Goal: Task Accomplishment & Management: Use online tool/utility

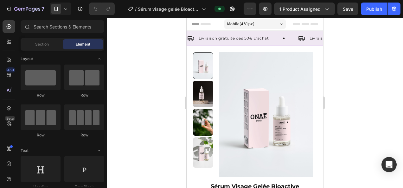
click at [351, 32] on div at bounding box center [255, 103] width 296 height 170
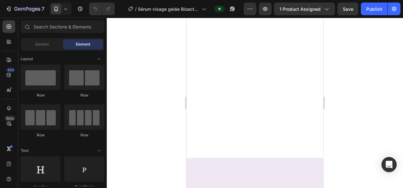
scroll to position [1112, 0]
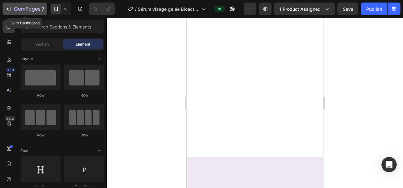
click at [30, 7] on icon "button" at bounding box center [27, 9] width 26 height 5
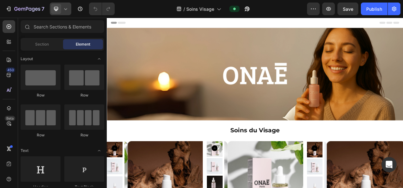
click at [65, 8] on icon at bounding box center [65, 9] width 6 height 6
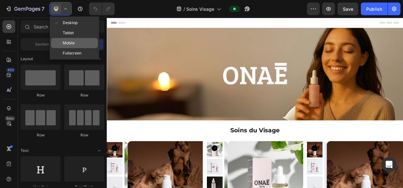
click at [73, 42] on span "Mobile" at bounding box center [69, 43] width 12 height 6
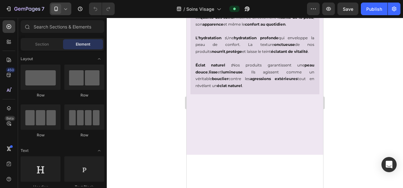
scroll to position [386, 0]
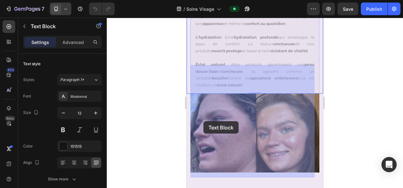
drag, startPoint x: 196, startPoint y: 120, endPoint x: 205, endPoint y: 122, distance: 9.6
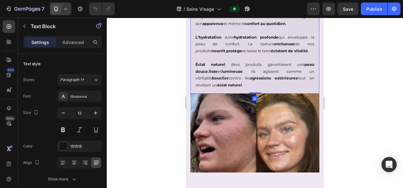
click at [205, 40] on strong "L'hydratation :" at bounding box center [210, 37] width 30 height 5
click at [200, 40] on strong "L'hydratation :" at bounding box center [210, 37] width 30 height 5
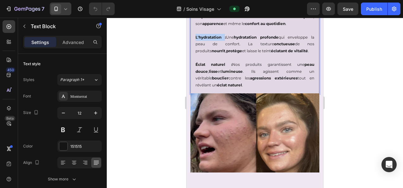
click at [200, 40] on strong "L'hydratation :" at bounding box center [210, 37] width 30 height 5
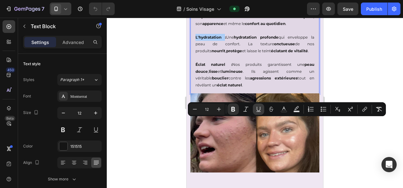
click at [258, 109] on icon "Editor contextual toolbar" at bounding box center [258, 109] width 6 height 6
click at [366, 142] on div at bounding box center [255, 103] width 296 height 170
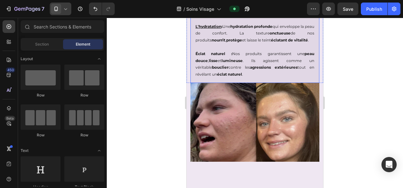
scroll to position [399, 0]
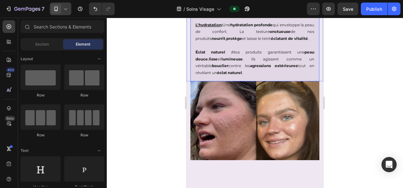
click at [212, 54] on strong "Éclat naturel :" at bounding box center [213, 52] width 37 height 5
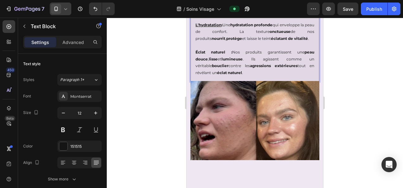
click at [213, 54] on strong "Éclat naturel :" at bounding box center [213, 52] width 37 height 5
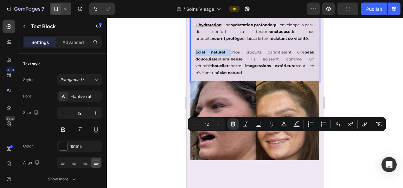
drag, startPoint x: 195, startPoint y: 136, endPoint x: 222, endPoint y: 137, distance: 26.3
click at [261, 122] on icon "Editor contextual toolbar" at bounding box center [258, 124] width 6 height 6
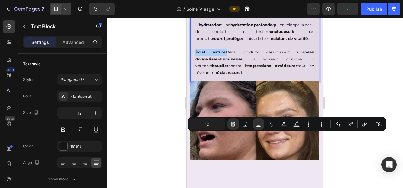
click at [342, 151] on div at bounding box center [255, 103] width 296 height 170
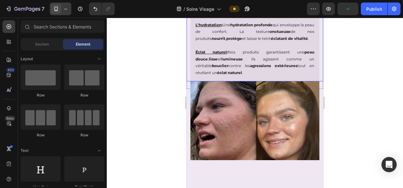
click at [346, 137] on div at bounding box center [255, 103] width 296 height 170
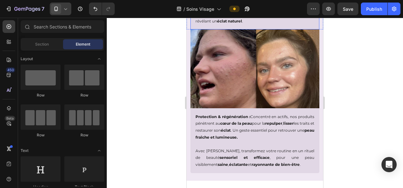
scroll to position [557, 0]
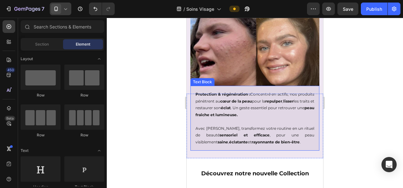
click at [233, 92] on strong "Protection & régénération :" at bounding box center [222, 94] width 55 height 5
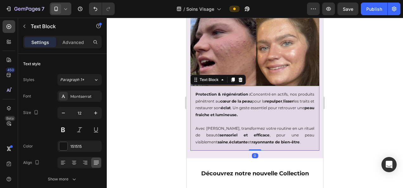
click at [195, 92] on strong "Protection & régénération :" at bounding box center [222, 94] width 55 height 5
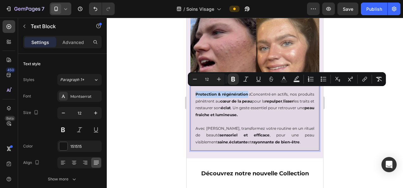
drag, startPoint x: 195, startPoint y: 91, endPoint x: 251, endPoint y: 90, distance: 56.1
click at [250, 92] on strong "Protection & régénération :" at bounding box center [222, 94] width 55 height 5
click at [256, 77] on icon "Editor contextual toolbar" at bounding box center [257, 79] width 3 height 4
click at [211, 127] on p "Avec Onaé, transformez votre routine en un rituel de beauté sensoriel et effica…" at bounding box center [254, 135] width 119 height 21
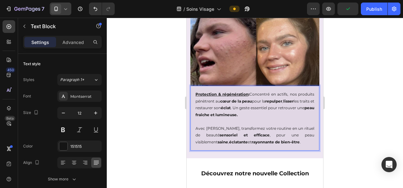
click at [338, 109] on div at bounding box center [255, 103] width 296 height 170
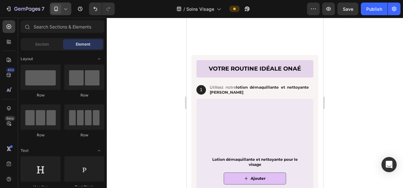
scroll to position [916, 0]
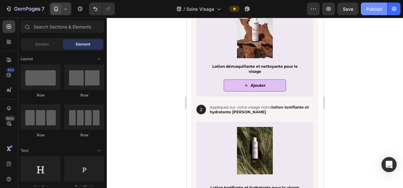
click at [380, 10] on div "Publish" at bounding box center [374, 9] width 16 height 7
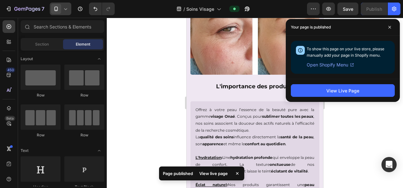
scroll to position [353, 0]
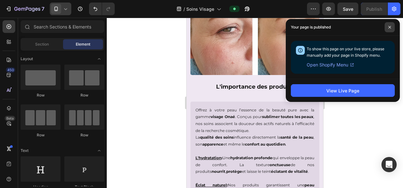
click at [389, 25] on span at bounding box center [389, 27] width 10 height 10
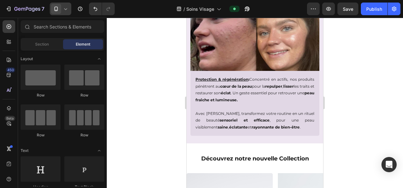
scroll to position [572, 0]
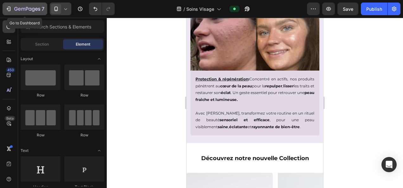
click at [21, 9] on icon "button" at bounding box center [23, 9] width 4 height 3
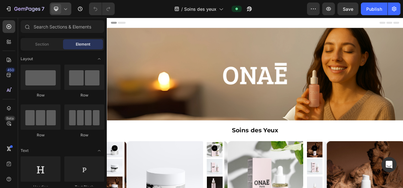
click at [67, 6] on icon at bounding box center [65, 9] width 6 height 6
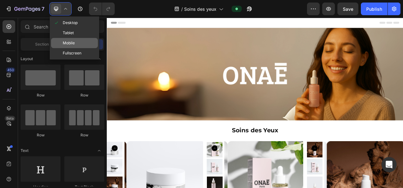
click at [70, 40] on span "Mobile" at bounding box center [69, 43] width 12 height 6
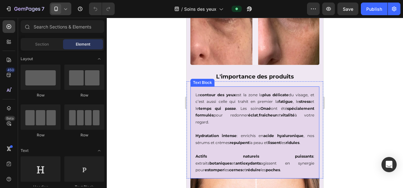
scroll to position [357, 0]
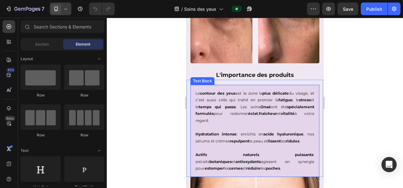
click at [227, 134] on div "Le contour des yeux est la zone la plus délicate du visage, et c’est aussi cell…" at bounding box center [254, 131] width 129 height 92
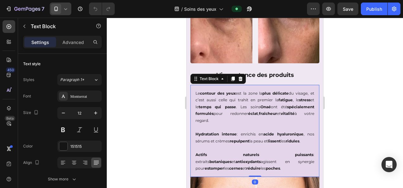
click at [227, 134] on strong "Hydratation intense" at bounding box center [215, 134] width 41 height 5
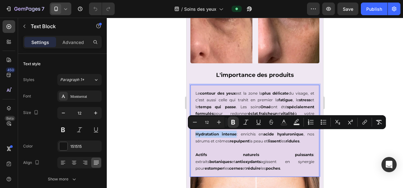
drag, startPoint x: 235, startPoint y: 133, endPoint x: 196, endPoint y: 135, distance: 39.3
click at [196, 135] on p "Hydratation intense : enrichis en acide hyaluronique , nos sérums et crèmes rep…" at bounding box center [254, 138] width 119 height 14
click at [256, 120] on icon "Editor contextual toolbar" at bounding box center [258, 122] width 6 height 6
click at [345, 142] on div at bounding box center [255, 103] width 296 height 170
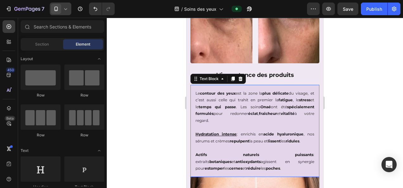
click at [244, 154] on strong "Actifs naturels puissants" at bounding box center [254, 154] width 118 height 5
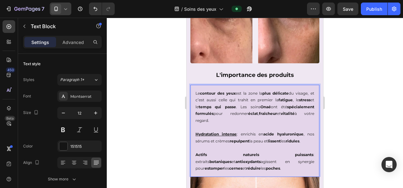
click at [252, 155] on p "Actifs naturels puissants : extraits botaniques et antioxydants agissent en syn…" at bounding box center [254, 157] width 119 height 27
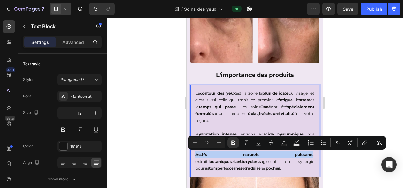
drag, startPoint x: 251, startPoint y: 154, endPoint x: 196, endPoint y: 156, distance: 55.4
click at [196, 156] on p "Actifs naturels puissants : extraits botaniques et antioxydants agissent en syn…" at bounding box center [254, 157] width 119 height 27
click at [257, 143] on icon "Editor contextual toolbar" at bounding box center [258, 143] width 6 height 6
click at [343, 95] on div at bounding box center [255, 103] width 296 height 170
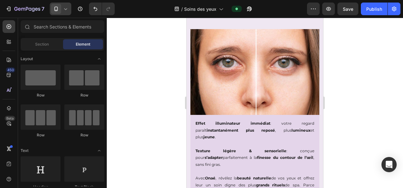
scroll to position [552, 0]
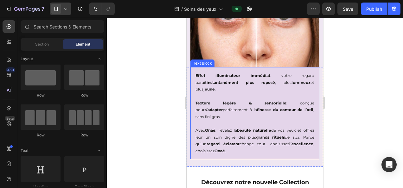
click at [250, 73] on strong "Effet illuminateur immédiat" at bounding box center [232, 75] width 75 height 5
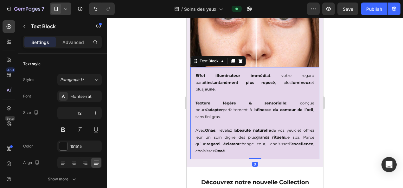
click at [258, 72] on p "Effet illuminateur immédiat : votre regard paraît instantanément plus reposé , …" at bounding box center [254, 82] width 119 height 21
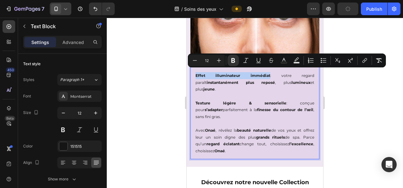
drag, startPoint x: 257, startPoint y: 72, endPoint x: 196, endPoint y: 72, distance: 61.7
click at [196, 72] on p "Effet illuminateur immédiat : votre regard paraît instantanément plus reposé , …" at bounding box center [254, 82] width 119 height 21
click at [261, 61] on icon "Editor contextual toolbar" at bounding box center [258, 60] width 6 height 6
click at [351, 118] on div at bounding box center [255, 103] width 296 height 170
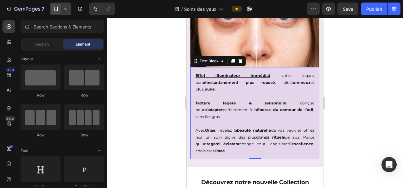
click at [255, 101] on strong "Texture légère & sensorielle" at bounding box center [240, 103] width 91 height 5
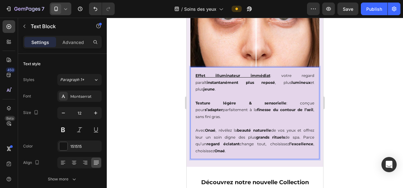
click at [256, 100] on p "Texture légère & sensorielle : conçue pour s’adapter parfaitement à la finesse …" at bounding box center [254, 110] width 119 height 21
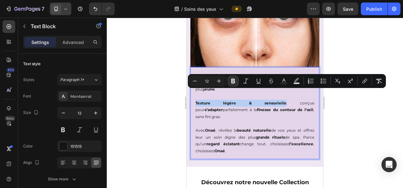
drag, startPoint x: 256, startPoint y: 92, endPoint x: 196, endPoint y: 94, distance: 60.2
click at [196, 100] on p "Texture légère & sensorielle : conçue pour s’adapter parfaitement à la finesse …" at bounding box center [254, 110] width 119 height 21
click at [258, 80] on icon "Editor contextual toolbar" at bounding box center [258, 81] width 6 height 6
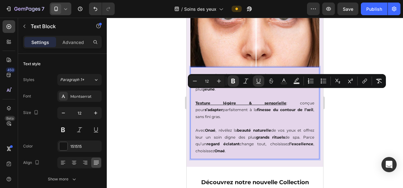
click at [338, 120] on div at bounding box center [255, 103] width 296 height 170
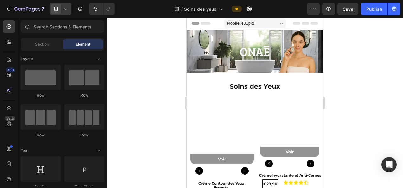
scroll to position [0, 0]
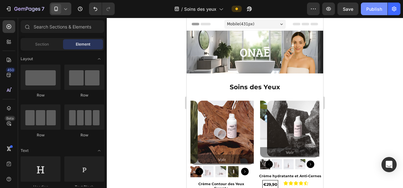
click at [375, 6] on div "Publish" at bounding box center [374, 9] width 16 height 7
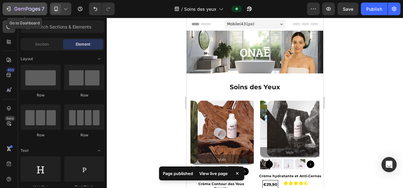
click at [29, 8] on icon "button" at bounding box center [29, 9] width 3 height 3
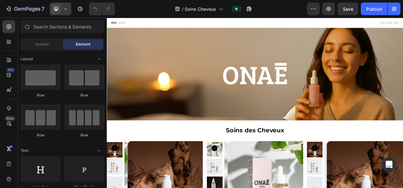
click at [65, 6] on icon at bounding box center [65, 9] width 6 height 6
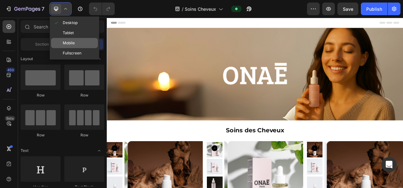
click at [73, 44] on span "Mobile" at bounding box center [69, 43] width 12 height 6
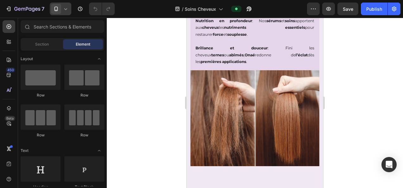
scroll to position [399, 0]
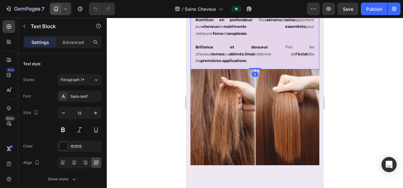
click at [241, 22] on strong "Nutrition en profondeur" at bounding box center [223, 19] width 57 height 5
click at [245, 37] on p "Nutrition en profondeur : Nos sérums et soins apportent aux cheveux les nutrime…" at bounding box center [254, 26] width 119 height 21
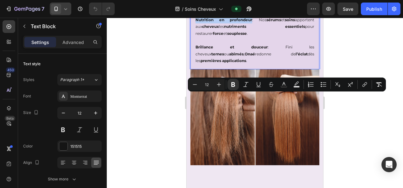
drag, startPoint x: 244, startPoint y: 97, endPoint x: 194, endPoint y: 97, distance: 49.7
click at [194, 69] on div "Des cheveux brillants , doux et éclatants de vitalité ne sont jamais le fruit d…" at bounding box center [254, 17] width 129 height 106
click at [260, 85] on icon "Editor contextual toolbar" at bounding box center [257, 84] width 3 height 4
click at [346, 130] on div at bounding box center [255, 103] width 296 height 170
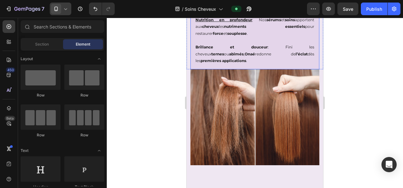
click at [236, 49] on strong "Brillance et douceur" at bounding box center [231, 47] width 72 height 5
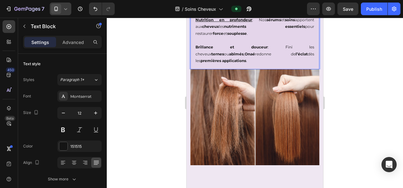
click at [237, 64] on p "Brillance et douceur : Fini les cheveux ternes ou abîmés , Onaé redonne de l’éc…" at bounding box center [254, 54] width 119 height 21
drag, startPoint x: 237, startPoint y: 123, endPoint x: 212, endPoint y: 128, distance: 26.4
click at [212, 64] on p "Brillance et douceur : Fini les cheveux ternes ou abîmés , Onaé redonne de l’éc…" at bounding box center [254, 54] width 119 height 21
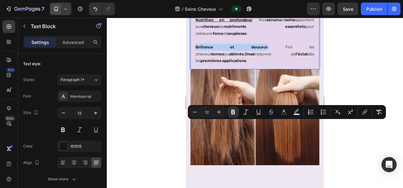
drag, startPoint x: 195, startPoint y: 123, endPoint x: 237, endPoint y: 123, distance: 42.1
click at [237, 69] on div "Des cheveux brillants , doux et éclatants de vitalité ne sont jamais le fruit d…" at bounding box center [254, 17] width 129 height 106
click at [259, 110] on icon "Editor contextual toolbar" at bounding box center [258, 112] width 6 height 6
click at [340, 72] on div at bounding box center [255, 103] width 296 height 170
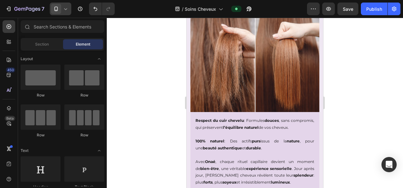
scroll to position [595, 0]
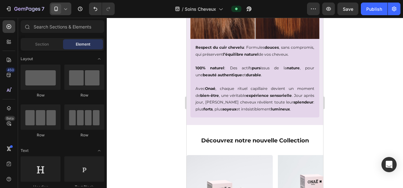
click at [371, 98] on div at bounding box center [255, 103] width 296 height 170
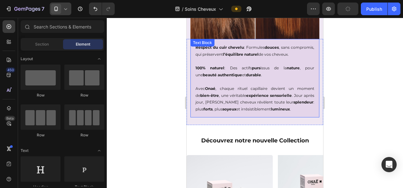
scroll to position [560, 0]
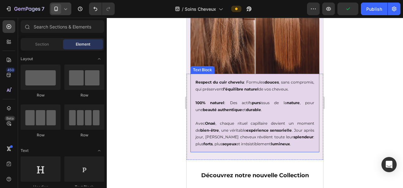
click at [253, 79] on p "Respect du cuir chevelu : Formules douces , sans compromis, qui préservent l’éq…" at bounding box center [254, 86] width 119 height 14
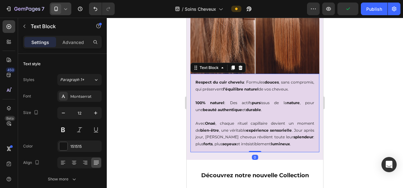
click at [244, 80] on strong "Respect du cuir chevelu" at bounding box center [219, 82] width 48 height 5
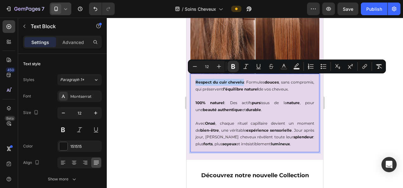
drag, startPoint x: 252, startPoint y: 77, endPoint x: 196, endPoint y: 80, distance: 56.5
click at [196, 80] on p "Respect du cuir chevelu : Formules douces , sans compromis, qui préservent l’éq…" at bounding box center [254, 86] width 119 height 14
click at [257, 67] on icon "Editor contextual toolbar" at bounding box center [257, 66] width 3 height 4
click at [349, 106] on div at bounding box center [255, 103] width 296 height 170
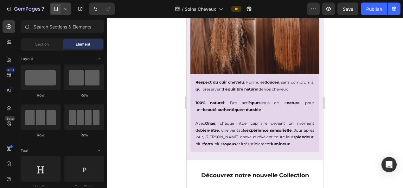
click at [343, 119] on div at bounding box center [255, 103] width 296 height 170
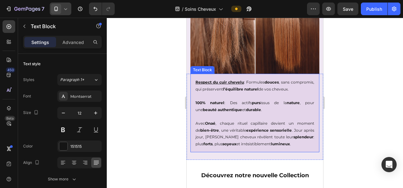
click at [220, 105] on strong "100% naturel" at bounding box center [209, 102] width 29 height 5
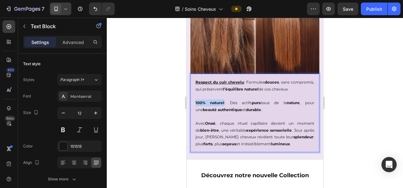
drag, startPoint x: 221, startPoint y: 105, endPoint x: 195, endPoint y: 108, distance: 25.8
click at [195, 108] on p "100% naturel : Des actifs purs issus de la nature , pour une beauté authentique…" at bounding box center [254, 106] width 119 height 14
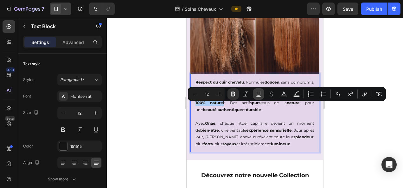
click at [257, 96] on icon "Editor contextual toolbar" at bounding box center [258, 94] width 6 height 6
click at [344, 131] on div at bounding box center [255, 103] width 296 height 170
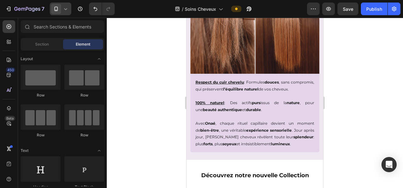
click at [345, 93] on div at bounding box center [255, 103] width 296 height 170
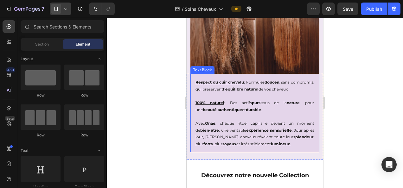
scroll to position [601, 0]
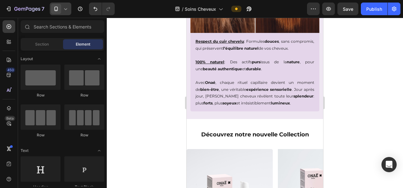
click at [365, 85] on div at bounding box center [255, 103] width 296 height 170
click at [376, 8] on div "Publish" at bounding box center [374, 9] width 16 height 7
click at [152, 120] on div at bounding box center [255, 103] width 296 height 170
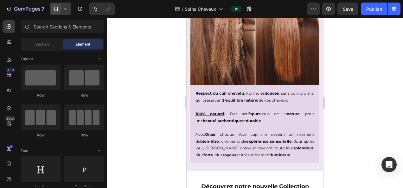
scroll to position [596, 0]
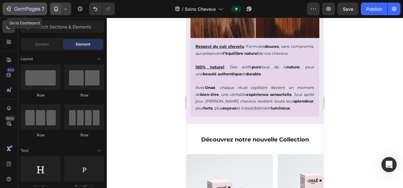
click at [20, 8] on icon "button" at bounding box center [27, 9] width 26 height 5
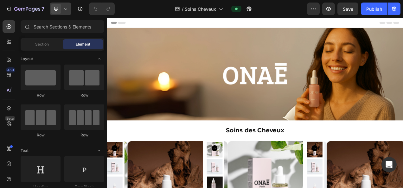
click at [66, 9] on icon at bounding box center [65, 9] width 6 height 6
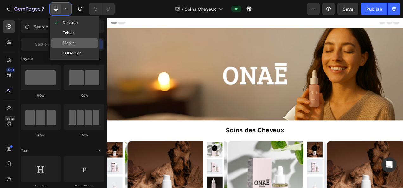
click at [76, 48] on div "Mobile" at bounding box center [74, 53] width 47 height 10
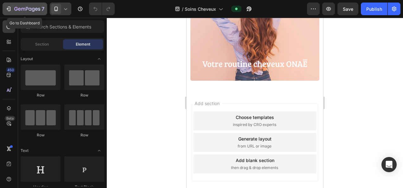
click at [23, 5] on div "7" at bounding box center [29, 9] width 30 height 8
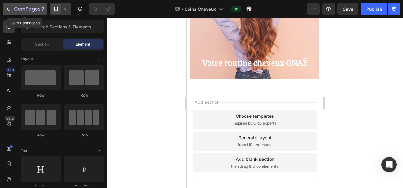
scroll to position [1303, 0]
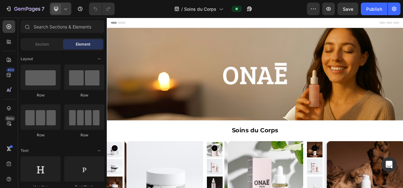
click at [65, 9] on icon at bounding box center [65, 9] width 6 height 6
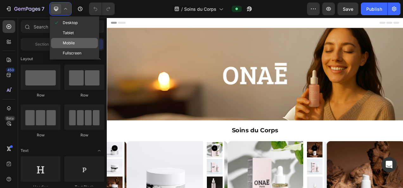
click at [66, 42] on span "Mobile" at bounding box center [69, 43] width 12 height 6
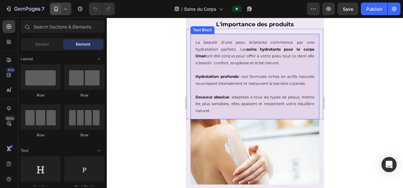
scroll to position [414, 0]
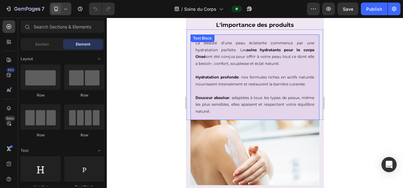
click at [241, 80] on p "Hydratation profonde : nos formules riches en actifs naturels nourrissent inten…" at bounding box center [254, 81] width 119 height 14
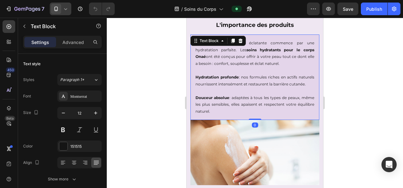
click at [241, 79] on p "Hydratation profonde : nos formules riches en actifs naturels nourrissent inten…" at bounding box center [254, 81] width 119 height 14
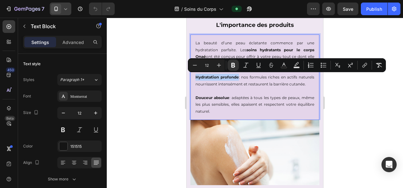
drag, startPoint x: 241, startPoint y: 77, endPoint x: 194, endPoint y: 77, distance: 47.2
click at [194, 77] on div "La beauté d’une peau éclatante commence par une hydratation parfaite. Les soins…" at bounding box center [254, 77] width 129 height 85
click at [260, 63] on icon "Editor contextual toolbar" at bounding box center [258, 65] width 6 height 6
click at [227, 100] on strong "Douceur absolue" at bounding box center [212, 97] width 34 height 5
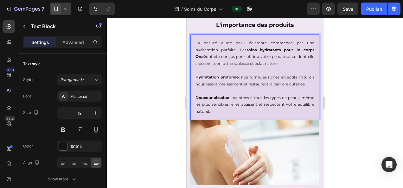
click at [229, 100] on strong "Douceur absolue" at bounding box center [212, 97] width 34 height 5
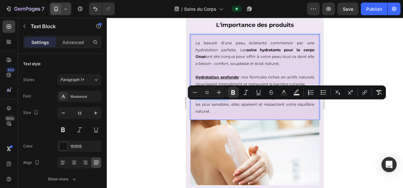
drag, startPoint x: 230, startPoint y: 104, endPoint x: 194, endPoint y: 106, distance: 35.9
click at [194, 106] on div "La beauté d’une peau éclatante commence par une hydratation parfaite. Les soins…" at bounding box center [254, 77] width 129 height 85
click at [258, 93] on icon "Editor contextual toolbar" at bounding box center [258, 92] width 6 height 6
click at [349, 47] on div at bounding box center [255, 103] width 296 height 170
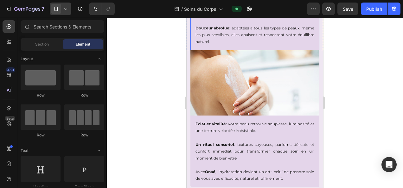
scroll to position [525, 0]
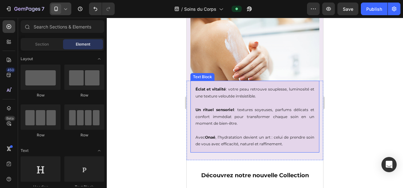
click at [224, 87] on strong "Éclat et vitalité" at bounding box center [210, 89] width 30 height 5
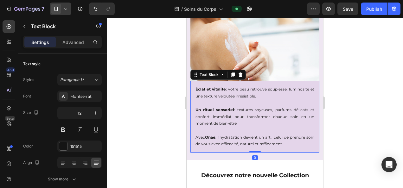
click at [225, 87] on strong "Éclat et vitalité" at bounding box center [210, 89] width 30 height 5
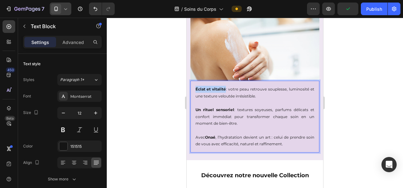
drag, startPoint x: 225, startPoint y: 87, endPoint x: 196, endPoint y: 89, distance: 29.2
click at [196, 89] on p "Éclat et vitalité : votre peau retrouve souplesse, luminosité et une texture ve…" at bounding box center [254, 93] width 119 height 14
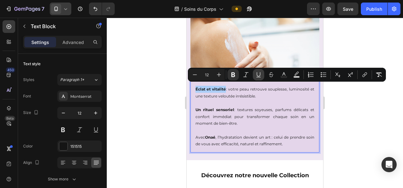
click at [260, 75] on icon "Editor contextual toolbar" at bounding box center [258, 75] width 6 height 6
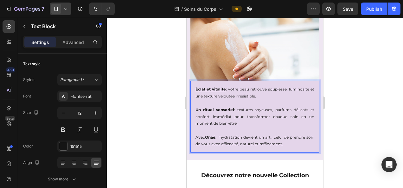
click at [232, 108] on p "Un rituel sensoriel : textures soyeuses, parfums délicats et confort immédiat p…" at bounding box center [254, 113] width 119 height 27
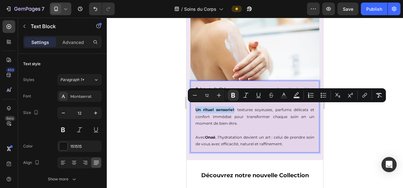
drag, startPoint x: 232, startPoint y: 107, endPoint x: 195, endPoint y: 108, distance: 37.4
click at [195, 108] on p "Un rituel sensoriel : textures soyeuses, parfums délicats et confort immédiat p…" at bounding box center [254, 113] width 119 height 27
click at [256, 92] on icon "Editor contextual toolbar" at bounding box center [258, 95] width 6 height 6
click at [344, 127] on div at bounding box center [255, 103] width 296 height 170
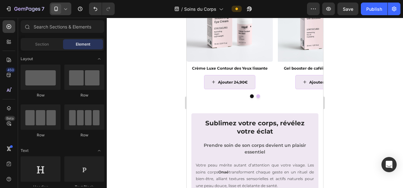
scroll to position [737, 0]
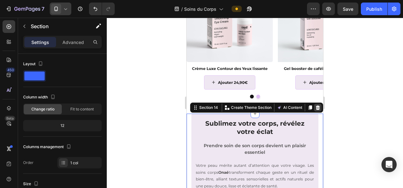
click at [314, 110] on div at bounding box center [318, 108] width 8 height 8
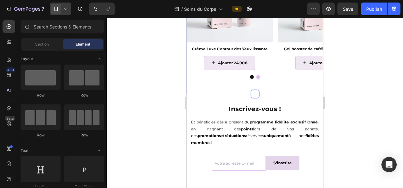
scroll to position [746, 0]
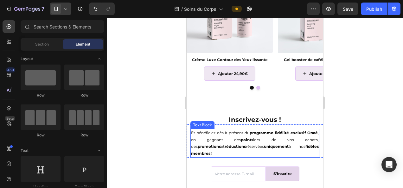
click at [231, 143] on p "Et bénéficiez dès à présent du programme fidélité exclusif Onaé , en gagnant de…" at bounding box center [255, 143] width 128 height 27
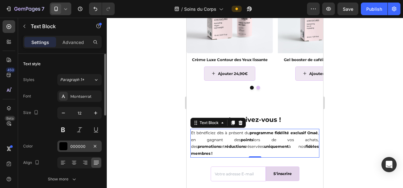
click at [76, 148] on div "000000" at bounding box center [79, 147] width 18 height 6
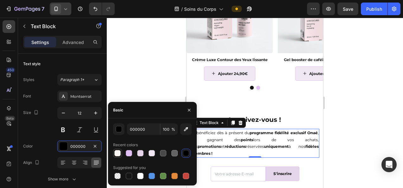
click at [117, 151] on div at bounding box center [117, 153] width 6 height 6
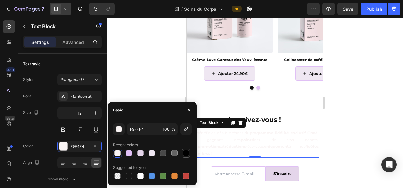
click at [184, 151] on div at bounding box center [186, 153] width 6 height 6
type input "000000"
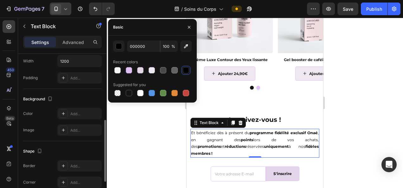
scroll to position [157, 0]
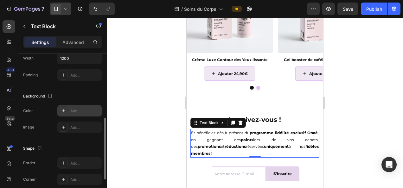
click at [81, 110] on div "Add..." at bounding box center [85, 111] width 30 height 6
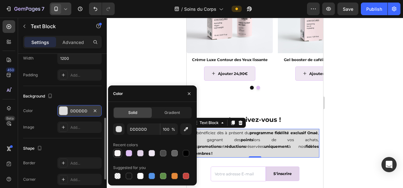
click at [120, 152] on div at bounding box center [117, 153] width 6 height 6
type input "F9F4F4"
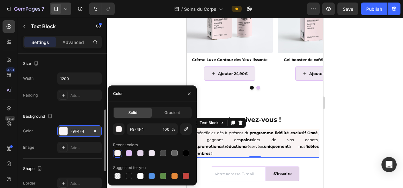
scroll to position [137, 0]
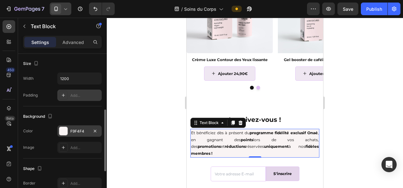
click at [78, 97] on div "Add..." at bounding box center [85, 96] width 30 height 6
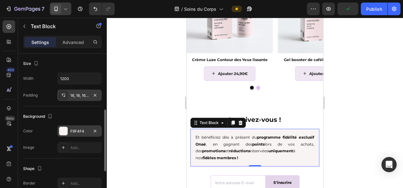
click at [151, 49] on div at bounding box center [255, 103] width 296 height 170
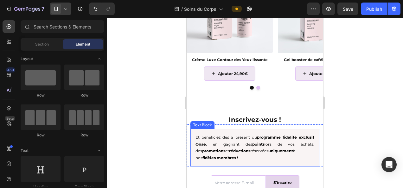
click at [218, 130] on div "Et bénéficiez dès à présent du programme fidélité exclusif Onaé , en gagnant de…" at bounding box center [254, 147] width 129 height 37
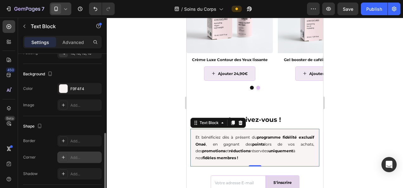
scroll to position [201, 0]
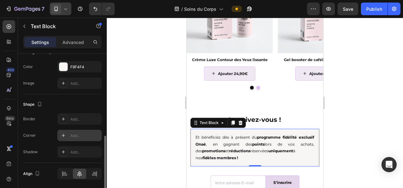
click at [71, 133] on div "Add..." at bounding box center [85, 136] width 30 height 6
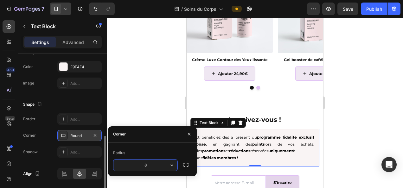
type input "5"
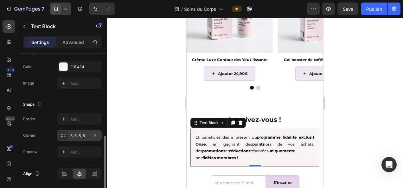
click at [150, 94] on div at bounding box center [255, 103] width 296 height 170
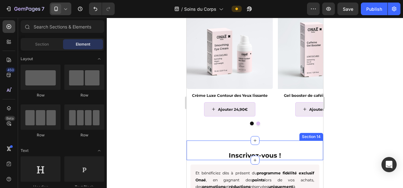
scroll to position [709, 0]
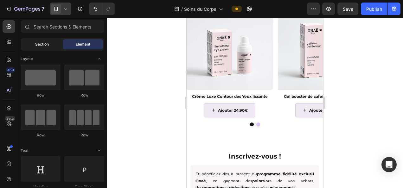
click at [44, 42] on span "Section" at bounding box center [42, 44] width 14 height 6
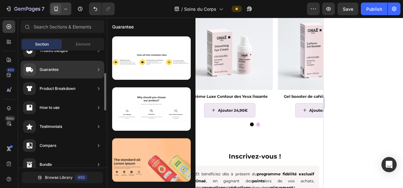
click at [79, 118] on div "How to use" at bounding box center [63, 127] width 84 height 18
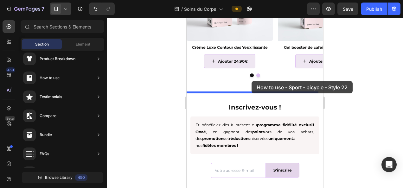
scroll to position [755, 0]
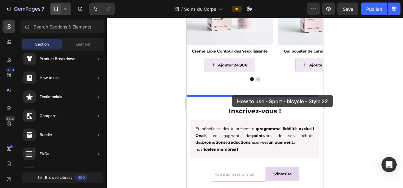
drag, startPoint x: 323, startPoint y: 184, endPoint x: 232, endPoint y: 95, distance: 127.4
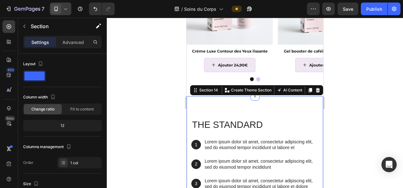
click at [241, 107] on div "The standard Heading 1 Text Block Hero Banner Lorem ipsum dolor sit amet, conse…" at bounding box center [255, 158] width 136 height 125
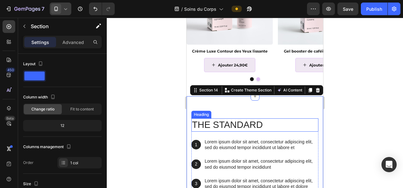
click at [229, 126] on h2 "The standard" at bounding box center [254, 124] width 127 height 13
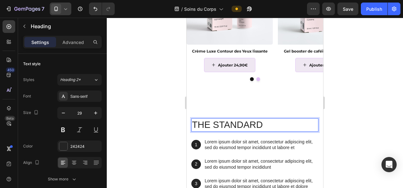
click at [236, 123] on h2 "The standard" at bounding box center [254, 124] width 127 height 13
click at [236, 123] on p "The standard" at bounding box center [255, 125] width 126 height 12
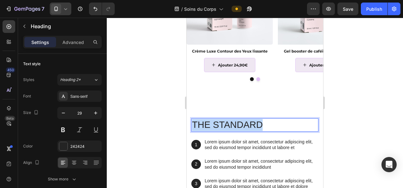
click at [236, 123] on p "The standard" at bounding box center [255, 125] width 126 height 12
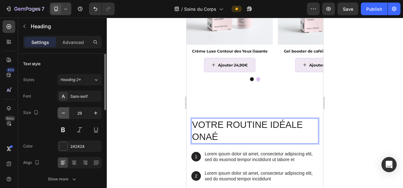
click at [63, 114] on icon "button" at bounding box center [63, 113] width 6 height 6
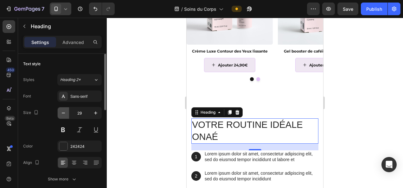
click at [63, 114] on icon "button" at bounding box center [63, 113] width 6 height 6
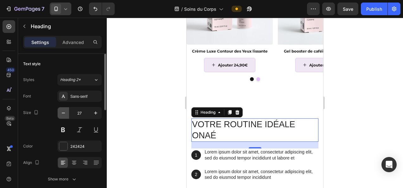
click at [63, 114] on icon "button" at bounding box center [63, 113] width 6 height 6
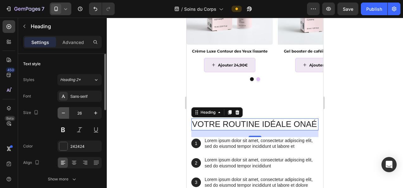
click at [63, 114] on icon "button" at bounding box center [63, 113] width 6 height 6
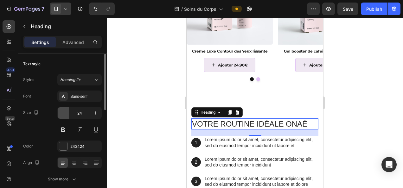
click at [63, 114] on icon "button" at bounding box center [63, 113] width 6 height 6
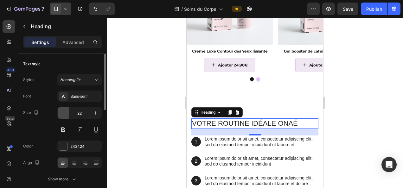
click at [63, 114] on icon "button" at bounding box center [63, 113] width 6 height 6
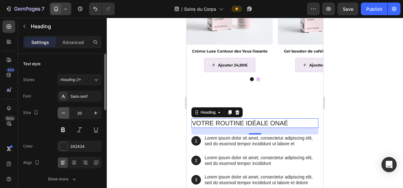
click at [63, 114] on icon "button" at bounding box center [63, 113] width 6 height 6
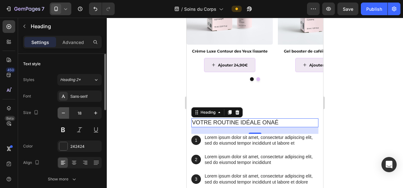
click at [63, 114] on icon "button" at bounding box center [63, 113] width 6 height 6
type input "16"
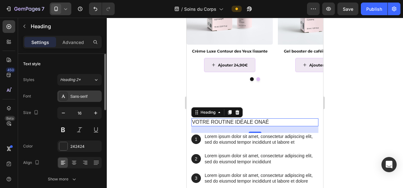
click at [84, 96] on div "Sans-serif" at bounding box center [85, 97] width 30 height 6
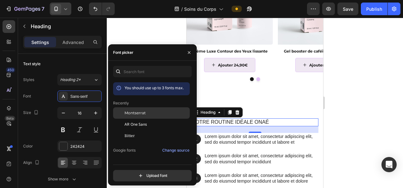
click at [132, 112] on span "Montserrat" at bounding box center [134, 113] width 21 height 6
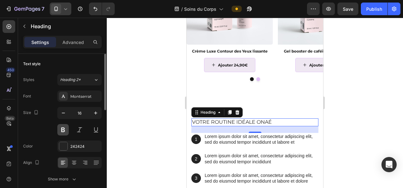
click at [58, 129] on button at bounding box center [62, 129] width 11 height 11
click at [79, 166] on div at bounding box center [79, 162] width 44 height 11
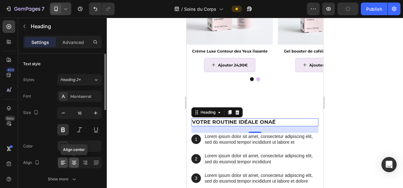
click at [78, 165] on div at bounding box center [74, 163] width 10 height 10
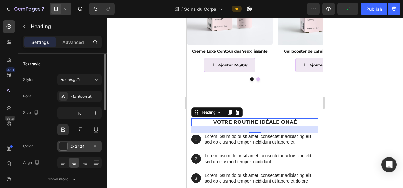
click at [88, 150] on div "242424" at bounding box center [79, 146] width 44 height 11
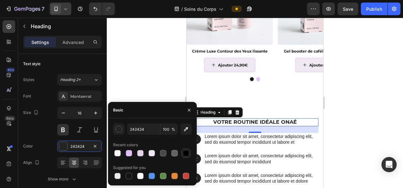
click at [185, 151] on div at bounding box center [186, 153] width 6 height 6
type input "000000"
click at [358, 136] on div at bounding box center [255, 103] width 296 height 170
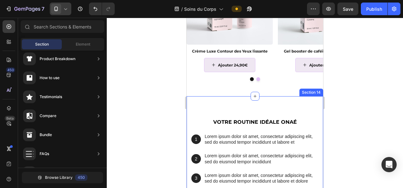
click at [189, 123] on div "VOTRE ROUTINE IDéale Onaé Heading 1 Text Block Hero Banner Lorem ipsum dolor si…" at bounding box center [255, 155] width 136 height 119
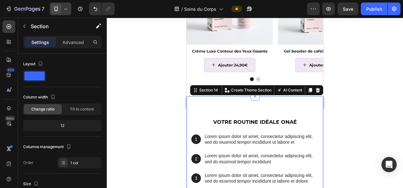
scroll to position [794, 0]
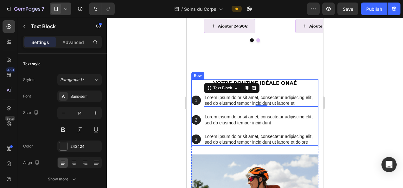
click at [282, 90] on div "VOTRE ROUTINE IDéale Onaé Heading 1 Text Block Hero Banner Lorem ipsum dolor si…" at bounding box center [254, 112] width 127 height 66
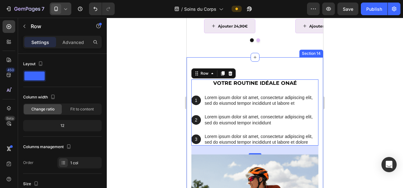
click at [190, 100] on div "VOTRE ROUTINE IDéale Onaé Heading 1 Text Block Hero Banner Lorem ipsum dolor si…" at bounding box center [255, 180] width 136 height 246
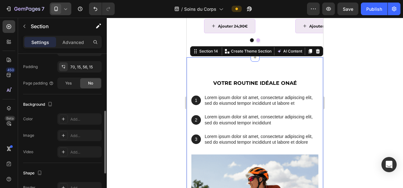
scroll to position [150, 0]
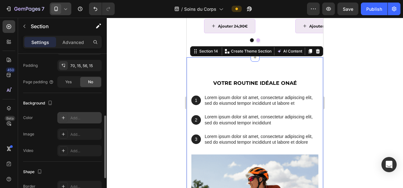
click at [81, 112] on div "Add..." at bounding box center [79, 117] width 44 height 11
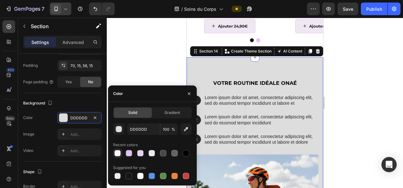
click at [116, 152] on div at bounding box center [117, 153] width 6 height 6
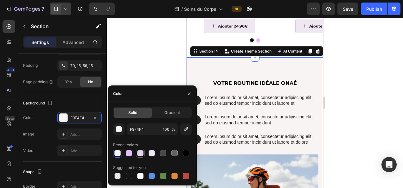
click at [138, 154] on div at bounding box center [140, 153] width 6 height 6
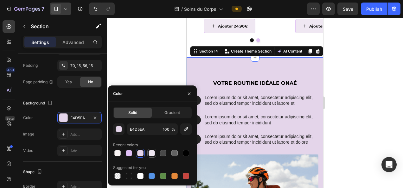
click at [154, 154] on div at bounding box center [152, 153] width 6 height 6
type input "EFE7F2"
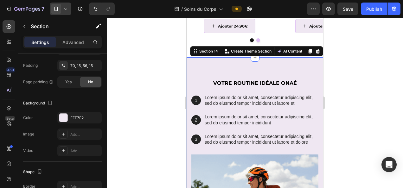
click at [161, 59] on div at bounding box center [255, 103] width 296 height 170
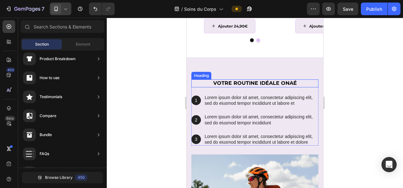
click at [196, 81] on p "VOTRE ROUTINE IDéale Onaé" at bounding box center [255, 83] width 126 height 7
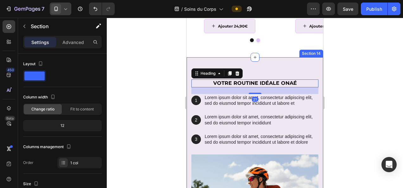
click at [194, 65] on div "VOTRE ROUTINE IDéale Onaé Heading 21 1 Text Block Hero Banner Lorem ipsum dolor…" at bounding box center [255, 180] width 136 height 246
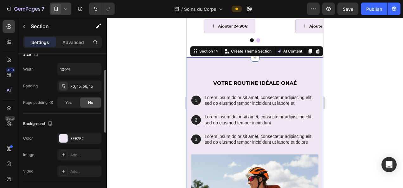
scroll to position [140, 0]
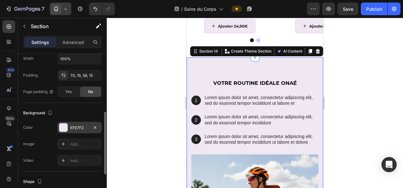
click at [80, 129] on div "EFE7F2" at bounding box center [79, 128] width 18 height 6
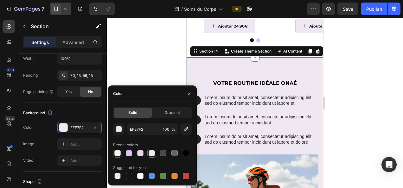
click at [118, 155] on div at bounding box center [117, 153] width 6 height 6
type input "F9F4F4"
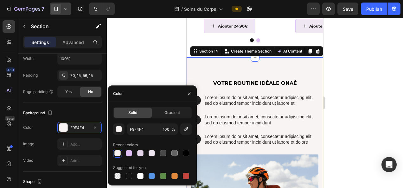
click at [128, 53] on div at bounding box center [255, 103] width 296 height 170
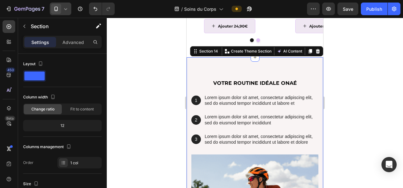
click at [193, 61] on div "VOTRE ROUTINE IDéale Onaé Heading 1 Text Block Hero Banner Lorem ipsum dolor si…" at bounding box center [255, 180] width 136 height 246
click at [75, 44] on p "Advanced" at bounding box center [73, 42] width 22 height 7
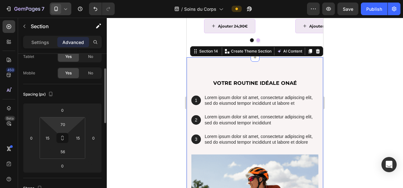
scroll to position [39, 0]
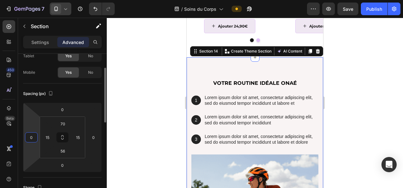
click at [34, 141] on input "0" at bounding box center [31, 137] width 9 height 9
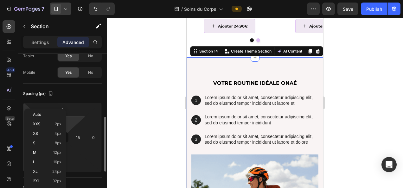
scroll to position [75, 0]
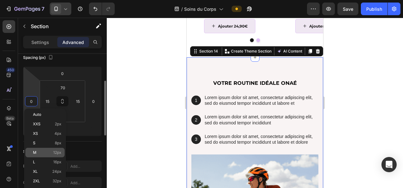
click at [53, 150] on p "M 12px" at bounding box center [47, 152] width 28 height 4
type input "12"
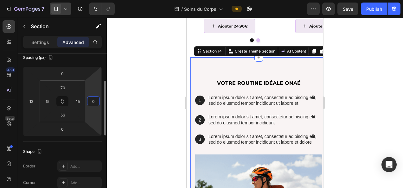
click at [95, 98] on input "0" at bounding box center [93, 101] width 9 height 9
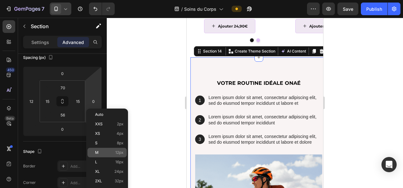
click at [115, 152] on span "12px" at bounding box center [119, 152] width 8 height 4
type input "12"
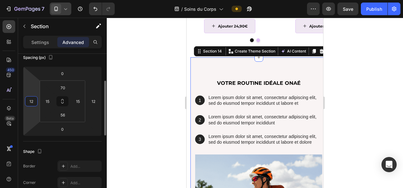
click at [30, 99] on input "12" at bounding box center [31, 101] width 9 height 9
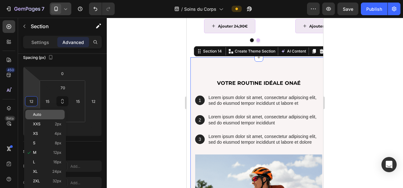
click at [47, 118] on div "Auto" at bounding box center [44, 114] width 39 height 9
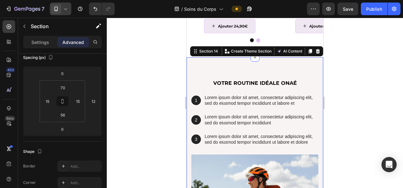
click at [158, 79] on div at bounding box center [255, 103] width 296 height 170
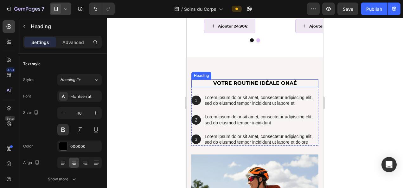
click at [199, 84] on p "VOTRE ROUTINE IDéale Onaé" at bounding box center [255, 83] width 126 height 7
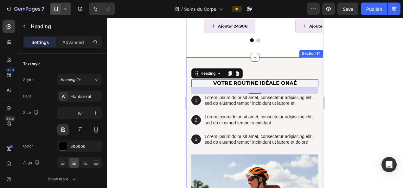
click at [298, 60] on div "VOTRE ROUTINE IDéale Onaé Heading 21 1 Text Block Hero Banner Lorem ipsum dolor…" at bounding box center [255, 180] width 136 height 246
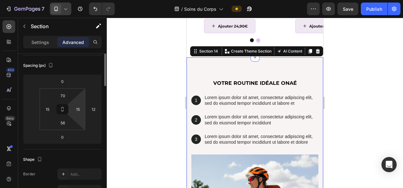
scroll to position [70, 0]
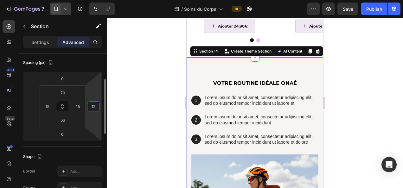
click at [92, 108] on input "12" at bounding box center [93, 106] width 9 height 9
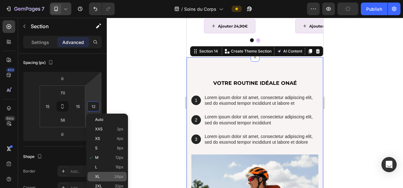
click at [103, 176] on p "XL 24px" at bounding box center [109, 176] width 28 height 4
type input "24"
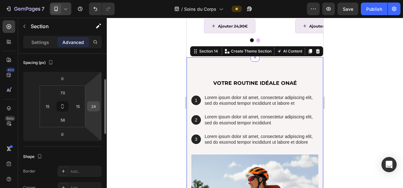
click at [94, 109] on input "24" at bounding box center [93, 106] width 9 height 9
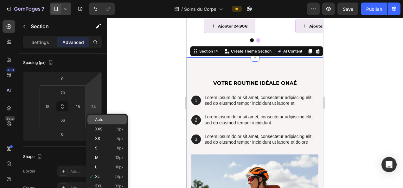
click at [105, 121] on p "Auto" at bounding box center [109, 119] width 28 height 4
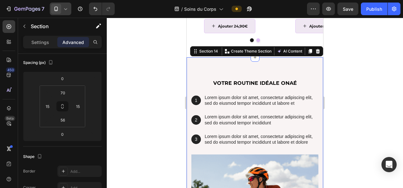
click at [172, 79] on div at bounding box center [255, 103] width 296 height 170
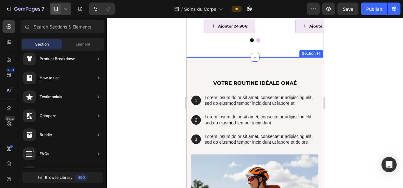
click at [263, 62] on div "VOTRE ROUTINE IDéale Onaé Heading 1 Text Block Hero Banner Lorem ipsum dolor si…" at bounding box center [255, 180] width 136 height 246
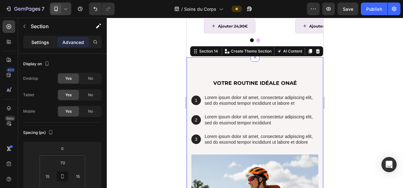
click at [43, 45] on div "Settings" at bounding box center [40, 42] width 32 height 10
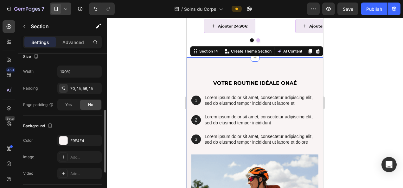
scroll to position [154, 0]
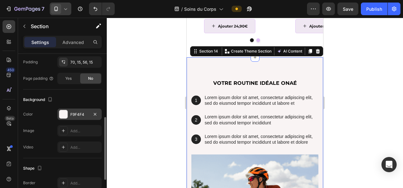
click at [73, 113] on div "F9F4F4" at bounding box center [79, 115] width 18 height 6
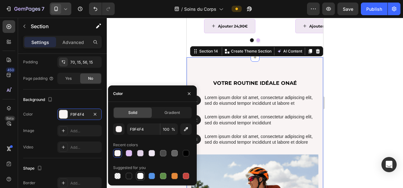
click at [141, 174] on div at bounding box center [140, 176] width 6 height 6
type input "FFFFFF"
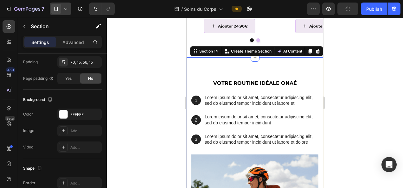
click at [393, 73] on div at bounding box center [255, 103] width 296 height 170
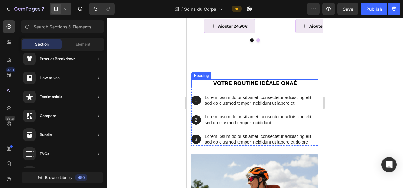
click at [300, 87] on h2 "VOTRE ROUTINE IDéale Onaé" at bounding box center [254, 83] width 127 height 8
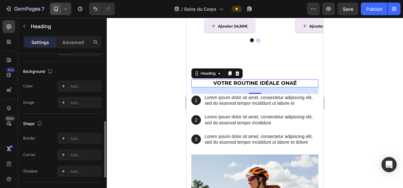
scroll to position [182, 0]
click at [80, 84] on div "Add..." at bounding box center [85, 87] width 30 height 6
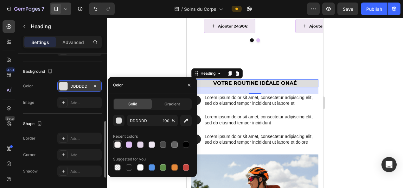
click at [119, 144] on div at bounding box center [117, 145] width 6 height 6
type input "F9F4F4"
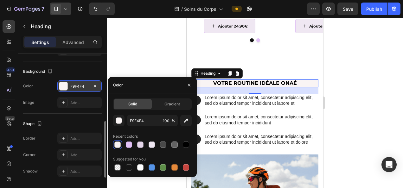
click at [364, 131] on div at bounding box center [255, 103] width 296 height 170
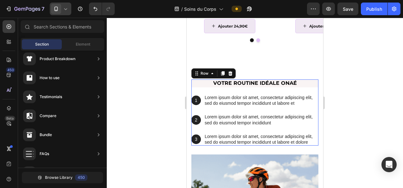
click at [305, 89] on div "VOTRE ROUTINE IDéale Onaé Heading 1 Text Block Hero Banner Lorem ipsum dolor si…" at bounding box center [254, 112] width 127 height 66
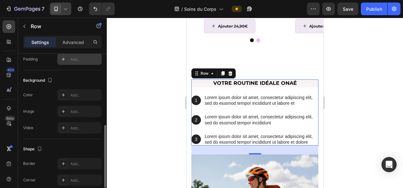
scroll to position [179, 0]
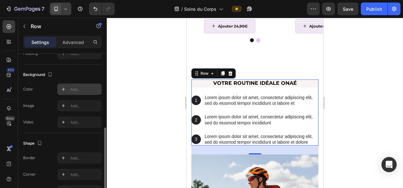
click at [79, 84] on div "Add..." at bounding box center [79, 89] width 44 height 11
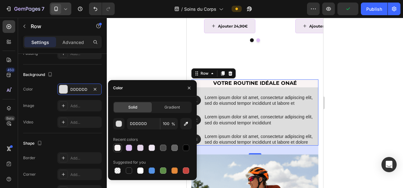
click at [117, 149] on div at bounding box center [117, 148] width 6 height 6
type input "F9F4F4"
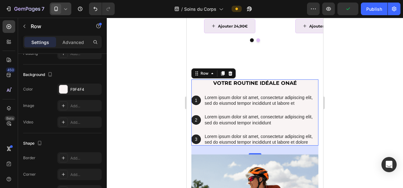
click at [148, 1] on div "7 Version history / Soins du Corps Preview Publish" at bounding box center [201, 9] width 403 height 18
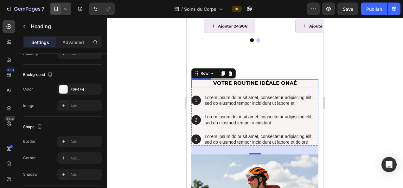
click at [238, 82] on p "VOTRE ROUTINE IDéale Onaé" at bounding box center [255, 83] width 126 height 7
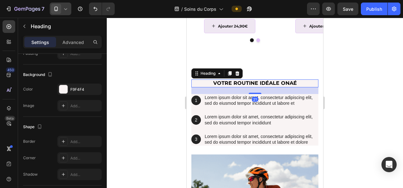
scroll to position [0, 0]
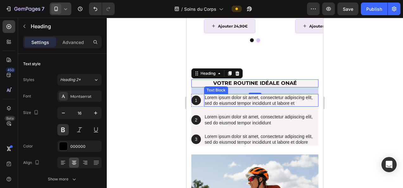
click at [220, 99] on p "Lorem ipsum dolor sit amet, consectetur adipiscing elit, sed do eiusmod tempor …" at bounding box center [261, 100] width 113 height 11
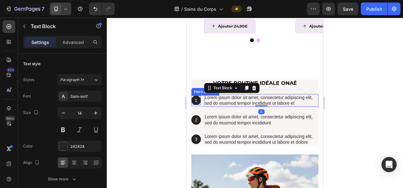
click at [199, 104] on div "1 Text Block Hero Banner" at bounding box center [195, 100] width 9 height 9
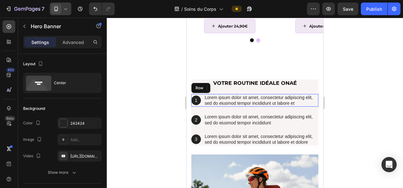
click at [203, 103] on div "1 Text Block Hero Banner 0 Lorem ipsum dolor sit amet, consectetur adipiscing e…" at bounding box center [254, 100] width 127 height 13
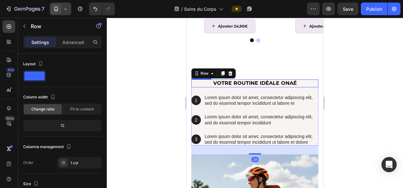
click at [235, 85] on p "VOTRE ROUTINE IDéale Onaé" at bounding box center [255, 83] width 126 height 7
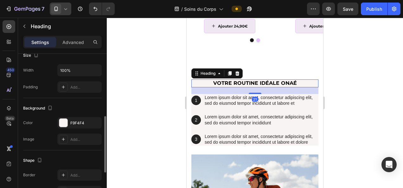
scroll to position [152, 0]
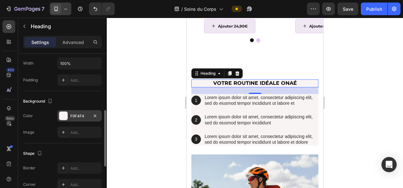
click at [75, 116] on div "F9F4F4" at bounding box center [79, 116] width 18 height 6
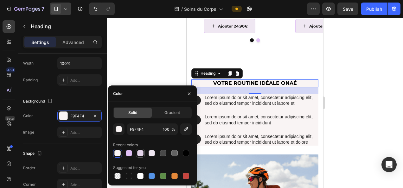
click at [139, 153] on div at bounding box center [140, 153] width 6 height 6
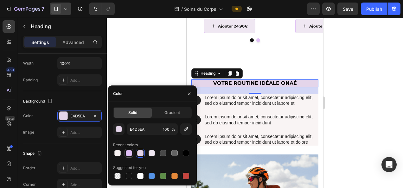
click at [127, 155] on div at bounding box center [129, 153] width 6 height 6
type input "E0C0F5"
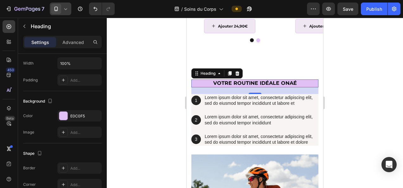
click at [142, 56] on div at bounding box center [255, 103] width 296 height 170
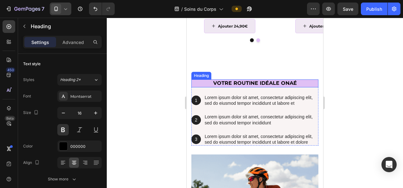
click at [229, 81] on p "VOTRE ROUTINE IDéale Onaé" at bounding box center [255, 83] width 126 height 7
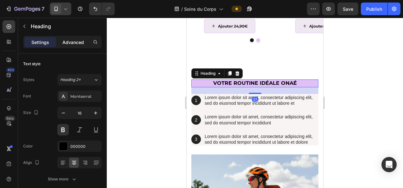
click at [69, 44] on p "Advanced" at bounding box center [73, 42] width 22 height 7
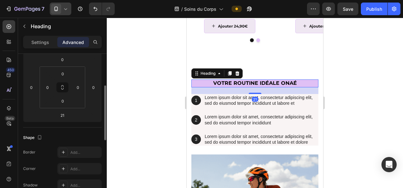
scroll to position [90, 0]
click at [35, 90] on input "0" at bounding box center [31, 86] width 9 height 9
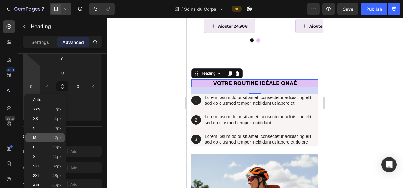
click at [54, 139] on span "12px" at bounding box center [57, 138] width 8 height 4
type input "12"
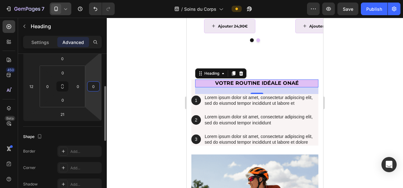
click at [92, 87] on input "0" at bounding box center [93, 86] width 9 height 9
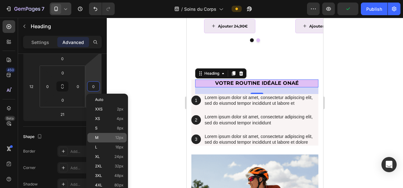
click at [111, 141] on div "M 12px" at bounding box center [106, 137] width 39 height 9
type input "12"
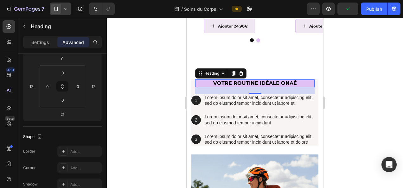
click at [141, 100] on div at bounding box center [255, 103] width 296 height 170
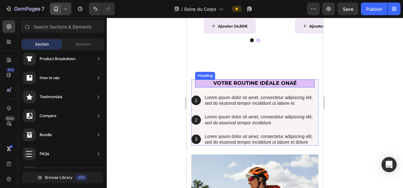
click at [205, 85] on p "VOTRE ROUTINE IDéale Onaé" at bounding box center [255, 83] width 118 height 7
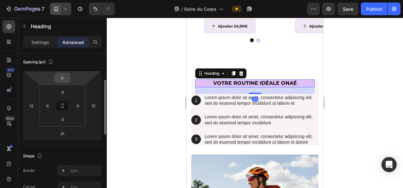
scroll to position [71, 0]
click at [64, 75] on input "0" at bounding box center [62, 77] width 13 height 9
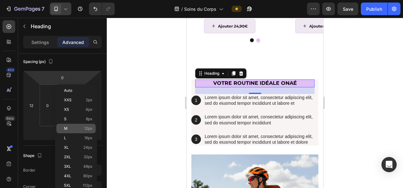
click at [84, 132] on div "M 12px" at bounding box center [75, 128] width 39 height 9
type input "12"
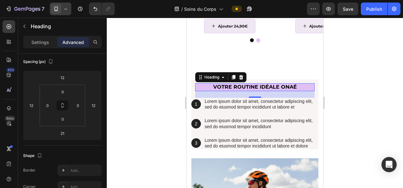
click at [157, 122] on div at bounding box center [255, 103] width 296 height 170
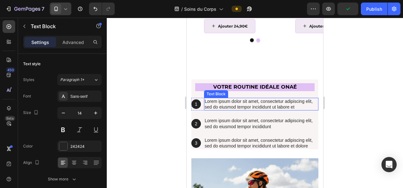
click at [225, 100] on p "Lorem ipsum dolor sit amet, consectetur adipiscing elit, sed do eiusmod tempor …" at bounding box center [261, 103] width 113 height 11
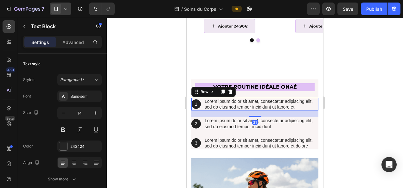
click at [203, 109] on div "1 Text Block Hero Banner Lorem ipsum dolor sit amet, consectetur adipiscing eli…" at bounding box center [254, 104] width 127 height 13
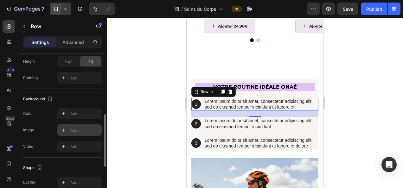
scroll to position [174, 0]
click at [76, 114] on div "Add..." at bounding box center [85, 114] width 30 height 6
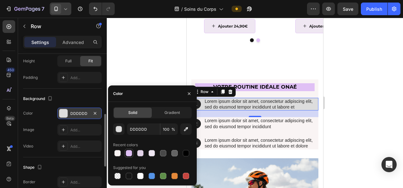
click at [126, 154] on div at bounding box center [129, 153] width 6 height 6
type input "E0C0F5"
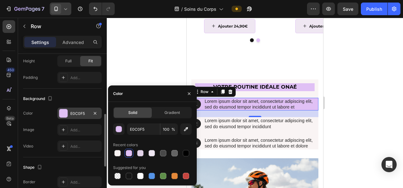
click at [131, 71] on div at bounding box center [255, 103] width 296 height 170
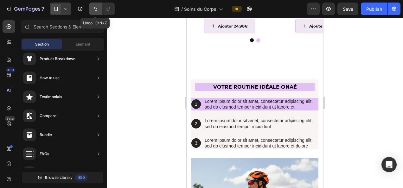
click at [95, 7] on icon "Undo/Redo" at bounding box center [95, 9] width 6 height 6
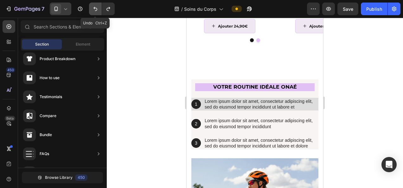
click at [95, 7] on icon "Undo/Redo" at bounding box center [95, 9] width 6 height 6
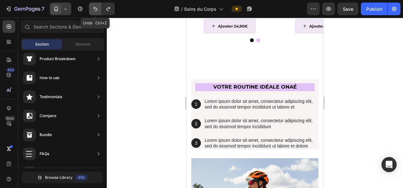
click at [95, 7] on icon "Undo/Redo" at bounding box center [95, 9] width 6 height 6
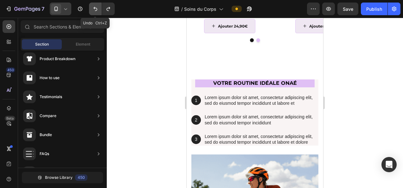
click at [95, 7] on icon "Undo/Redo" at bounding box center [95, 9] width 6 height 6
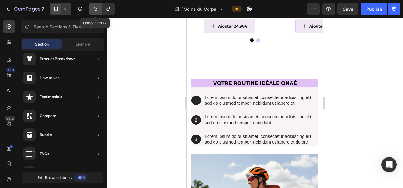
click at [95, 7] on icon "Undo/Redo" at bounding box center [95, 9] width 6 height 6
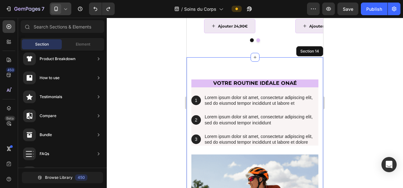
click at [313, 73] on div "VOTRE ROUTINE IDéale Onaé Heading 1 Text Block Hero Banner Lorem ipsum dolor si…" at bounding box center [255, 180] width 136 height 246
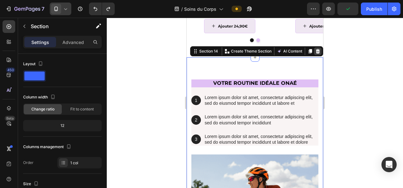
click at [315, 49] on icon at bounding box center [317, 51] width 5 height 5
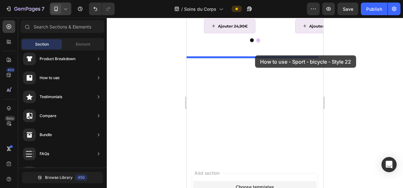
drag, startPoint x: 326, startPoint y: 188, endPoint x: 255, endPoint y: 55, distance: 150.3
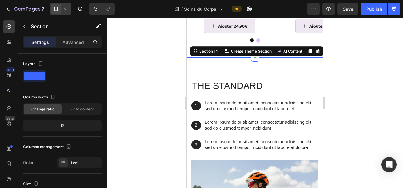
scroll to position [811, 0]
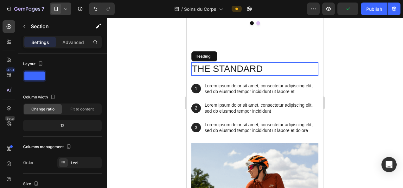
click at [243, 68] on h2 "The standard" at bounding box center [254, 68] width 127 height 13
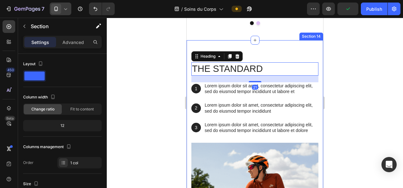
click at [277, 54] on div "The standard Heading 21 1 Text Block Hero Banner Lorem ipsum dolor sit amet, co…" at bounding box center [255, 166] width 136 height 252
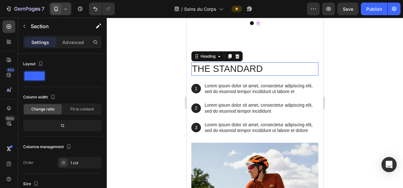
click at [224, 66] on h2 "The standard" at bounding box center [254, 68] width 127 height 13
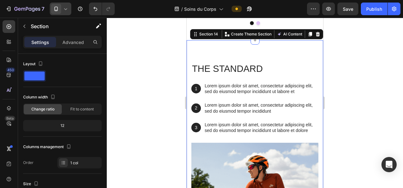
scroll to position [174, 0]
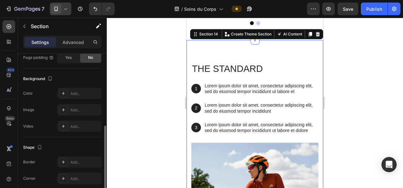
click at [280, 54] on div "The standard Heading 1 Text Block Hero Banner Lorem ipsum dolor sit amet, conse…" at bounding box center [255, 166] width 136 height 252
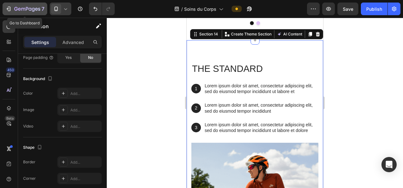
click at [32, 9] on icon "button" at bounding box center [33, 10] width 3 height 4
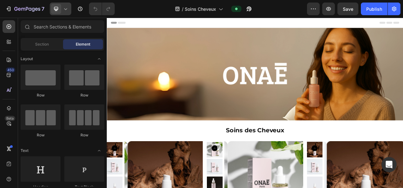
click at [65, 10] on icon at bounding box center [65, 9] width 6 height 6
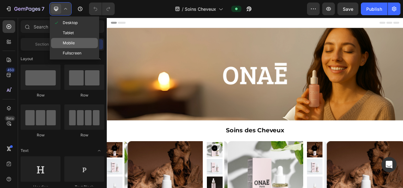
click at [77, 48] on div "Mobile" at bounding box center [74, 53] width 47 height 10
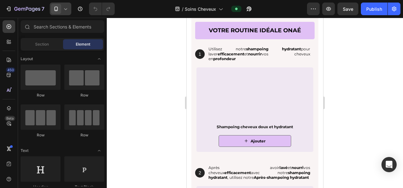
scroll to position [818, 0]
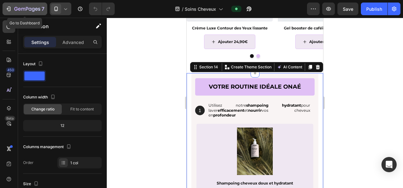
click at [32, 12] on icon "button" at bounding box center [27, 9] width 26 height 5
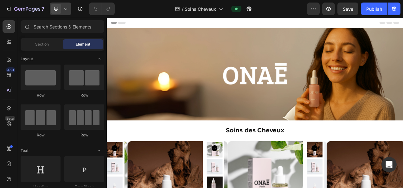
click at [65, 12] on icon at bounding box center [65, 9] width 6 height 6
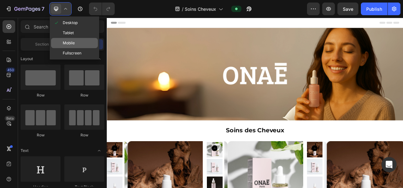
click at [69, 44] on span "Mobile" at bounding box center [69, 43] width 12 height 6
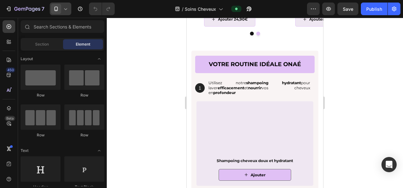
scroll to position [823, 0]
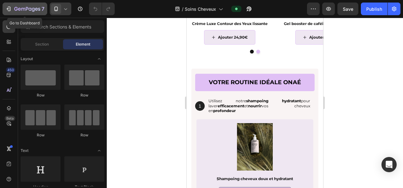
click at [25, 12] on div "7" at bounding box center [29, 9] width 30 height 8
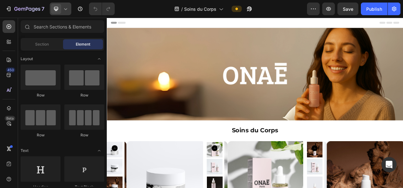
click at [66, 11] on icon at bounding box center [65, 9] width 6 height 6
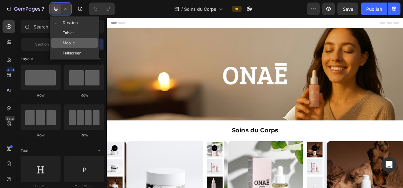
click at [69, 46] on span "Mobile" at bounding box center [69, 43] width 12 height 6
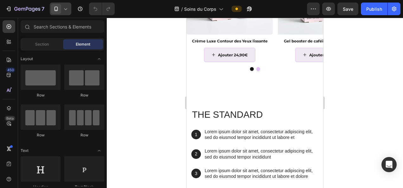
scroll to position [765, 0]
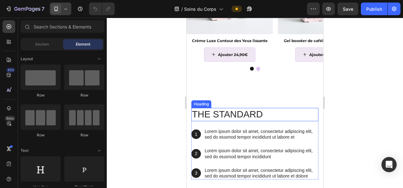
click at [234, 110] on h2 "The standard" at bounding box center [254, 114] width 127 height 13
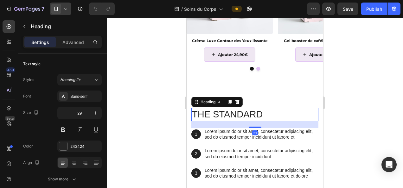
click at [234, 110] on h2 "The standard" at bounding box center [254, 114] width 127 height 13
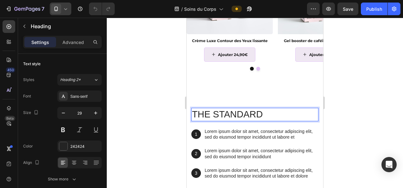
click at [234, 110] on p "The standard" at bounding box center [255, 115] width 126 height 12
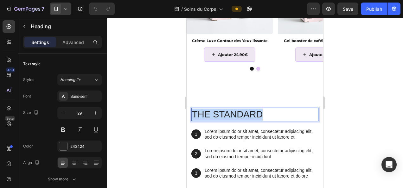
click at [234, 110] on p "The standard" at bounding box center [255, 115] width 126 height 12
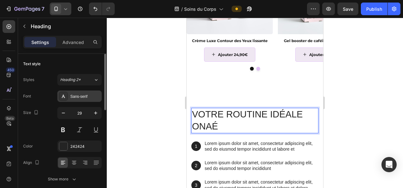
click at [77, 95] on div "Sans-serif" at bounding box center [85, 97] width 30 height 6
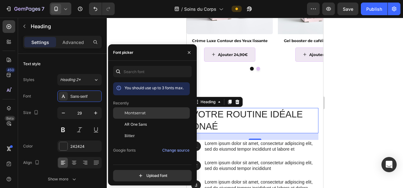
click at [139, 112] on span "Montserrat" at bounding box center [134, 113] width 21 height 6
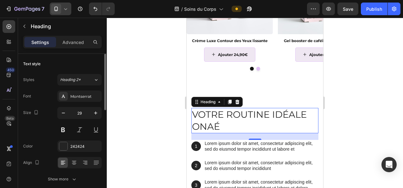
click at [62, 140] on div "Font Montserrat Size 29 Color 242424 Align Show more" at bounding box center [62, 138] width 79 height 94
drag, startPoint x: 62, startPoint y: 139, endPoint x: 63, endPoint y: 131, distance: 8.0
click at [63, 131] on button at bounding box center [62, 129] width 11 height 11
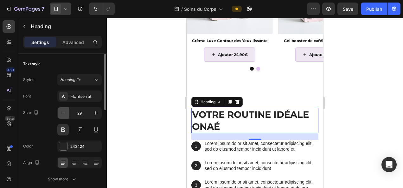
click at [65, 107] on div "Font Montserrat Size 29 Color 242424 Align Show more" at bounding box center [62, 138] width 79 height 94
click at [65, 107] on button "button" at bounding box center [63, 112] width 11 height 11
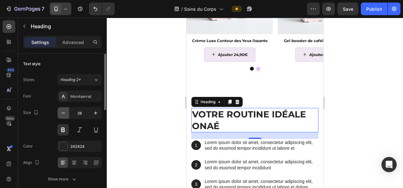
click at [65, 107] on button "button" at bounding box center [63, 112] width 11 height 11
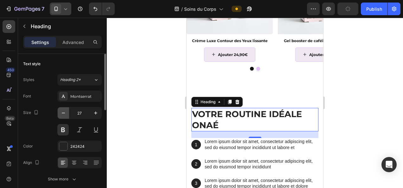
click at [65, 107] on button "button" at bounding box center [63, 112] width 11 height 11
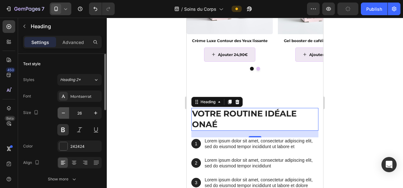
click at [65, 107] on button "button" at bounding box center [63, 112] width 11 height 11
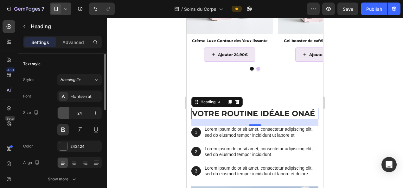
click at [65, 107] on button "button" at bounding box center [63, 112] width 11 height 11
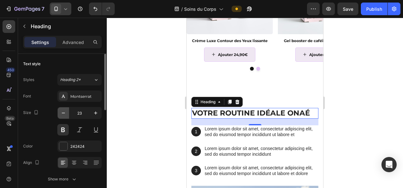
click at [65, 107] on button "button" at bounding box center [63, 112] width 11 height 11
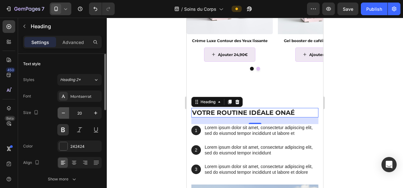
click at [65, 107] on button "button" at bounding box center [63, 112] width 11 height 11
type input "18"
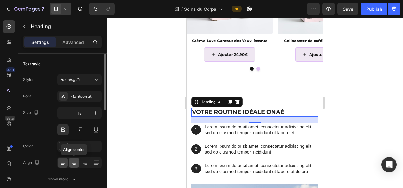
click at [77, 160] on icon at bounding box center [74, 163] width 6 height 6
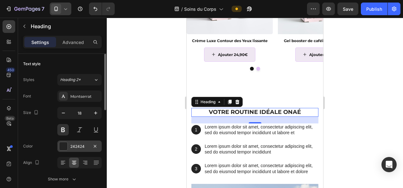
click at [85, 148] on div "242424" at bounding box center [79, 147] width 18 height 6
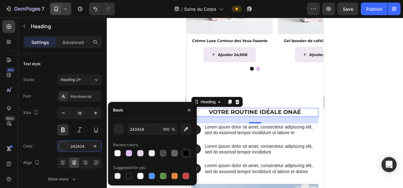
click at [186, 154] on div at bounding box center [186, 153] width 6 height 6
type input "000000"
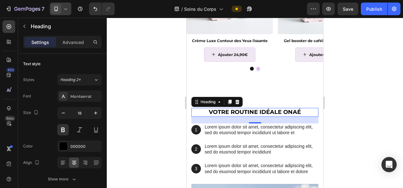
click at [139, 62] on div at bounding box center [255, 103] width 296 height 170
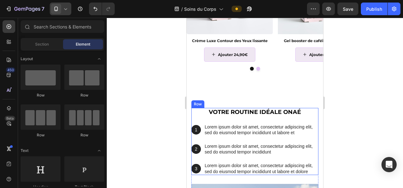
click at [192, 118] on div "votre routine idéale onaé Heading 1 Text Block Hero Banner Lorem ipsum dolor si…" at bounding box center [254, 141] width 127 height 67
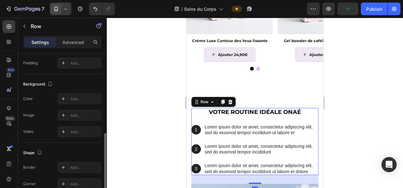
scroll to position [182, 0]
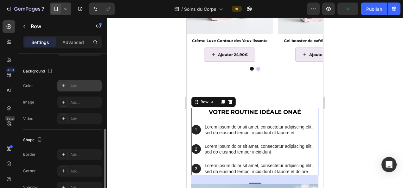
click at [73, 83] on div "Add..." at bounding box center [85, 86] width 30 height 6
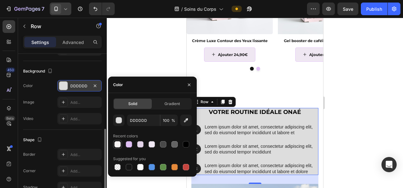
click at [117, 142] on div at bounding box center [117, 144] width 6 height 6
type input "F9F4F4"
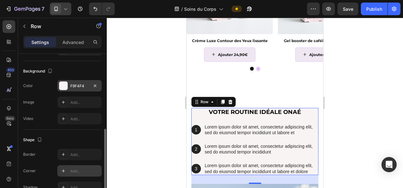
click at [77, 169] on div "Add..." at bounding box center [85, 171] width 30 height 6
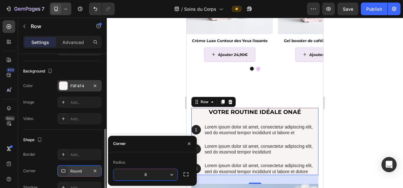
type input "5"
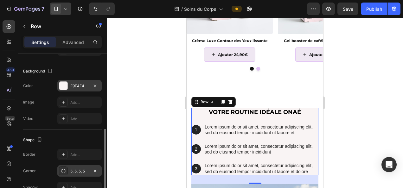
click at [132, 96] on div at bounding box center [255, 103] width 296 height 170
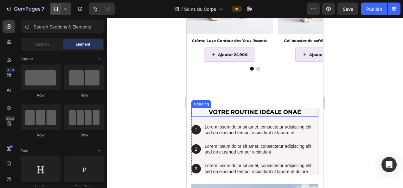
click at [232, 112] on p "votre routine idéale onaé" at bounding box center [255, 112] width 126 height 7
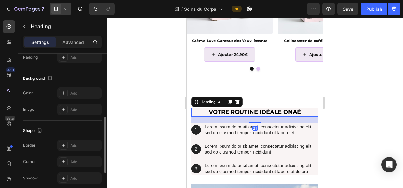
scroll to position [175, 0]
click at [76, 90] on div "Add..." at bounding box center [85, 93] width 30 height 6
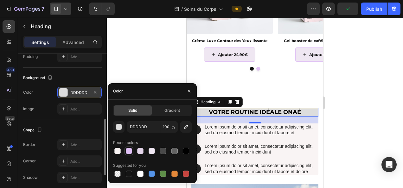
click at [130, 152] on div at bounding box center [129, 151] width 6 height 6
type input "E0C0F5"
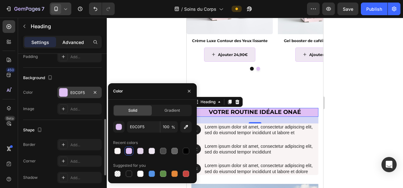
click at [73, 40] on p "Advanced" at bounding box center [73, 42] width 22 height 7
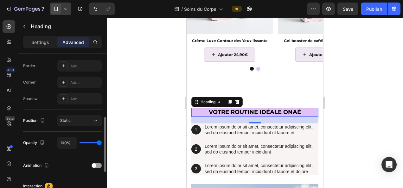
scroll to position [0, 0]
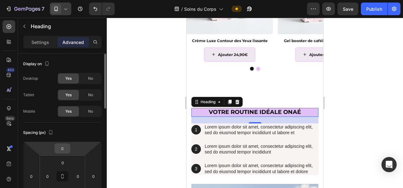
click at [65, 148] on input "0" at bounding box center [62, 148] width 13 height 9
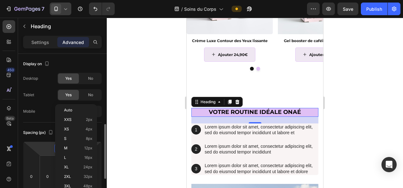
scroll to position [52, 0]
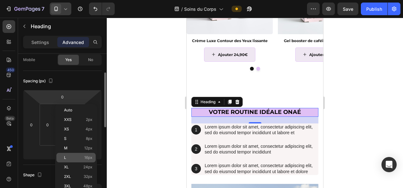
click at [84, 155] on p "L 16px" at bounding box center [78, 157] width 28 height 4
type input "16"
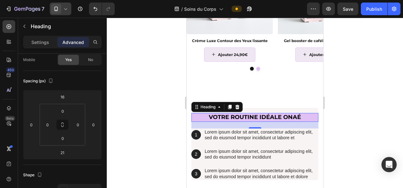
click at [160, 138] on div at bounding box center [255, 103] width 296 height 170
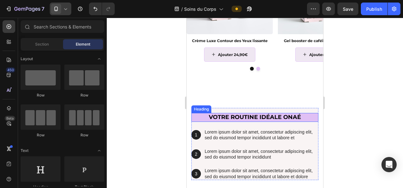
click at [217, 115] on p "votre routine idéale onaé" at bounding box center [255, 117] width 126 height 7
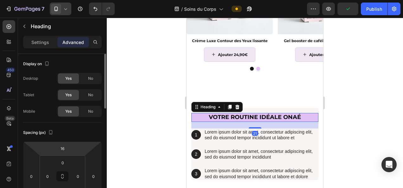
scroll to position [73, 0]
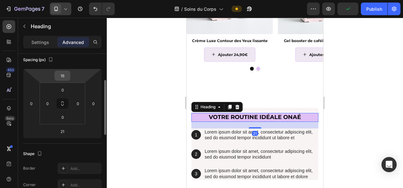
click at [61, 74] on input "16" at bounding box center [62, 75] width 13 height 9
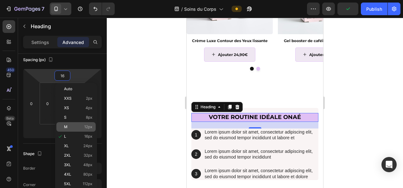
click at [79, 123] on div "M 12px" at bounding box center [75, 126] width 39 height 9
type input "12"
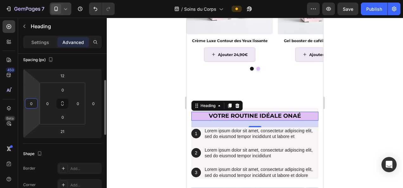
click at [32, 103] on input "0" at bounding box center [31, 103] width 9 height 9
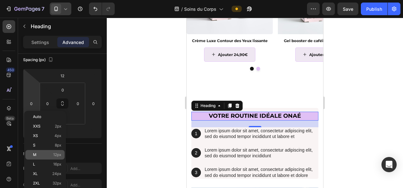
click at [58, 155] on span "12px" at bounding box center [57, 155] width 8 height 4
type input "12"
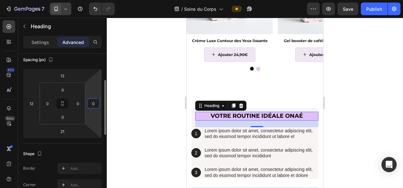
click at [96, 102] on input "0" at bounding box center [93, 103] width 9 height 9
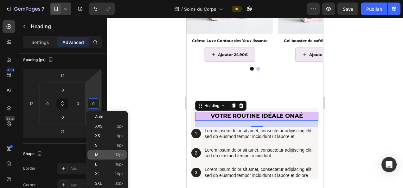
click at [109, 156] on p "M 12px" at bounding box center [109, 155] width 28 height 4
type input "12"
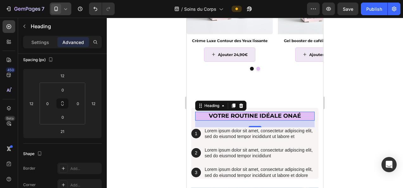
click at [37, 37] on div "Settings Advanced" at bounding box center [62, 42] width 79 height 13
click at [43, 44] on p "Settings" at bounding box center [40, 42] width 18 height 7
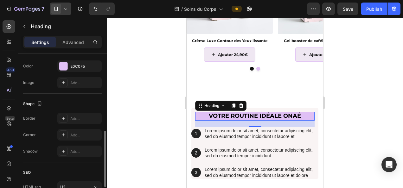
scroll to position [204, 0]
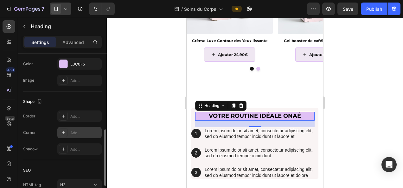
click at [79, 129] on div "Add..." at bounding box center [79, 132] width 44 height 11
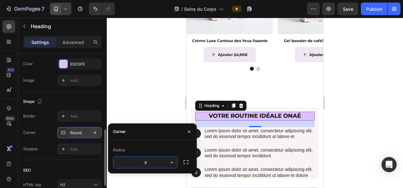
type input "5"
click at [153, 99] on div at bounding box center [255, 103] width 296 height 170
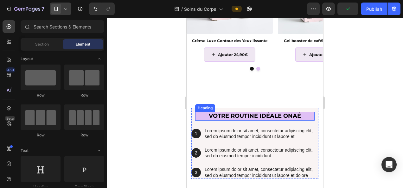
click at [213, 117] on p "votre routine idéale onaé" at bounding box center [255, 115] width 118 height 7
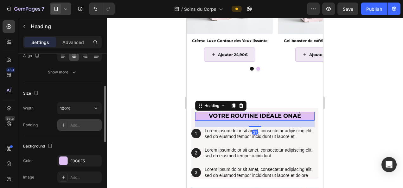
scroll to position [107, 0]
click at [78, 123] on div "Add..." at bounding box center [85, 125] width 30 height 6
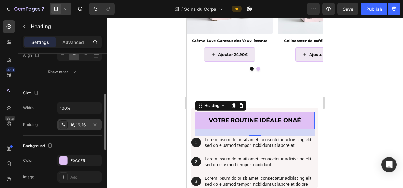
click at [137, 56] on div at bounding box center [255, 103] width 296 height 170
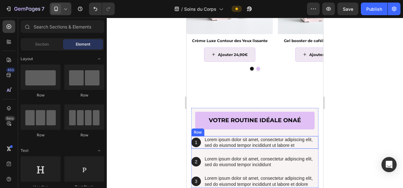
click at [202, 148] on div "1 Text Block Hero Banner Lorem ipsum dolor sit amet, consectetur adipiscing eli…" at bounding box center [254, 142] width 127 height 13
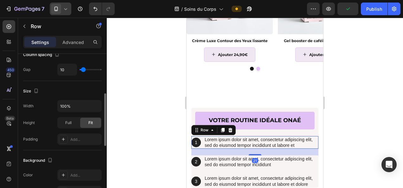
scroll to position [112, 0]
click at [73, 42] on p "Advanced" at bounding box center [73, 42] width 22 height 7
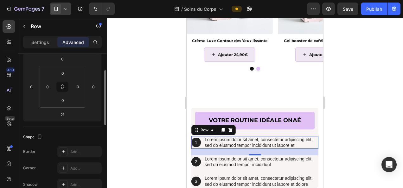
scroll to position [78, 0]
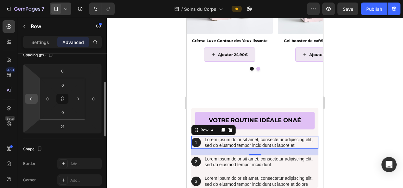
click at [30, 100] on input "0" at bounding box center [31, 98] width 9 height 9
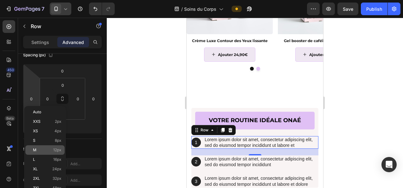
click at [60, 149] on span "12px" at bounding box center [57, 150] width 8 height 4
type input "12"
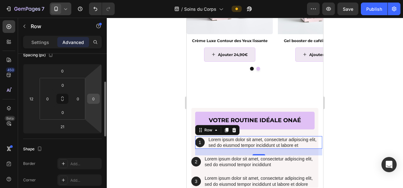
click at [95, 99] on input "0" at bounding box center [93, 98] width 9 height 9
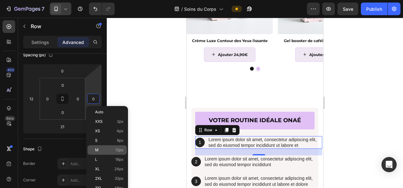
click at [119, 151] on span "12px" at bounding box center [119, 150] width 8 height 4
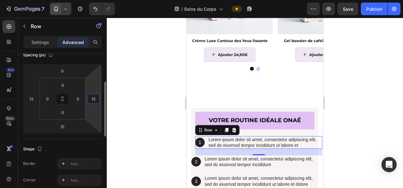
click at [92, 98] on input "12" at bounding box center [93, 98] width 9 height 9
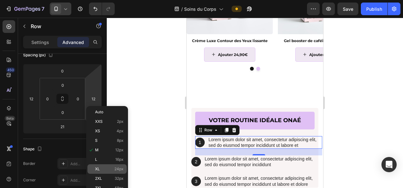
click at [111, 171] on p "XL 24px" at bounding box center [109, 169] width 28 height 4
type input "24"
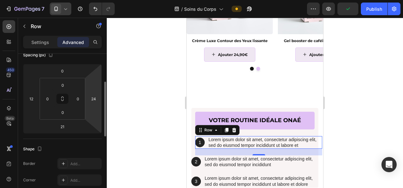
click at [93, 0] on html "7 Version history / Soins du Corps Preview Publish 450 Beta Sections(18) Elemen…" at bounding box center [201, 0] width 403 height 0
click at [93, 95] on input "24" at bounding box center [93, 98] width 9 height 9
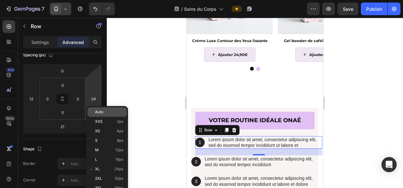
click at [107, 113] on p "Auto" at bounding box center [109, 112] width 28 height 4
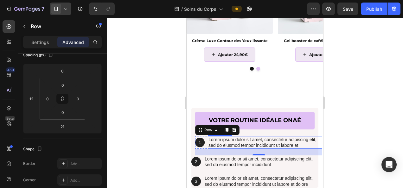
click at [275, 142] on p "Lorem ipsum dolor sit amet, consectetur adipiscing elit, sed do eiusmod tempor …" at bounding box center [264, 142] width 113 height 11
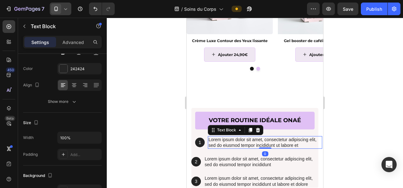
scroll to position [0, 0]
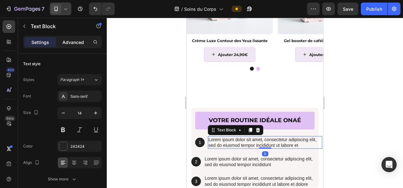
click at [75, 41] on p "Advanced" at bounding box center [73, 42] width 22 height 7
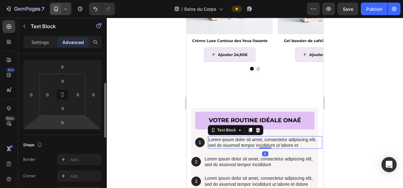
scroll to position [82, 0]
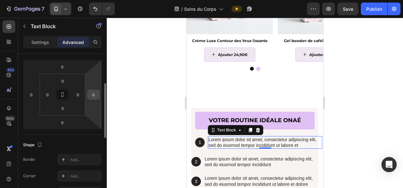
click at [94, 92] on input "0" at bounding box center [93, 94] width 9 height 9
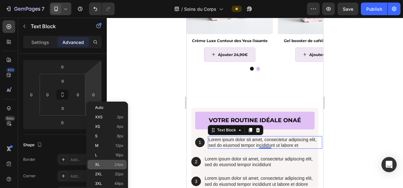
click at [114, 165] on span "24px" at bounding box center [118, 164] width 9 height 4
type input "24"
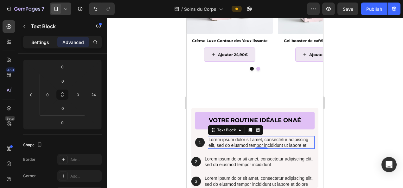
click at [37, 37] on div "Settings" at bounding box center [40, 42] width 32 height 10
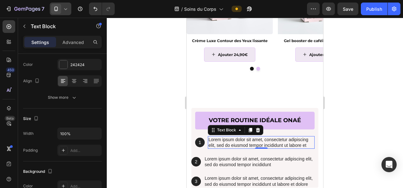
click at [158, 98] on div at bounding box center [255, 103] width 296 height 170
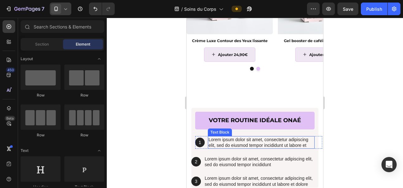
click at [232, 140] on p "Lorem ipsum dolor sit amet, consectetur adipiscing elit, sed do eiusmod tempor …" at bounding box center [260, 142] width 105 height 11
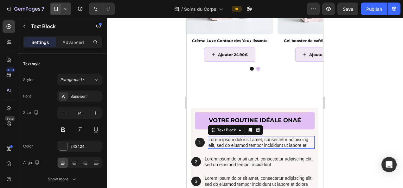
click at [232, 140] on p "Lorem ipsum dolor sit amet, consectetur adipiscing elit, sed do eiusmod tempor …" at bounding box center [260, 142] width 105 height 11
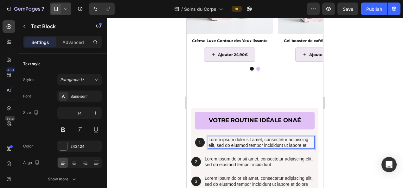
click at [232, 140] on p "Lorem ipsum dolor sit amet, consectetur adipiscing elit, sed do eiusmod tempor …" at bounding box center [260, 142] width 105 height 11
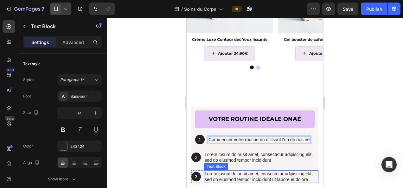
scroll to position [765, 0]
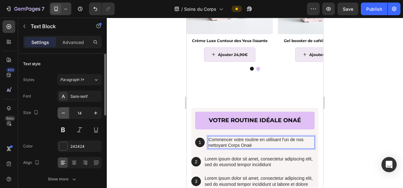
click at [60, 114] on button "button" at bounding box center [63, 112] width 11 height 11
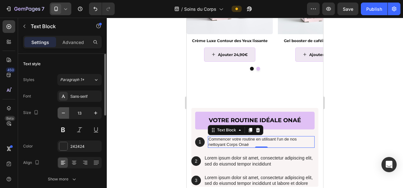
click at [60, 114] on button "button" at bounding box center [63, 112] width 11 height 11
type input "12"
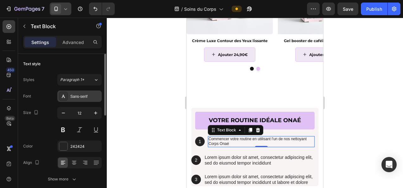
click at [80, 100] on div "Sans-serif" at bounding box center [79, 96] width 44 height 11
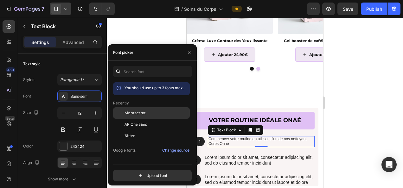
click at [127, 112] on span "Montserrat" at bounding box center [134, 113] width 21 height 6
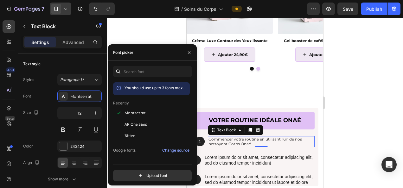
click at [337, 73] on div at bounding box center [255, 103] width 296 height 170
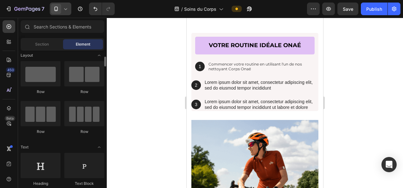
scroll to position [0, 0]
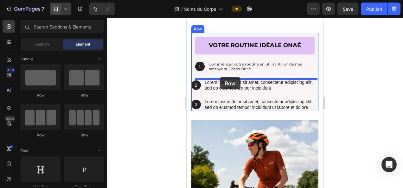
drag, startPoint x: 262, startPoint y: 101, endPoint x: 220, endPoint y: 77, distance: 48.7
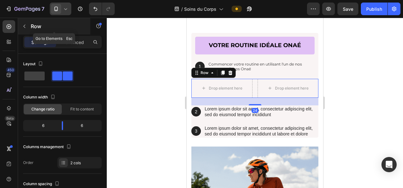
click at [26, 28] on icon "button" at bounding box center [24, 26] width 5 height 5
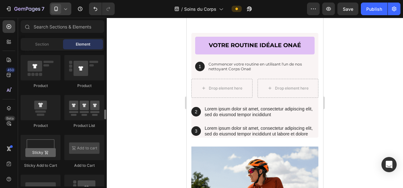
scroll to position [816, 0]
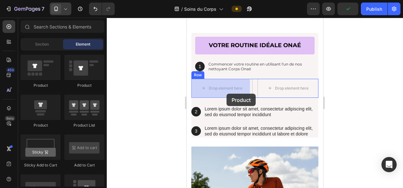
drag, startPoint x: 225, startPoint y: 125, endPoint x: 226, endPoint y: 94, distance: 31.7
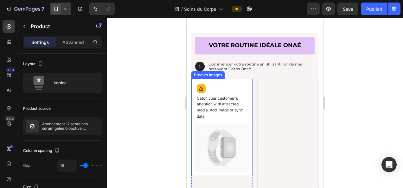
click at [222, 104] on p "Catch your customer's attention with attracted media. Add image or sync data" at bounding box center [222, 108] width 50 height 24
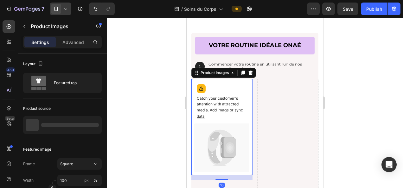
click at [222, 104] on p "Catch your customer's attention with attracted media. Add image or sync data" at bounding box center [222, 108] width 50 height 24
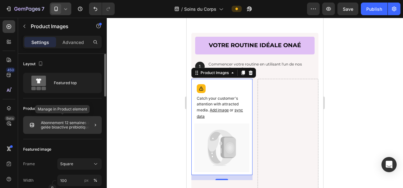
click at [54, 127] on p "Abonnement 12 semaines sérum gelée bioactive prébiotiques" at bounding box center [70, 125] width 58 height 9
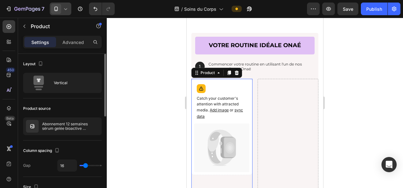
click at [54, 127] on p "Abonnement 12 semaines sérum gelée bioactive prébiotiques" at bounding box center [70, 126] width 57 height 9
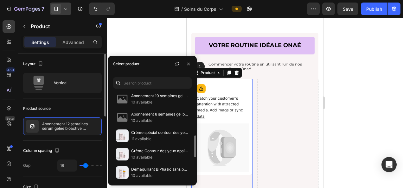
scroll to position [97, 0]
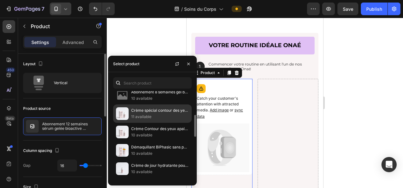
click at [153, 112] on p "Crème spécial contour des yeux éclaircissante" at bounding box center [160, 110] width 58 height 6
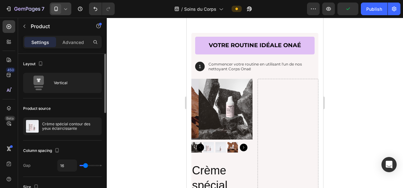
click at [145, 32] on div at bounding box center [255, 103] width 296 height 170
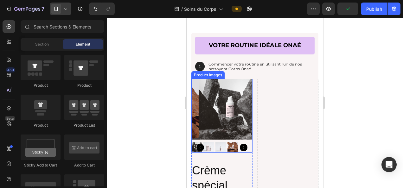
scroll to position [878, 0]
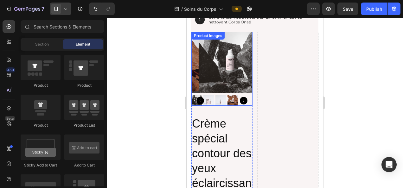
click at [213, 78] on img at bounding box center [229, 62] width 61 height 61
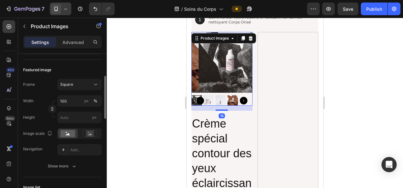
scroll to position [80, 0]
click at [70, 115] on input "px" at bounding box center [79, 116] width 44 height 11
type input "1"
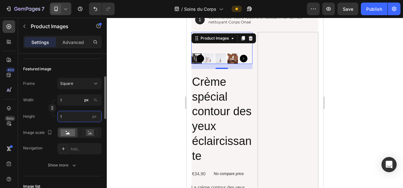
type input "15"
type input "150"
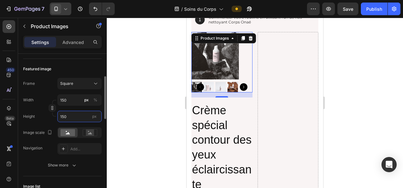
scroll to position [0, 0]
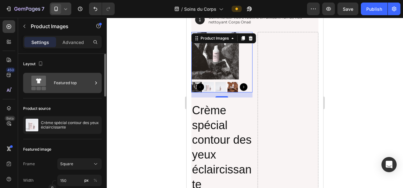
type input "150"
click at [72, 83] on div "Featured top" at bounding box center [73, 83] width 39 height 15
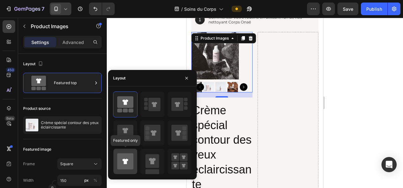
click at [128, 161] on icon at bounding box center [125, 162] width 16 height 16
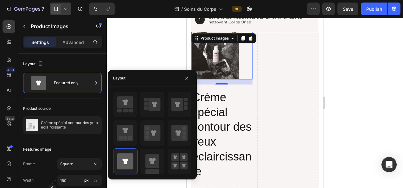
click at [148, 41] on div at bounding box center [255, 103] width 296 height 170
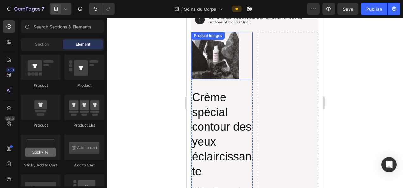
click at [219, 56] on img at bounding box center [214, 55] width 47 height 47
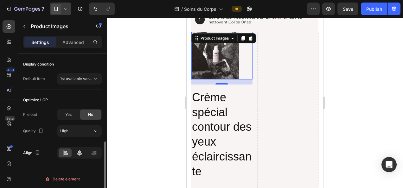
scroll to position [218, 0]
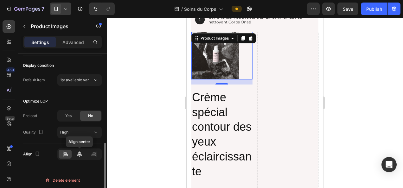
click at [81, 155] on icon at bounding box center [79, 154] width 6 height 6
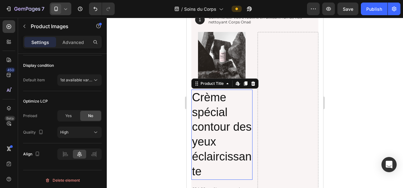
click at [223, 100] on h2 "Crème spécial contour des yeux éclaircissante" at bounding box center [221, 135] width 61 height 90
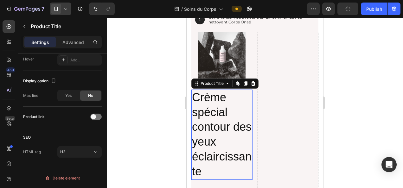
scroll to position [0, 0]
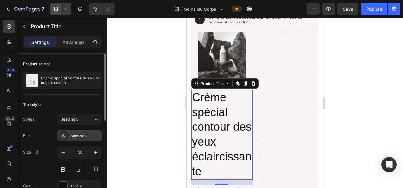
click at [79, 136] on div "Sans-serif" at bounding box center [85, 136] width 30 height 6
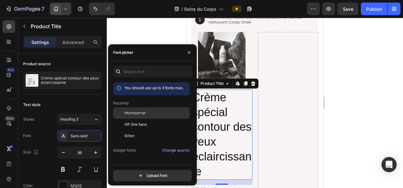
click at [148, 155] on div "Montserrat" at bounding box center [151, 160] width 77 height 11
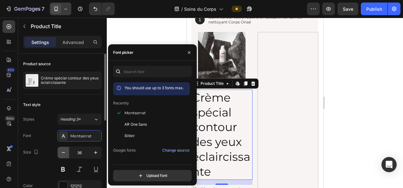
click at [59, 150] on button "button" at bounding box center [63, 152] width 11 height 11
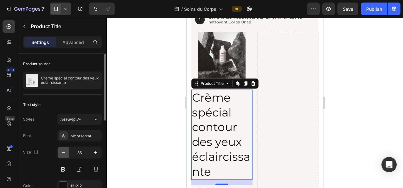
click at [59, 150] on button "button" at bounding box center [63, 152] width 11 height 11
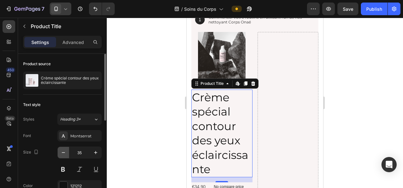
click at [59, 150] on button "button" at bounding box center [63, 152] width 11 height 11
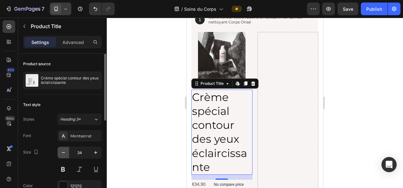
click at [59, 150] on button "button" at bounding box center [63, 152] width 11 height 11
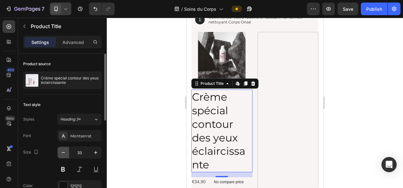
click at [59, 150] on button "button" at bounding box center [63, 152] width 11 height 11
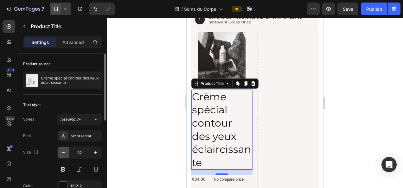
click at [59, 150] on button "button" at bounding box center [63, 152] width 11 height 11
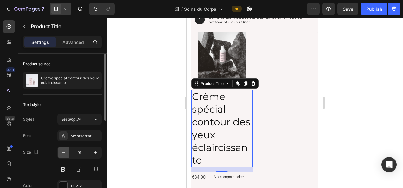
click at [59, 150] on button "button" at bounding box center [63, 152] width 11 height 11
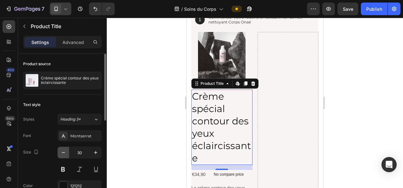
click at [59, 150] on button "button" at bounding box center [63, 152] width 11 height 11
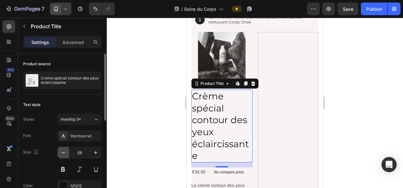
click at [59, 150] on button "button" at bounding box center [63, 152] width 11 height 11
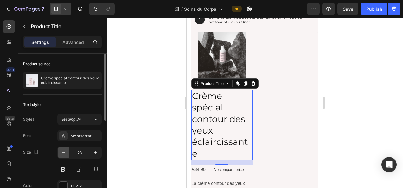
click at [59, 150] on button "button" at bounding box center [63, 152] width 11 height 11
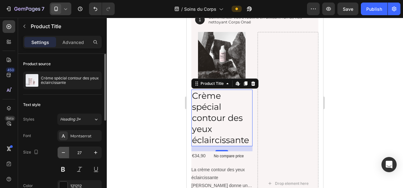
click at [59, 150] on button "button" at bounding box center [63, 152] width 11 height 11
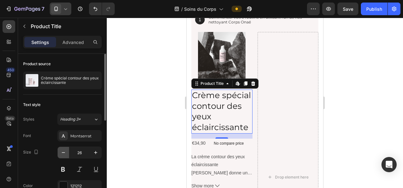
click at [59, 150] on button "button" at bounding box center [63, 152] width 11 height 11
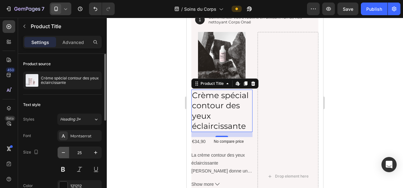
click at [59, 150] on button "button" at bounding box center [63, 152] width 11 height 11
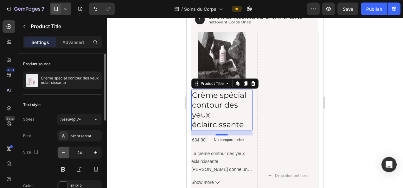
click at [59, 150] on button "button" at bounding box center [63, 152] width 11 height 11
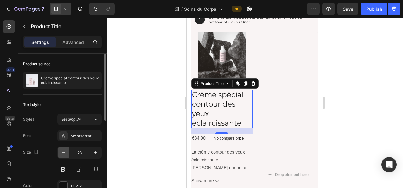
click at [59, 150] on button "button" at bounding box center [63, 152] width 11 height 11
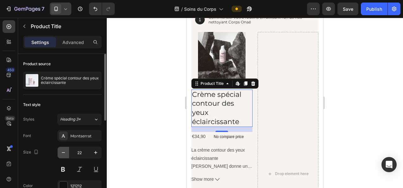
click at [59, 150] on button "button" at bounding box center [63, 152] width 11 height 11
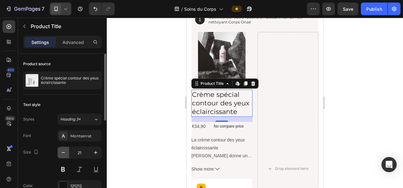
click at [59, 150] on button "button" at bounding box center [63, 152] width 11 height 11
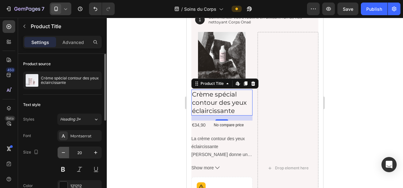
click at [59, 150] on button "button" at bounding box center [63, 152] width 11 height 11
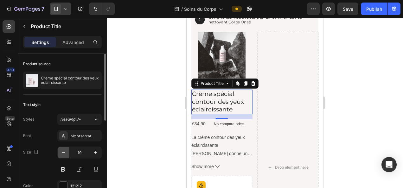
click at [59, 150] on button "button" at bounding box center [63, 152] width 11 height 11
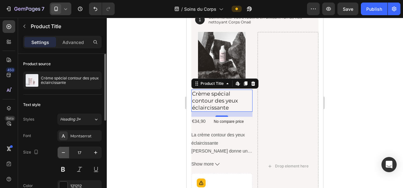
click at [59, 150] on button "button" at bounding box center [63, 152] width 11 height 11
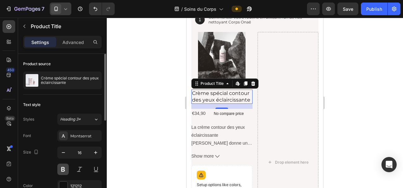
click at [64, 167] on button at bounding box center [62, 169] width 11 height 11
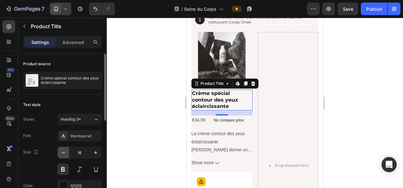
click at [64, 151] on icon "button" at bounding box center [63, 152] width 6 height 6
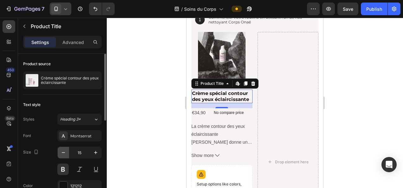
click at [64, 151] on icon "button" at bounding box center [63, 152] width 6 height 6
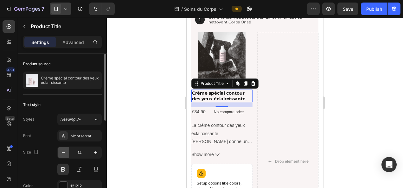
click at [64, 151] on icon "button" at bounding box center [63, 152] width 6 height 6
type input "12"
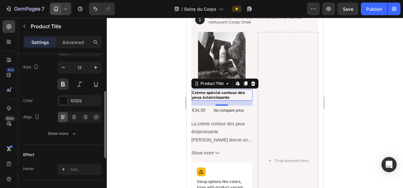
scroll to position [86, 0]
click at [75, 116] on icon at bounding box center [74, 116] width 3 height 1
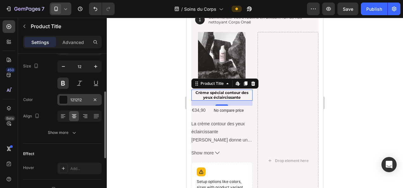
click at [81, 103] on div "121212" at bounding box center [79, 99] width 44 height 11
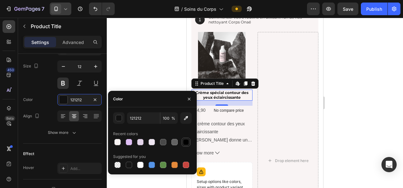
click at [184, 142] on div at bounding box center [186, 142] width 6 height 6
type input "000000"
click at [159, 75] on div at bounding box center [255, 103] width 296 height 170
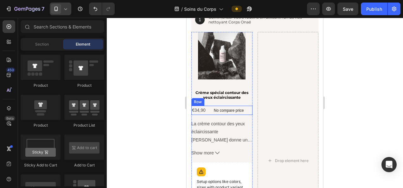
click at [247, 110] on div "€34,90 Product Price Product Price No compare price Product Price Row" at bounding box center [221, 110] width 61 height 9
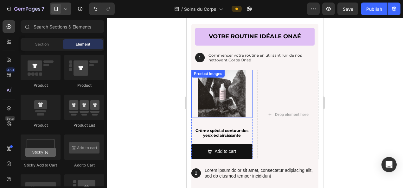
scroll to position [839, 0]
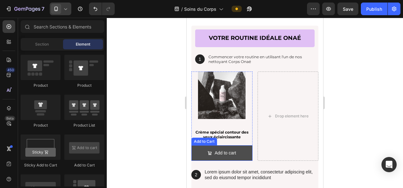
click at [240, 156] on button "Add to cart" at bounding box center [221, 153] width 61 height 16
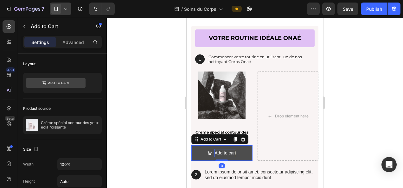
click at [225, 155] on div "Add to cart" at bounding box center [225, 153] width 22 height 8
click at [225, 155] on p "Add to cart" at bounding box center [225, 153] width 22 height 8
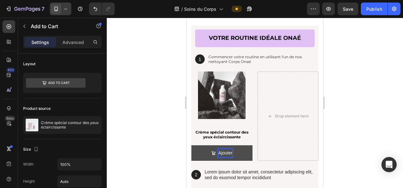
click at [191, 145] on button "Ajouter" at bounding box center [221, 153] width 61 height 16
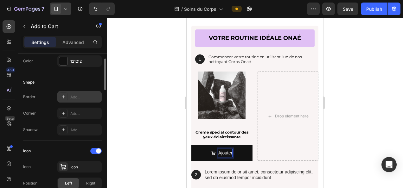
scroll to position [134, 0]
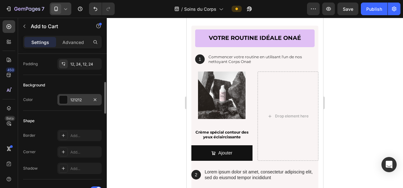
click at [78, 95] on div "121212" at bounding box center [79, 99] width 44 height 11
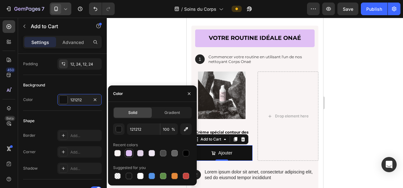
click at [130, 154] on div at bounding box center [129, 153] width 6 height 6
type input "E0C0F5"
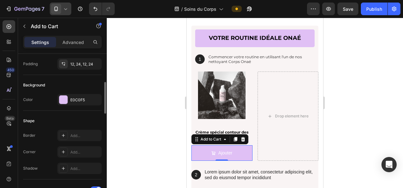
click at [77, 112] on div "Shape Border Add... Corner Add... Shadow Add..." at bounding box center [62, 145] width 79 height 69
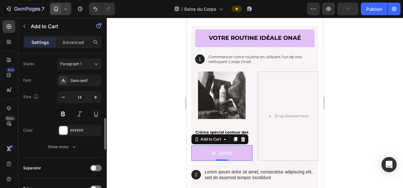
scroll to position [364, 0]
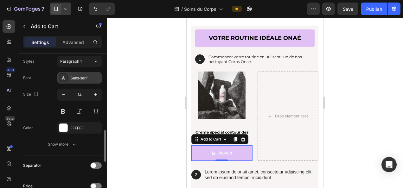
click at [79, 80] on div "Sans-serif" at bounding box center [79, 77] width 44 height 11
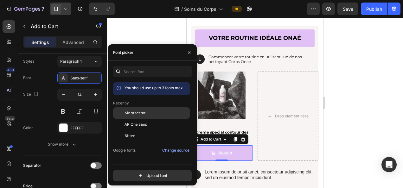
click at [134, 155] on div "Montserrat" at bounding box center [151, 160] width 77 height 11
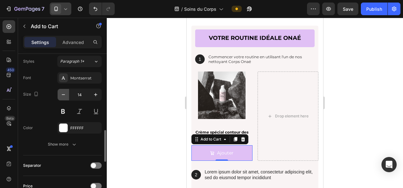
click at [63, 92] on icon "button" at bounding box center [63, 95] width 6 height 6
type input "12"
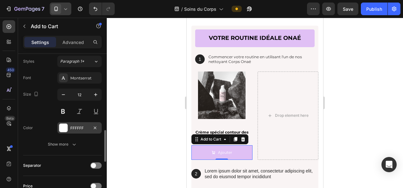
click at [80, 130] on div "FFFFFF" at bounding box center [79, 127] width 44 height 11
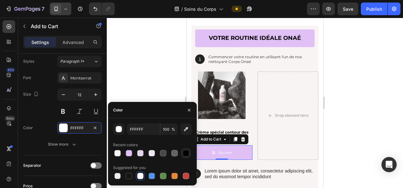
click at [187, 155] on div at bounding box center [186, 153] width 6 height 6
type input "000000"
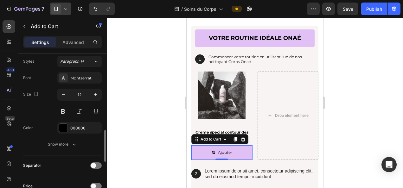
click at [46, 111] on div "Size 12" at bounding box center [62, 103] width 79 height 28
click at [61, 110] on button at bounding box center [62, 111] width 11 height 11
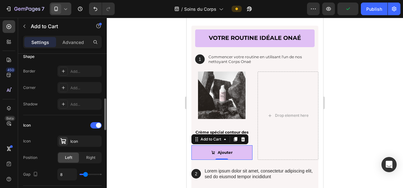
scroll to position [199, 0]
click at [82, 136] on div "Icon" at bounding box center [79, 140] width 44 height 11
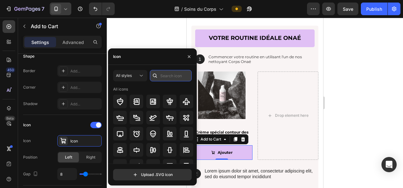
click at [166, 76] on input "text" at bounding box center [171, 75] width 42 height 11
type input "+"
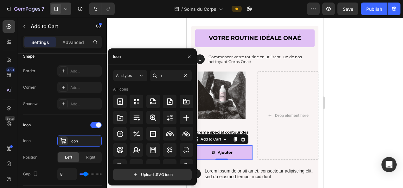
click at [154, 35] on div at bounding box center [255, 103] width 296 height 170
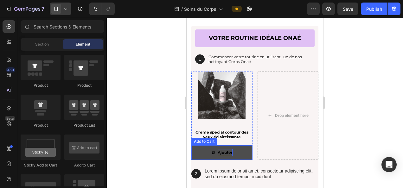
click at [219, 151] on p "Ajouter" at bounding box center [225, 152] width 15 height 7
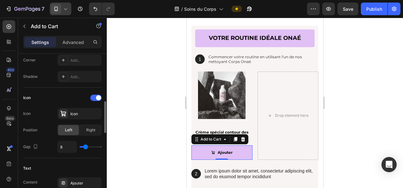
scroll to position [229, 0]
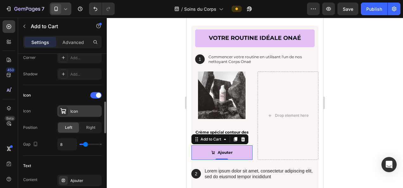
click at [76, 109] on div "Icon" at bounding box center [85, 112] width 30 height 6
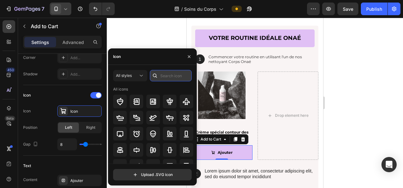
click at [182, 77] on input "text" at bounding box center [171, 75] width 42 height 11
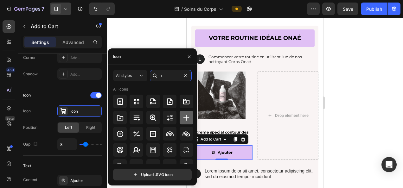
type input "+"
click at [184, 113] on div at bounding box center [187, 118] width 14 height 14
click at [167, 38] on div at bounding box center [255, 103] width 296 height 170
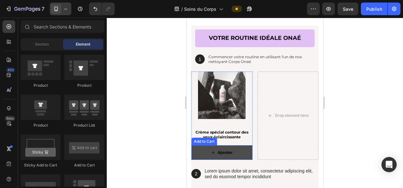
click at [247, 152] on button "Ajouter" at bounding box center [221, 152] width 61 height 15
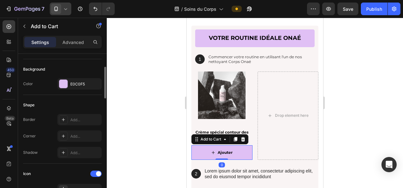
scroll to position [150, 0]
click at [77, 137] on div "Add..." at bounding box center [85, 137] width 30 height 6
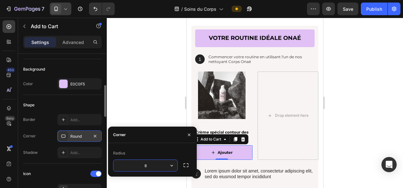
type input "5"
click at [85, 117] on div "Add..." at bounding box center [85, 120] width 30 height 6
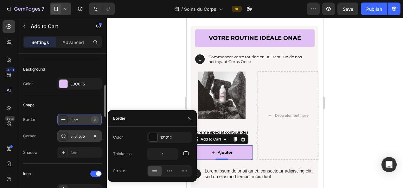
click at [94, 118] on icon "button" at bounding box center [95, 119] width 3 height 3
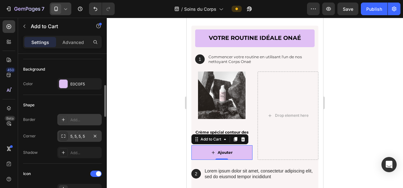
click at [173, 120] on div at bounding box center [255, 103] width 296 height 170
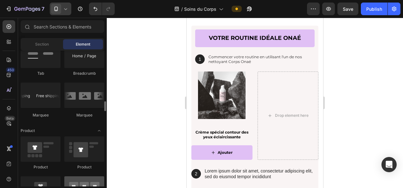
scroll to position [731, 0]
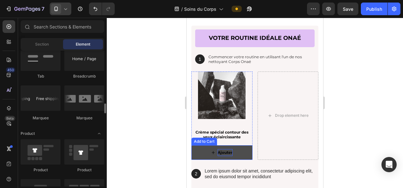
click at [223, 155] on p "Ajouter" at bounding box center [225, 152] width 15 height 7
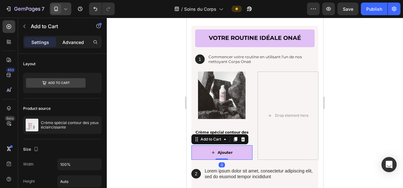
click at [77, 43] on p "Advanced" at bounding box center [73, 42] width 22 height 7
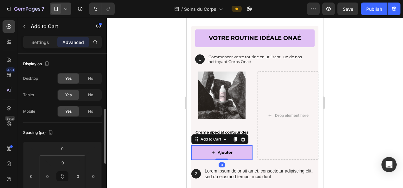
scroll to position [77, 0]
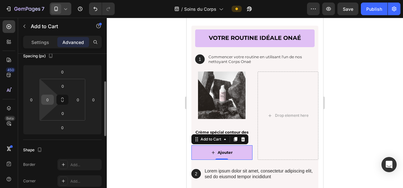
click at [45, 96] on input "0" at bounding box center [47, 99] width 9 height 9
type input "30"
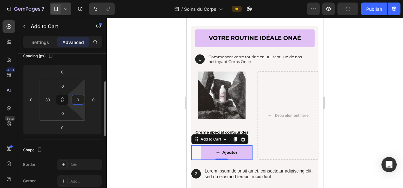
click at [79, 101] on input "0" at bounding box center [77, 99] width 9 height 9
type input "3"
click at [49, 98] on input "30" at bounding box center [47, 99] width 9 height 9
type input "0"
type input "30"
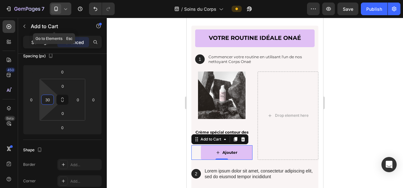
click at [40, 44] on p "Settings" at bounding box center [40, 42] width 18 height 7
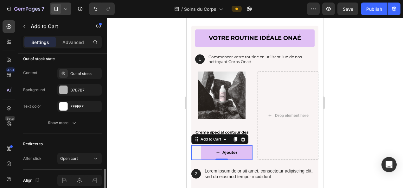
scroll to position [574, 0]
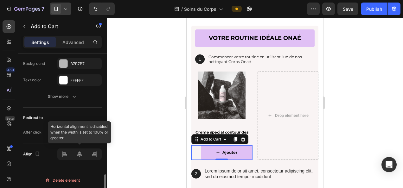
click at [78, 153] on div at bounding box center [79, 154] width 44 height 11
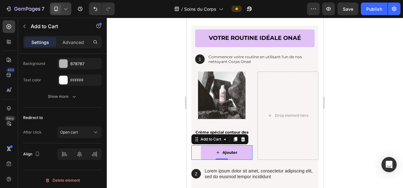
click at [168, 140] on div at bounding box center [255, 103] width 296 height 170
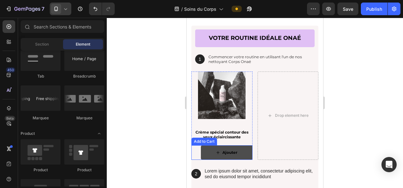
click at [244, 157] on button "Ajouter" at bounding box center [227, 152] width 52 height 15
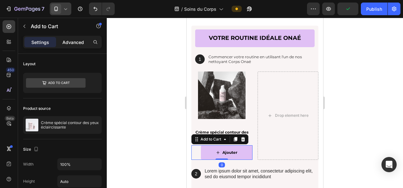
click at [66, 41] on p "Advanced" at bounding box center [73, 42] width 22 height 7
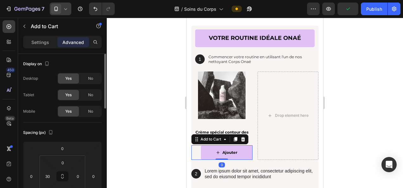
scroll to position [59, 0]
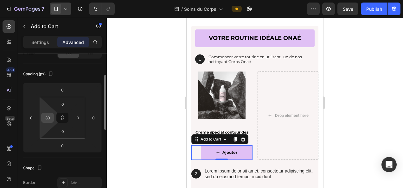
click at [46, 117] on input "30" at bounding box center [47, 117] width 9 height 9
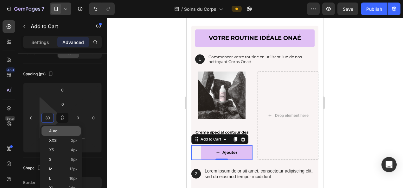
click at [65, 132] on p "Auto" at bounding box center [63, 131] width 28 height 4
type input "Auto"
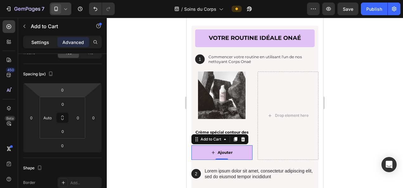
click at [38, 41] on p "Settings" at bounding box center [40, 42] width 18 height 7
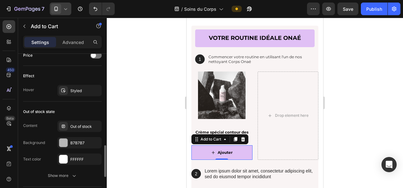
scroll to position [574, 0]
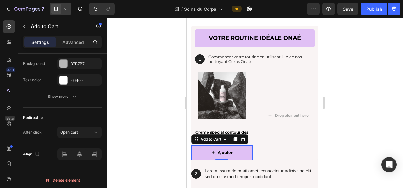
click at [170, 149] on div at bounding box center [255, 103] width 296 height 170
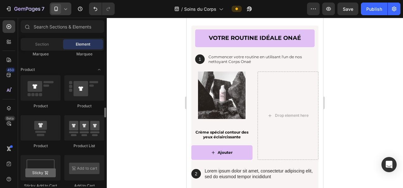
scroll to position [819, 0]
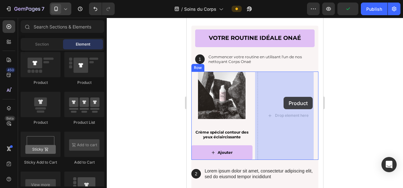
drag, startPoint x: 230, startPoint y: 128, endPoint x: 283, endPoint y: 97, distance: 61.7
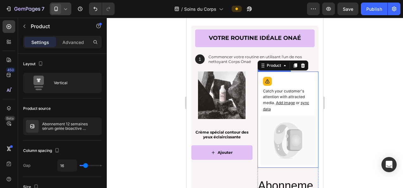
click at [279, 100] on p "Catch your customer's attention with attracted media. Add image or sync data" at bounding box center [288, 100] width 50 height 24
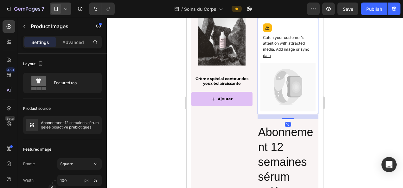
scroll to position [891, 0]
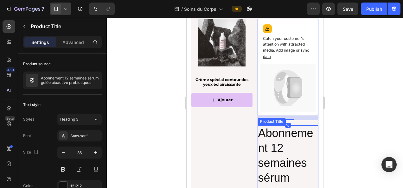
click at [281, 142] on h2 "Abonnement 12 semaines sérum gelée bioactive prébiotiques" at bounding box center [287, 185] width 61 height 120
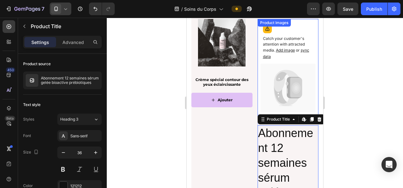
click at [265, 64] on icon at bounding box center [287, 88] width 55 height 49
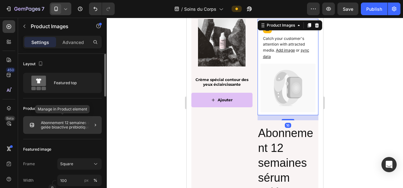
click at [58, 126] on p "Abonnement 12 semaines sérum gelée bioactive prébiotiques" at bounding box center [70, 125] width 58 height 9
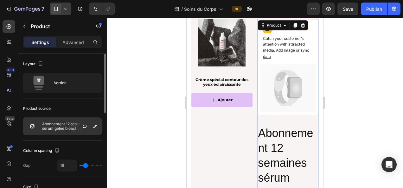
click at [63, 126] on p "Abonnement 12 semaines sérum gelée bioactive prébiotiques" at bounding box center [70, 126] width 57 height 9
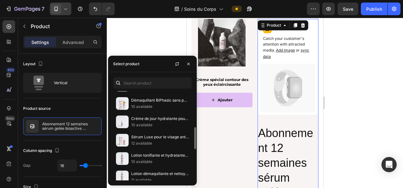
scroll to position [144, 0]
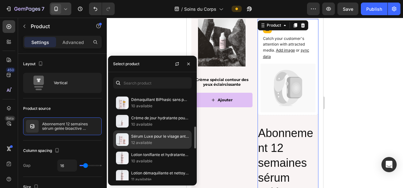
click at [146, 140] on p "12 available" at bounding box center [160, 143] width 58 height 6
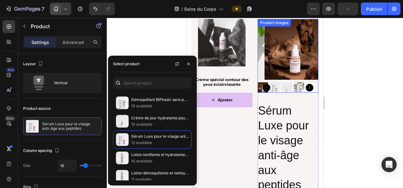
click at [289, 63] on img at bounding box center [294, 49] width 61 height 61
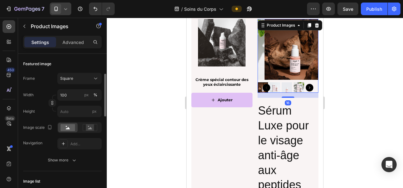
scroll to position [86, 0]
click at [66, 108] on input "px" at bounding box center [79, 110] width 44 height 11
type input "1"
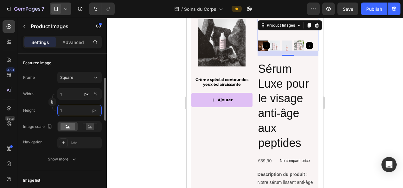
type input "15"
type input "150"
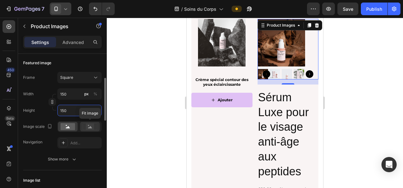
type input "150"
click at [94, 128] on rect at bounding box center [90, 126] width 8 height 6
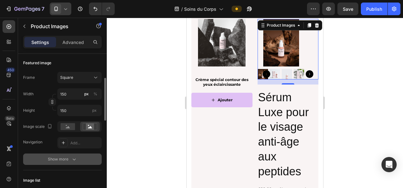
click at [71, 159] on icon "button" at bounding box center [74, 159] width 6 height 6
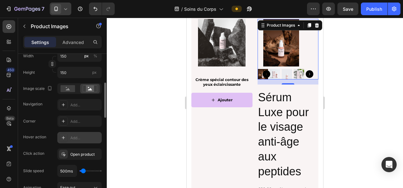
scroll to position [88, 0]
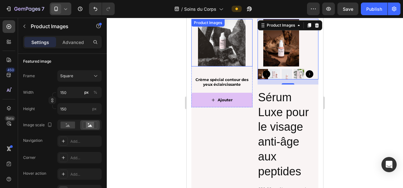
click at [219, 56] on img at bounding box center [221, 42] width 47 height 47
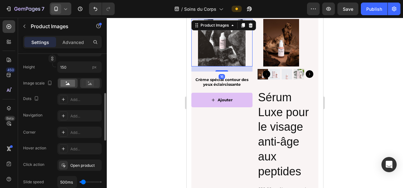
scroll to position [130, 0]
click at [81, 135] on div "Add..." at bounding box center [79, 131] width 44 height 11
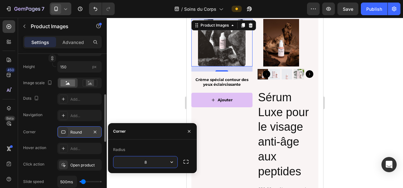
type input "5"
click at [142, 90] on div at bounding box center [255, 103] width 296 height 170
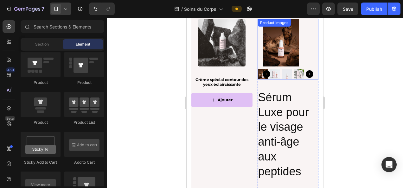
click at [268, 53] on img at bounding box center [280, 42] width 47 height 47
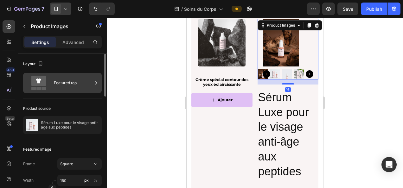
click at [68, 81] on div "Featured top" at bounding box center [73, 83] width 39 height 15
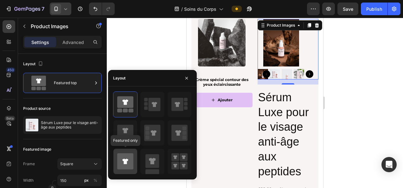
click at [125, 155] on icon at bounding box center [125, 162] width 16 height 16
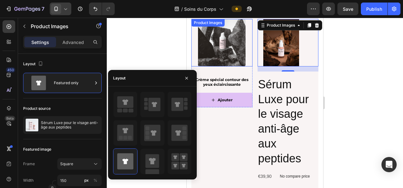
click at [227, 62] on img at bounding box center [221, 42] width 47 height 47
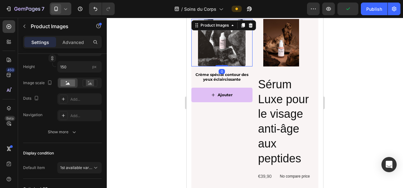
drag, startPoint x: 219, startPoint y: 70, endPoint x: 225, endPoint y: 55, distance: 16.1
click at [225, 55] on div "Product Images 0" at bounding box center [221, 42] width 61 height 47
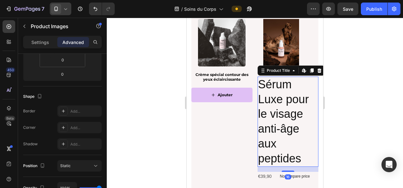
click at [294, 103] on h2 "Sérum Luxe pour le visage anti-âge aux peptides" at bounding box center [287, 122] width 61 height 90
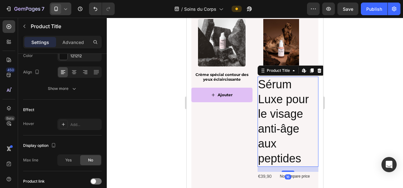
scroll to position [0, 0]
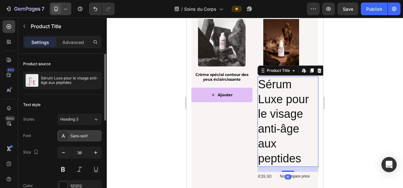
click at [87, 140] on div "Sans-serif" at bounding box center [79, 135] width 44 height 11
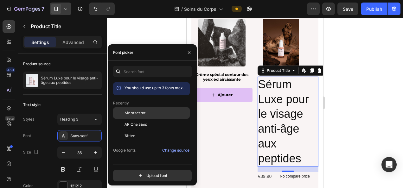
click at [129, 112] on span "Montserrat" at bounding box center [134, 113] width 21 height 6
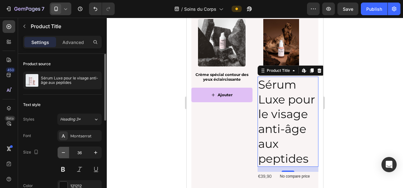
click at [60, 149] on icon "button" at bounding box center [63, 152] width 6 height 6
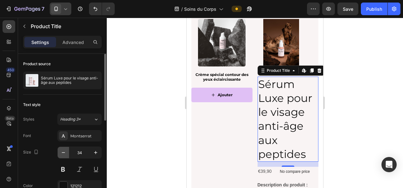
click at [60, 149] on icon "button" at bounding box center [63, 152] width 6 height 6
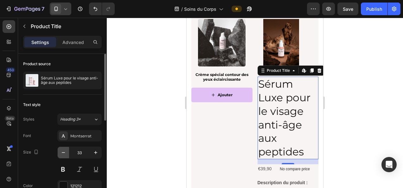
click at [60, 149] on icon "button" at bounding box center [63, 152] width 6 height 6
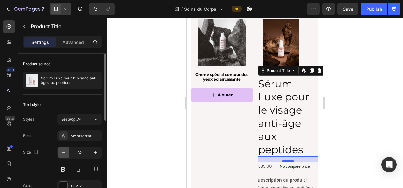
click at [60, 149] on icon "button" at bounding box center [63, 152] width 6 height 6
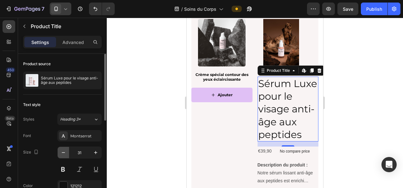
click at [60, 149] on icon "button" at bounding box center [63, 152] width 6 height 6
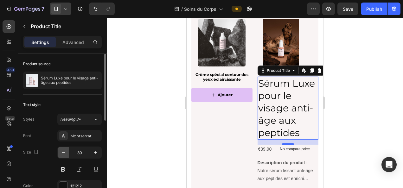
click at [60, 149] on icon "button" at bounding box center [63, 152] width 6 height 6
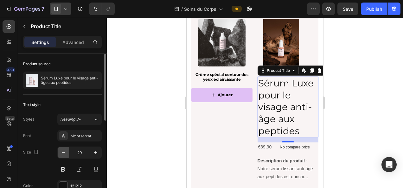
click at [60, 149] on icon "button" at bounding box center [63, 152] width 6 height 6
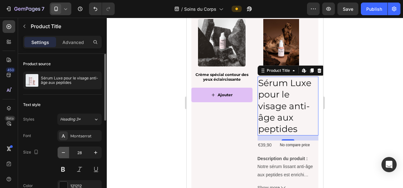
click at [60, 149] on icon "button" at bounding box center [63, 152] width 6 height 6
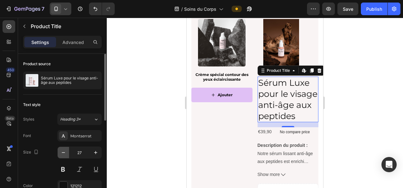
click at [60, 149] on icon "button" at bounding box center [63, 152] width 6 height 6
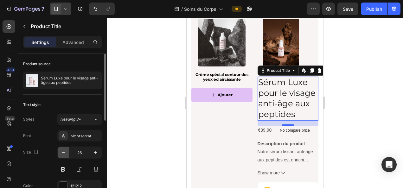
click at [60, 149] on icon "button" at bounding box center [63, 152] width 6 height 6
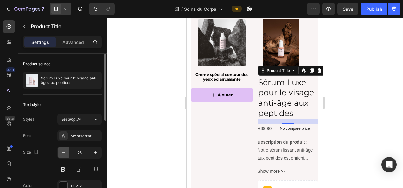
click at [60, 149] on icon "button" at bounding box center [63, 152] width 6 height 6
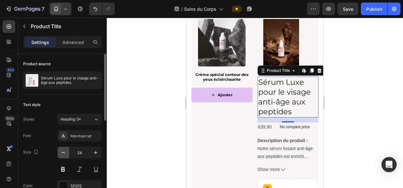
click at [60, 149] on icon "button" at bounding box center [63, 152] width 6 height 6
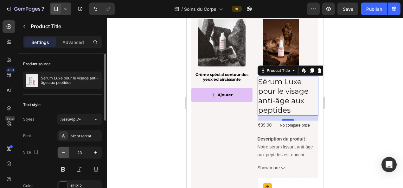
click at [60, 149] on icon "button" at bounding box center [63, 152] width 6 height 6
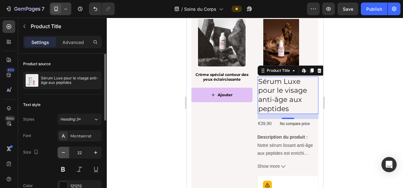
click at [60, 149] on icon "button" at bounding box center [63, 152] width 6 height 6
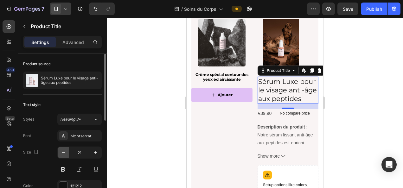
click at [60, 149] on icon "button" at bounding box center [63, 152] width 6 height 6
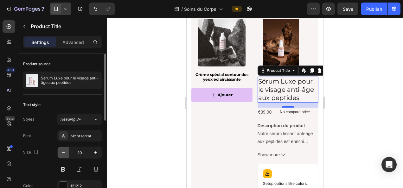
click at [60, 149] on icon "button" at bounding box center [63, 152] width 6 height 6
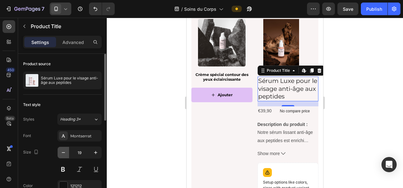
click at [60, 149] on icon "button" at bounding box center [63, 152] width 6 height 6
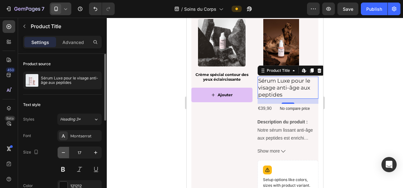
click at [60, 149] on icon "button" at bounding box center [63, 152] width 6 height 6
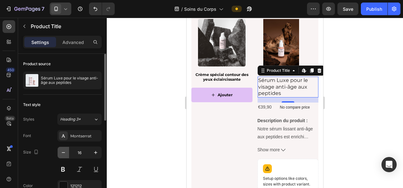
click at [60, 149] on icon "button" at bounding box center [63, 152] width 6 height 6
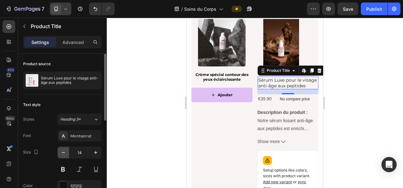
click at [60, 149] on icon "button" at bounding box center [63, 152] width 6 height 6
type input "12"
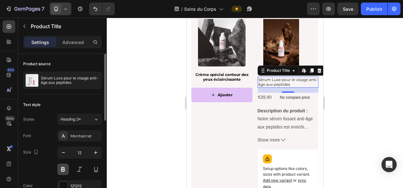
click at [64, 165] on button at bounding box center [62, 169] width 11 height 11
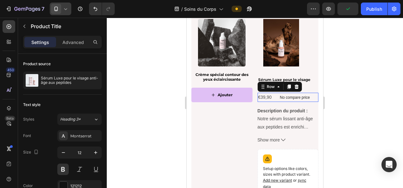
click at [312, 98] on div "€39,90 Product Price Product Price No compare price Product Price Row 0" at bounding box center [287, 97] width 61 height 9
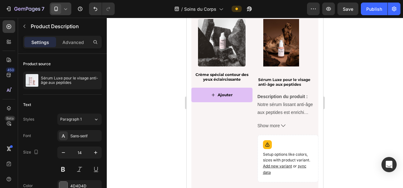
click at [312, 98] on div "Description du produit : Notre sérum lissant anti-âge aux peptides est enrichi …" at bounding box center [287, 105] width 61 height 24
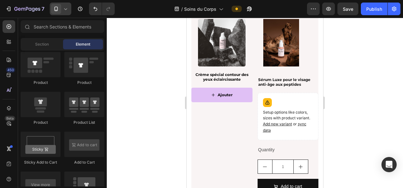
click at [312, 98] on div "Setup options like colors, sizes with product variant. Add new variant or sync …" at bounding box center [287, 116] width 61 height 47
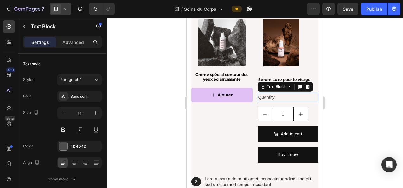
click at [303, 101] on div "Quantity" at bounding box center [287, 97] width 61 height 9
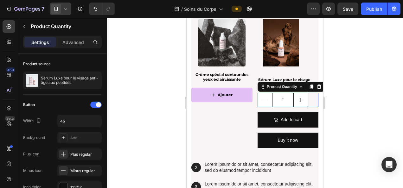
click at [307, 99] on div "1" at bounding box center [287, 100] width 61 height 14
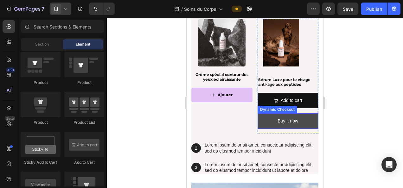
click at [301, 118] on button "Buy it now" at bounding box center [287, 121] width 61 height 16
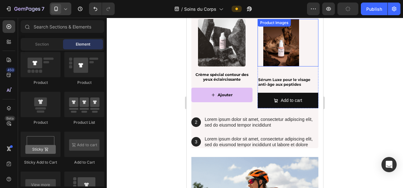
click at [291, 61] on img at bounding box center [280, 42] width 47 height 47
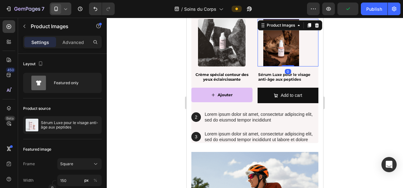
drag, startPoint x: 288, startPoint y: 70, endPoint x: 292, endPoint y: 56, distance: 14.5
click at [292, 56] on div "Product Images 0" at bounding box center [287, 42] width 61 height 47
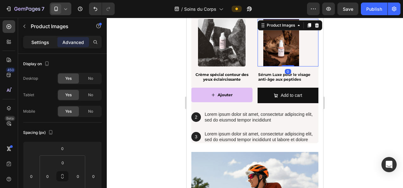
click at [42, 45] on p "Settings" at bounding box center [40, 42] width 18 height 7
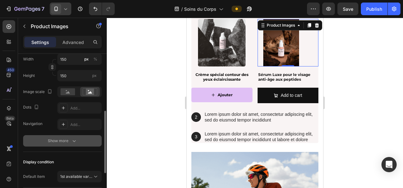
scroll to position [219, 0]
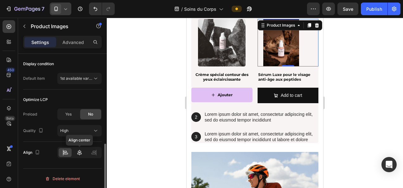
click at [79, 152] on icon at bounding box center [79, 152] width 6 height 6
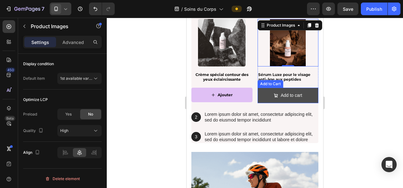
click at [259, 98] on button "Add to cart" at bounding box center [287, 96] width 61 height 16
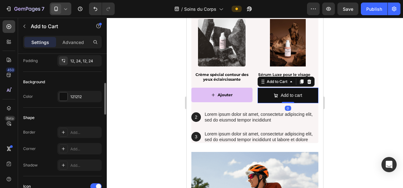
scroll to position [138, 0]
click at [81, 96] on div "121212" at bounding box center [79, 96] width 18 height 6
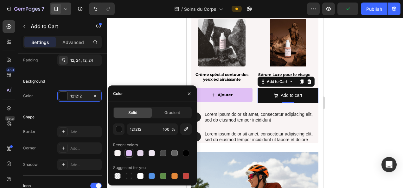
click at [128, 152] on div at bounding box center [129, 153] width 6 height 6
type input "E0C0F5"
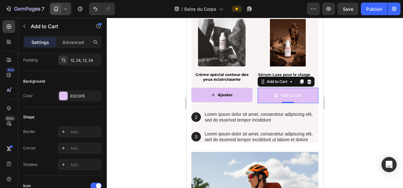
click at [131, 46] on div at bounding box center [255, 103] width 296 height 170
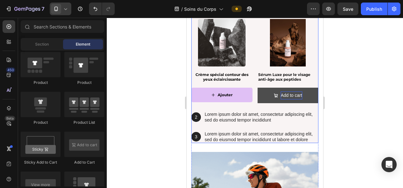
click at [281, 98] on div "Add to cart" at bounding box center [292, 96] width 22 height 8
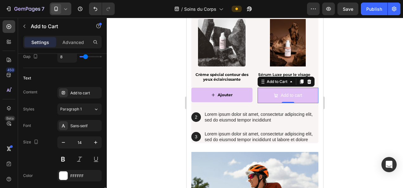
scroll to position [385, 0]
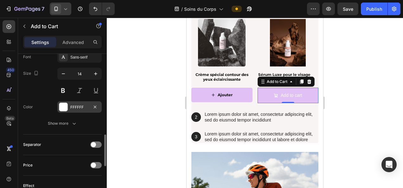
click at [76, 109] on div "FFFFFF" at bounding box center [79, 106] width 44 height 11
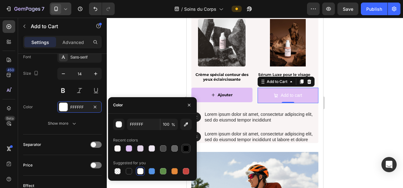
click at [188, 146] on div at bounding box center [186, 148] width 6 height 6
type input "000000"
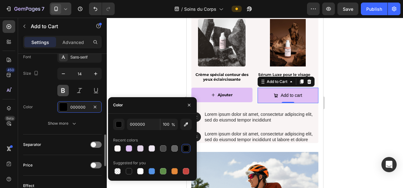
click at [64, 92] on button at bounding box center [62, 90] width 11 height 11
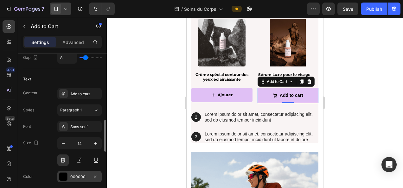
scroll to position [315, 0]
click at [61, 142] on icon "button" at bounding box center [63, 143] width 6 height 6
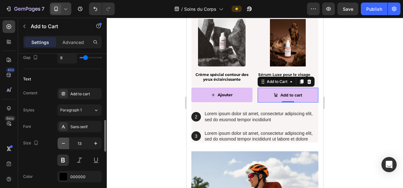
type input "12"
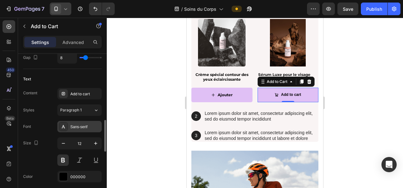
click at [83, 124] on div "Sans-serif" at bounding box center [85, 127] width 30 height 6
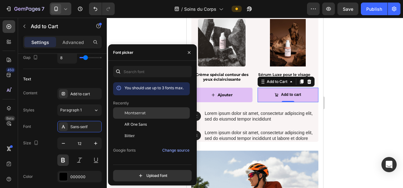
click at [151, 113] on div "Montserrat" at bounding box center [156, 113] width 64 height 6
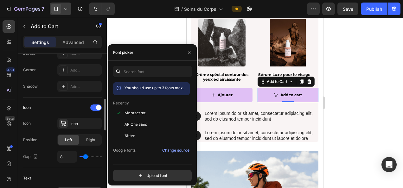
scroll to position [216, 0]
click at [78, 121] on div "Icon" at bounding box center [85, 124] width 30 height 6
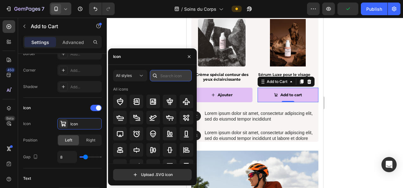
click at [163, 74] on input "text" at bounding box center [171, 75] width 42 height 11
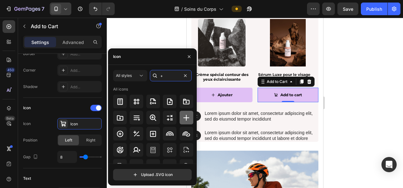
type input "+"
click at [187, 116] on icon at bounding box center [186, 118] width 8 height 8
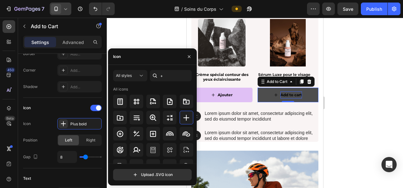
click at [289, 96] on div "Add to cart" at bounding box center [291, 95] width 22 height 7
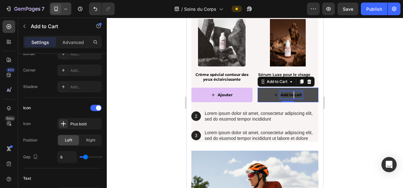
click at [289, 96] on p "Add to cart" at bounding box center [291, 95] width 22 height 7
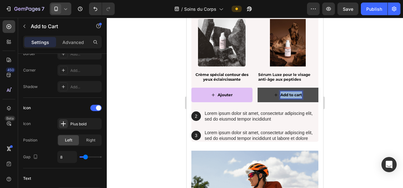
click at [289, 96] on p "Add to cart" at bounding box center [291, 95] width 22 height 7
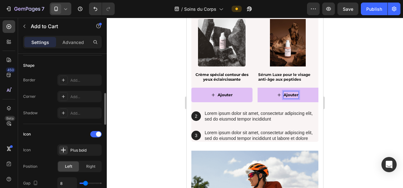
scroll to position [189, 0]
click at [77, 97] on div "Add..." at bounding box center [85, 97] width 30 height 6
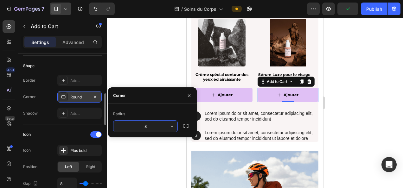
type input "5"
click at [157, 62] on div at bounding box center [255, 103] width 296 height 170
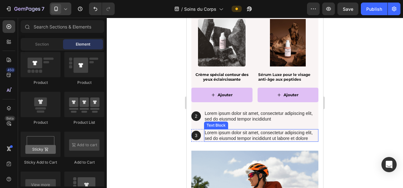
drag, startPoint x: 344, startPoint y: 79, endPoint x: 281, endPoint y: 147, distance: 92.5
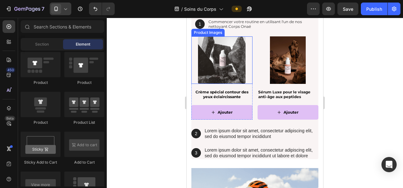
scroll to position [912, 0]
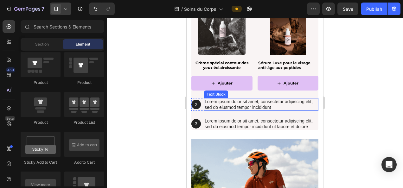
click at [229, 105] on p "Lorem ipsum dolor sit amet, consectetur adipiscing elit, sed do eiusmod tempor …" at bounding box center [261, 104] width 113 height 11
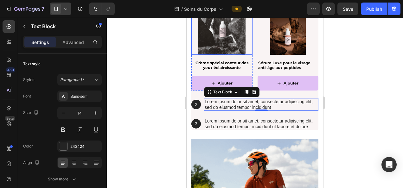
click at [218, 47] on img at bounding box center [221, 30] width 47 height 47
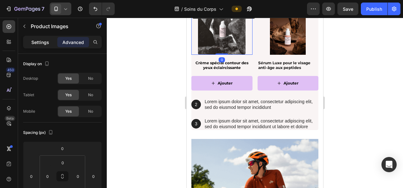
click at [38, 45] on p "Settings" at bounding box center [40, 42] width 18 height 7
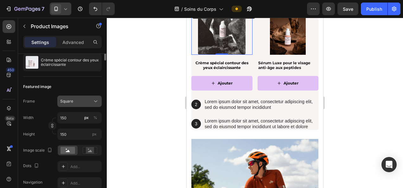
scroll to position [0, 0]
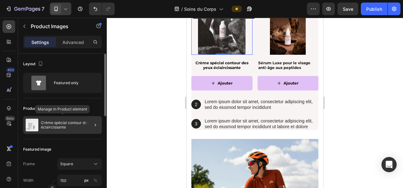
click at [57, 132] on div "Crème spécial contour des yeux éclaircissante" at bounding box center [62, 125] width 79 height 18
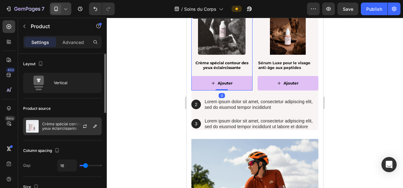
click at [68, 125] on p "Crème spécial contour des yeux éclaircissante" at bounding box center [70, 126] width 57 height 9
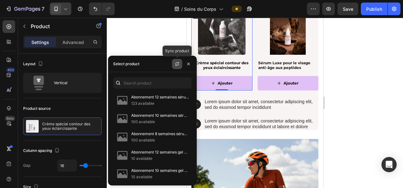
click at [178, 62] on icon "button" at bounding box center [176, 63] width 3 height 2
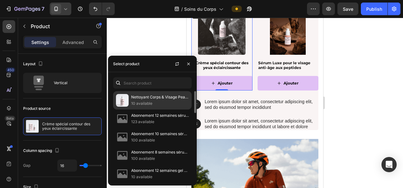
click at [145, 102] on p "10 available" at bounding box center [160, 103] width 58 height 6
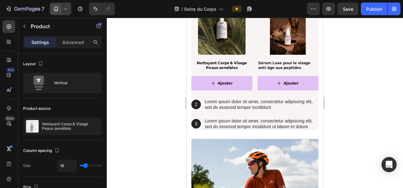
click at [376, 85] on div at bounding box center [255, 103] width 296 height 170
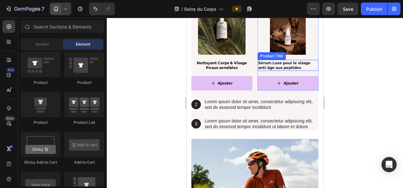
scroll to position [846, 0]
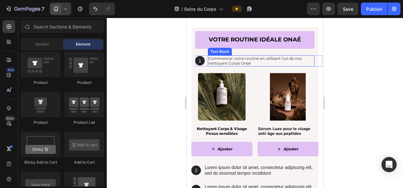
click at [240, 64] on p "Commencer votre routine en utilisant l'un de nos nettoyant Corps Onaé" at bounding box center [260, 61] width 105 height 10
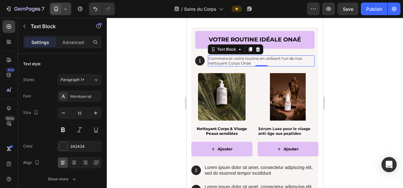
click at [388, 106] on div at bounding box center [255, 103] width 296 height 170
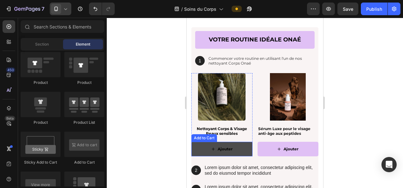
click at [248, 146] on button "Ajouter" at bounding box center [221, 149] width 61 height 15
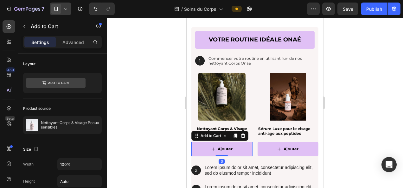
click at [123, 146] on div at bounding box center [255, 103] width 296 height 170
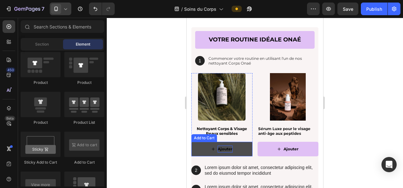
click at [226, 147] on div "Ajouter" at bounding box center [225, 149] width 15 height 7
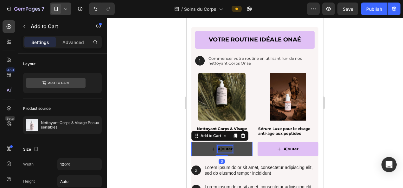
click at [225, 151] on div "Ajouter" at bounding box center [225, 149] width 15 height 7
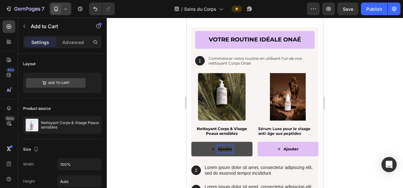
click at [231, 148] on p "Ajouter" at bounding box center [225, 149] width 15 height 7
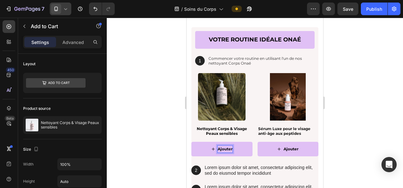
click at [191, 142] on button "Ajouter" at bounding box center [221, 149] width 61 height 15
click at [169, 113] on div at bounding box center [255, 103] width 296 height 170
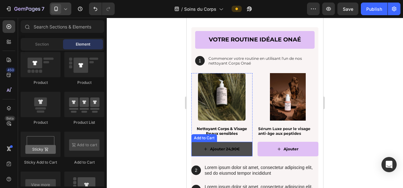
click at [197, 153] on button "Ajouter 24,90€" at bounding box center [221, 149] width 61 height 15
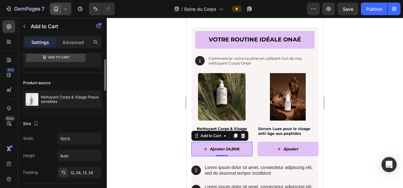
scroll to position [0, 0]
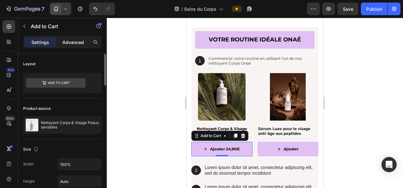
click at [68, 44] on p "Advanced" at bounding box center [73, 42] width 22 height 7
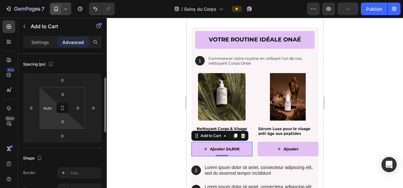
scroll to position [69, 0]
click at [50, 103] on input "Auto" at bounding box center [47, 107] width 9 height 9
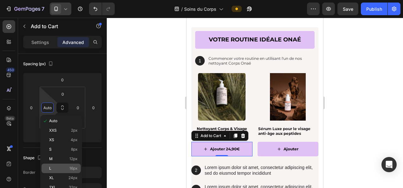
click at [66, 166] on p "L 16px" at bounding box center [63, 168] width 28 height 4
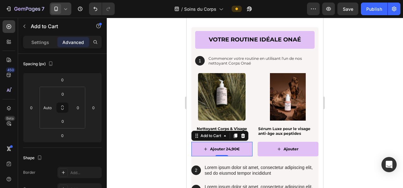
type input "16"
click at [79, 107] on input "0" at bounding box center [77, 107] width 9 height 9
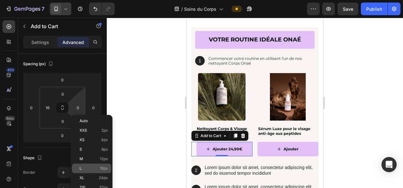
click at [97, 167] on p "L 16px" at bounding box center [93, 168] width 28 height 4
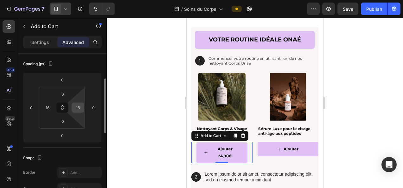
click at [77, 107] on input "16" at bounding box center [77, 107] width 9 height 9
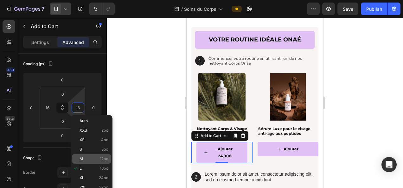
click at [93, 156] on div "M 12px" at bounding box center [91, 158] width 39 height 9
type input "12"
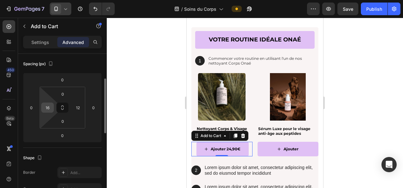
click at [45, 105] on input "16" at bounding box center [47, 107] width 9 height 9
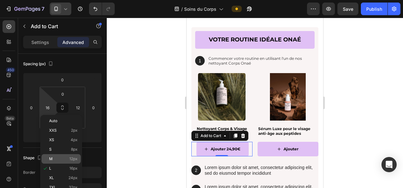
click at [62, 156] on div "M 12px" at bounding box center [60, 158] width 39 height 9
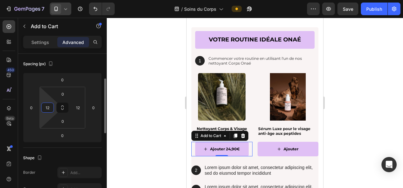
click at [49, 108] on input "12" at bounding box center [47, 107] width 9 height 9
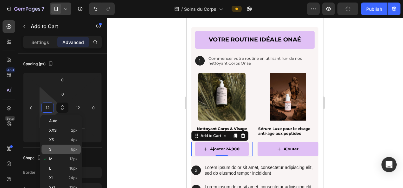
click at [71, 151] on span "8px" at bounding box center [74, 149] width 7 height 4
type input "8"
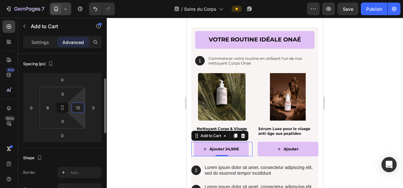
click at [79, 111] on input "12" at bounding box center [77, 107] width 9 height 9
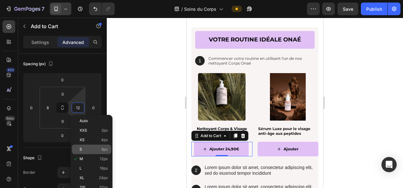
click at [100, 151] on p "S 8px" at bounding box center [93, 149] width 28 height 4
type input "8"
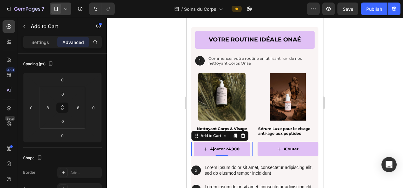
click at [136, 120] on div at bounding box center [255, 103] width 296 height 170
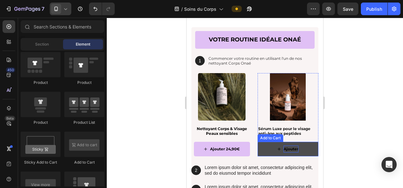
click at [288, 148] on p "Ajouter" at bounding box center [290, 149] width 15 height 7
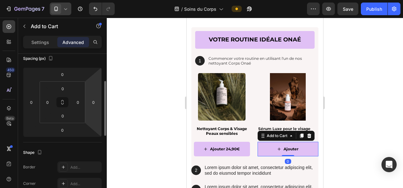
scroll to position [75, 0]
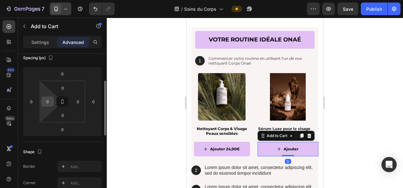
click at [48, 99] on input "0" at bounding box center [47, 101] width 9 height 9
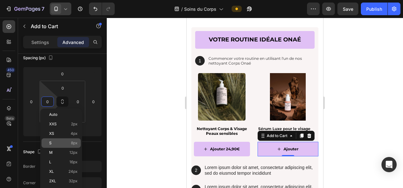
click at [73, 143] on span "8px" at bounding box center [74, 143] width 7 height 4
type input "8"
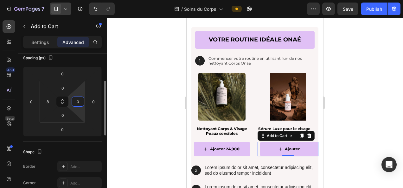
click at [78, 103] on input "0" at bounding box center [77, 101] width 9 height 9
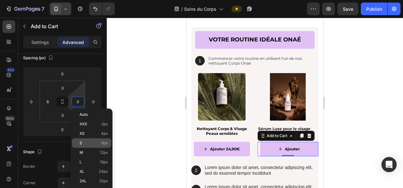
click at [100, 144] on p "S 8px" at bounding box center [93, 143] width 28 height 4
type input "8"
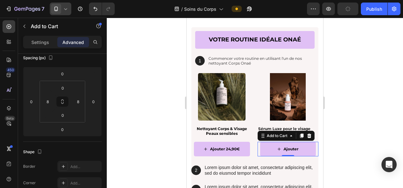
click at [144, 64] on div at bounding box center [255, 103] width 296 height 170
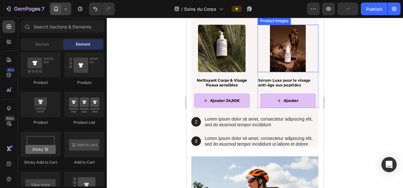
scroll to position [895, 0]
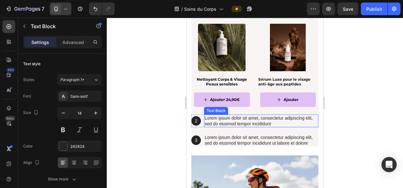
click at [230, 118] on p "Lorem ipsum dolor sit amet, consectetur adipiscing elit, sed do eiusmod tempor …" at bounding box center [261, 120] width 113 height 11
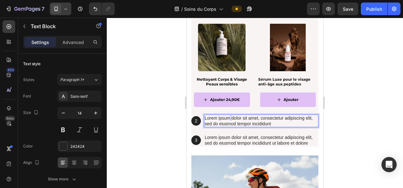
click at [230, 118] on p "Lorem ipsum dolor sit amet, consectetur adipiscing elit, sed do eiusmod tempor …" at bounding box center [261, 120] width 113 height 11
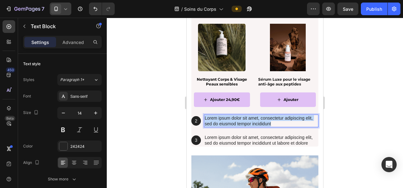
click at [230, 118] on p "Lorem ipsum dolor sit amet, consectetur adipiscing elit, sed do eiusmod tempor …" at bounding box center [261, 120] width 113 height 11
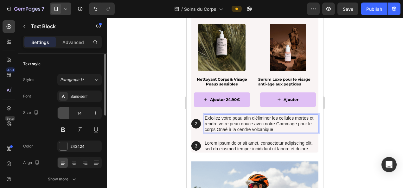
click at [63, 115] on icon "button" at bounding box center [63, 113] width 6 height 6
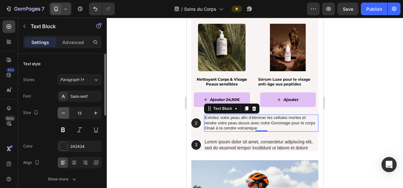
click at [63, 115] on icon "button" at bounding box center [63, 113] width 6 height 6
type input "12"
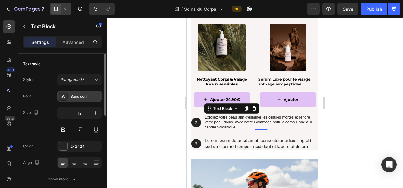
click at [83, 98] on div "Sans-serif" at bounding box center [85, 97] width 30 height 6
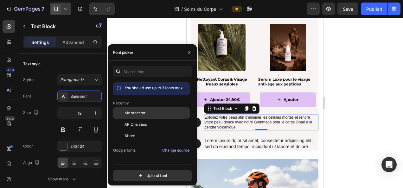
click at [136, 115] on span "Montserrat" at bounding box center [134, 113] width 21 height 6
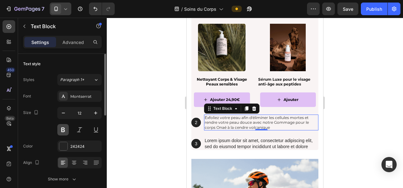
click at [63, 130] on button at bounding box center [62, 129] width 11 height 11
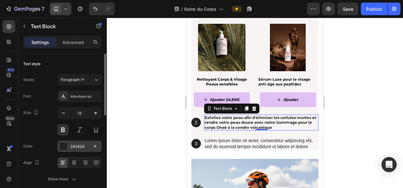
click at [81, 149] on div "242424" at bounding box center [79, 146] width 44 height 11
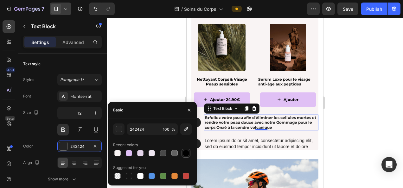
click at [186, 152] on div at bounding box center [186, 153] width 6 height 6
type input "000000"
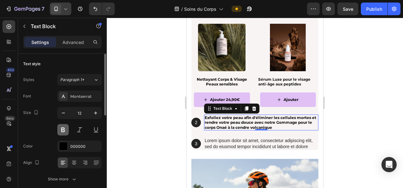
click at [61, 128] on button at bounding box center [62, 129] width 11 height 11
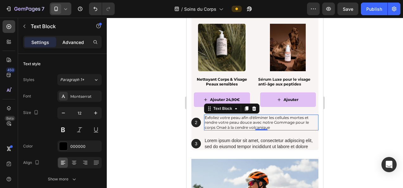
click at [73, 42] on p "Advanced" at bounding box center [73, 42] width 22 height 7
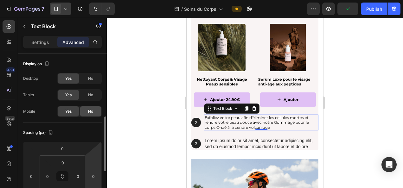
scroll to position [50, 0]
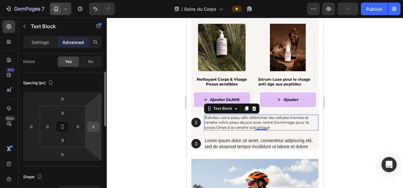
click at [95, 127] on input "0" at bounding box center [93, 126] width 9 height 9
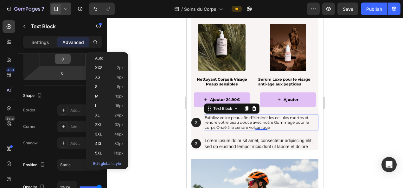
scroll to position [130, 0]
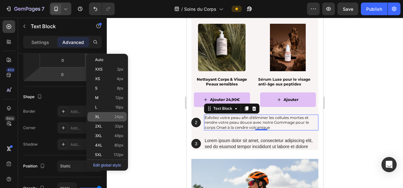
click at [113, 115] on p "XL 24px" at bounding box center [109, 117] width 28 height 4
type input "24"
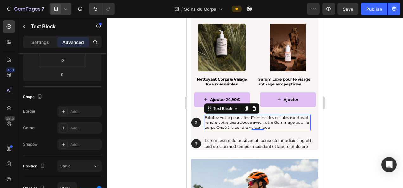
click at [370, 101] on div at bounding box center [255, 103] width 296 height 170
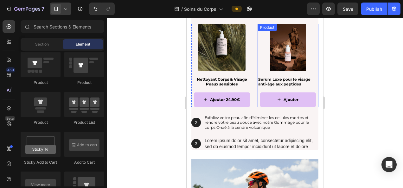
scroll to position [808, 0]
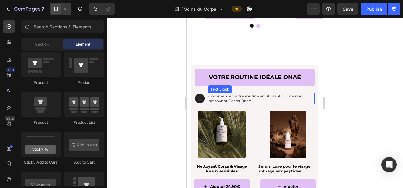
click at [263, 95] on p "Commencer votre routine en utilisant l'un de nos nettoyant Corps Onaé" at bounding box center [260, 99] width 105 height 10
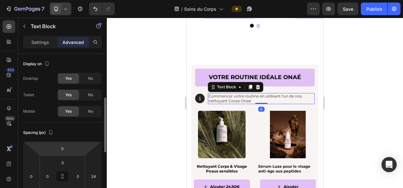
scroll to position [34, 0]
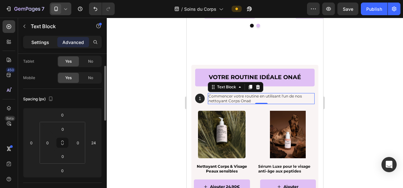
click at [34, 39] on p "Settings" at bounding box center [40, 42] width 18 height 7
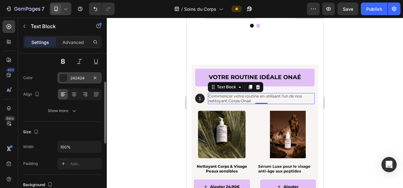
scroll to position [68, 0]
click at [95, 93] on icon at bounding box center [95, 93] width 5 height 0
click at [77, 81] on div "242424" at bounding box center [79, 78] width 44 height 11
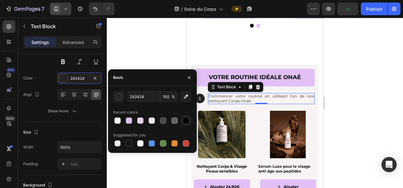
click at [186, 120] on div at bounding box center [186, 120] width 6 height 6
type input "000000"
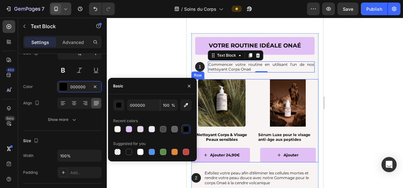
scroll to position [879, 0]
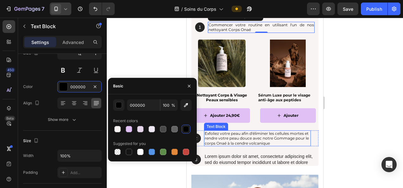
click at [260, 137] on p "Exfoliez votre peau afin d'éliminer les cellules mortes et rendre votre peau do…" at bounding box center [257, 138] width 105 height 15
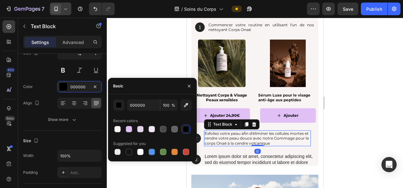
scroll to position [60, 0]
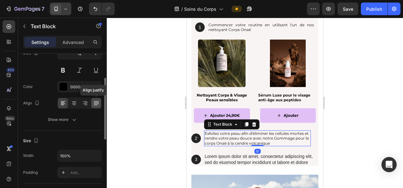
click at [94, 101] on icon at bounding box center [95, 101] width 5 height 0
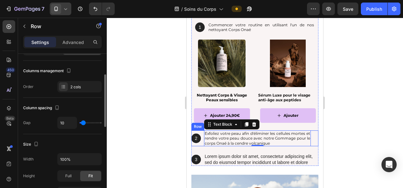
click at [201, 144] on div "2 Text Block Hero Banner Exfoliez votre peau afin d'éliminer les cellules morte…" at bounding box center [254, 138] width 127 height 16
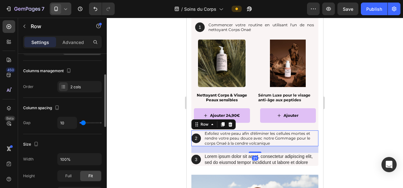
scroll to position [0, 0]
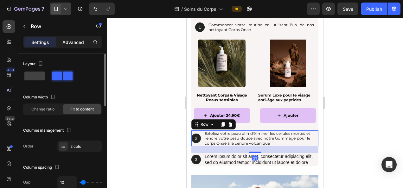
click at [80, 40] on p "Advanced" at bounding box center [73, 42] width 22 height 7
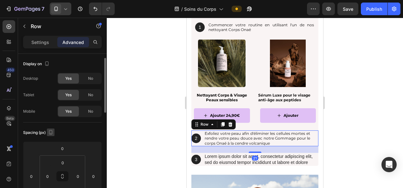
scroll to position [73, 0]
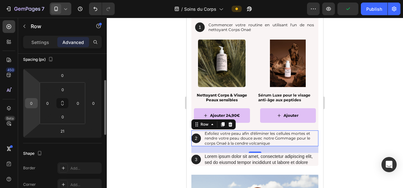
click at [33, 105] on input "0" at bounding box center [31, 102] width 9 height 9
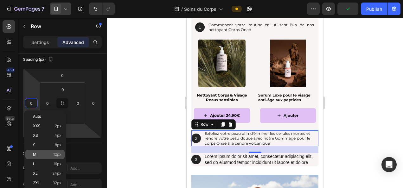
click at [61, 153] on span "12px" at bounding box center [57, 154] width 8 height 4
type input "12"
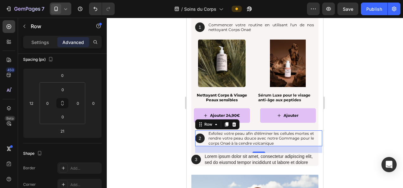
click at [162, 143] on div at bounding box center [255, 103] width 296 height 170
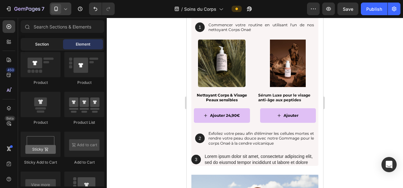
click at [32, 41] on div "Section" at bounding box center [42, 44] width 40 height 10
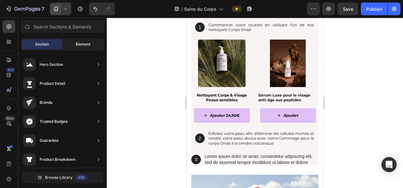
click at [77, 45] on span "Element" at bounding box center [83, 44] width 15 height 6
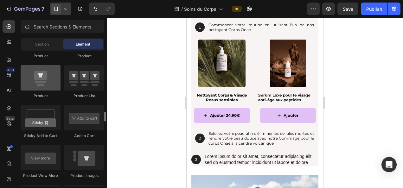
scroll to position [845, 0]
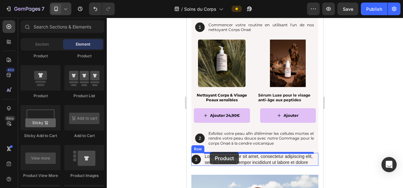
drag, startPoint x: 235, startPoint y: 103, endPoint x: 210, endPoint y: 152, distance: 55.7
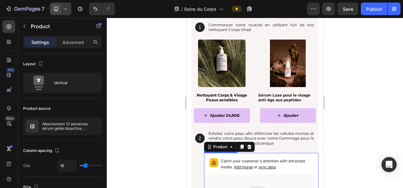
click at [289, 159] on p "Catch your customer's attention with attracted media. Add image or sync data" at bounding box center [267, 164] width 92 height 12
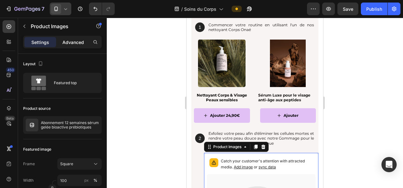
click at [74, 44] on p "Advanced" at bounding box center [73, 42] width 22 height 7
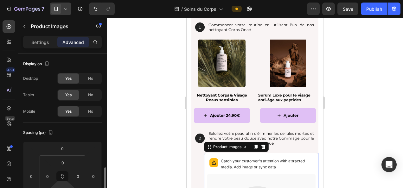
scroll to position [83, 0]
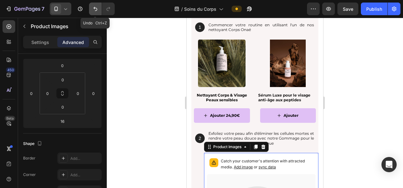
click at [96, 11] on icon "Undo/Redo" at bounding box center [95, 9] width 4 height 4
click at [263, 148] on icon at bounding box center [263, 147] width 4 height 4
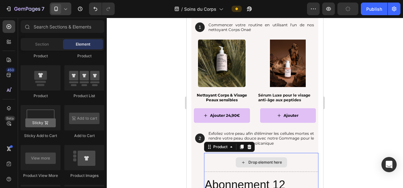
click at [206, 164] on div "Drop element here" at bounding box center [261, 162] width 114 height 19
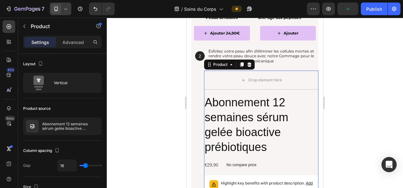
scroll to position [962, 0]
click at [248, 63] on icon at bounding box center [249, 64] width 5 height 5
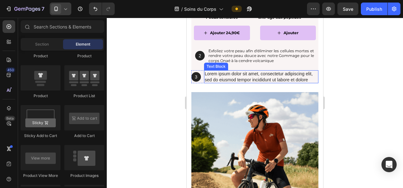
scroll to position [930, 0]
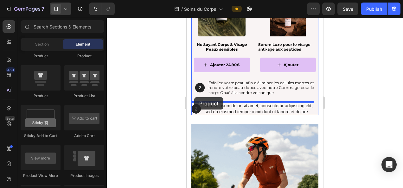
drag, startPoint x: 228, startPoint y: 103, endPoint x: 194, endPoint y: 97, distance: 34.0
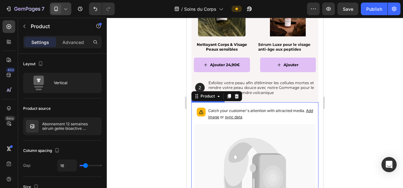
click at [222, 129] on icon at bounding box center [254, 177] width 121 height 107
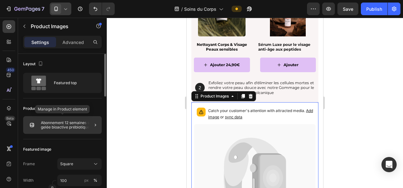
click at [52, 130] on div "Abonnement 12 semaines sérum gelée bioactive prébiotiques" at bounding box center [62, 125] width 79 height 18
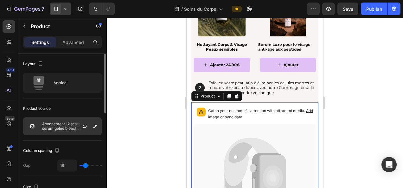
click at [62, 125] on p "Abonnement 12 semaines sérum gelée bioactive prébiotiques" at bounding box center [70, 126] width 57 height 9
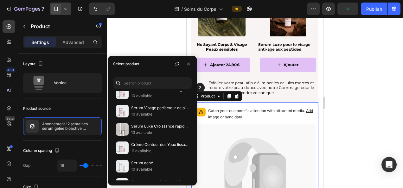
scroll to position [510, 0]
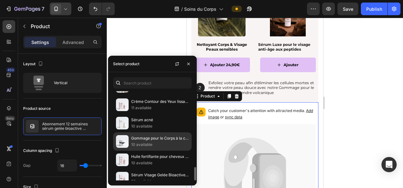
click at [150, 142] on p "10 available" at bounding box center [160, 145] width 58 height 6
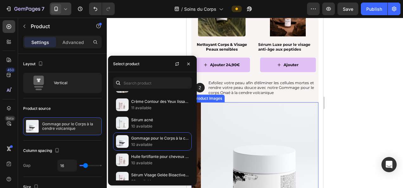
click at [276, 139] on img at bounding box center [264, 165] width 127 height 127
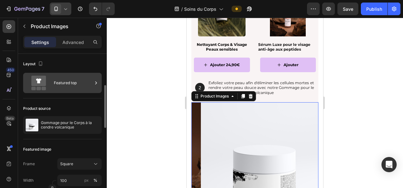
scroll to position [29, 0]
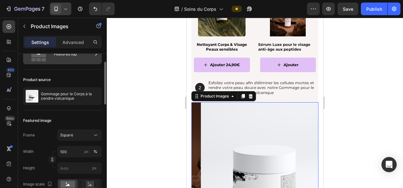
click at [65, 60] on div "Featured top" at bounding box center [73, 54] width 39 height 15
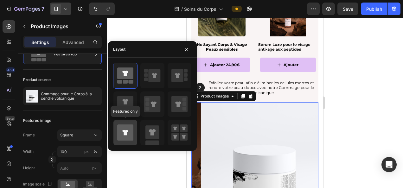
click at [131, 127] on icon at bounding box center [125, 132] width 16 height 16
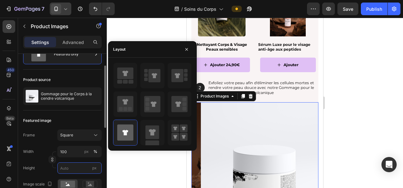
click at [74, 171] on input "px" at bounding box center [79, 167] width 44 height 11
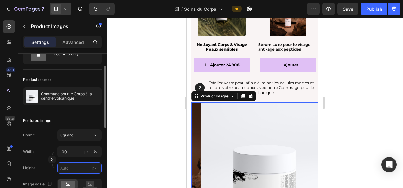
type input "1"
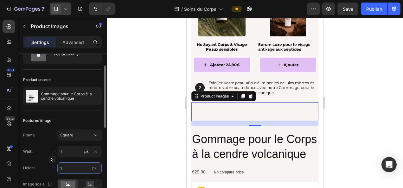
type input "15"
type input "150"
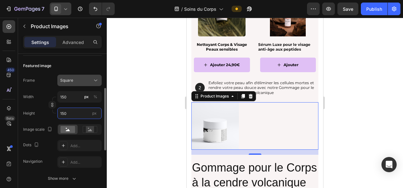
scroll to position [83, 0]
type input "150"
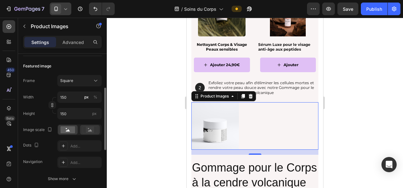
click at [85, 127] on icon at bounding box center [90, 129] width 15 height 7
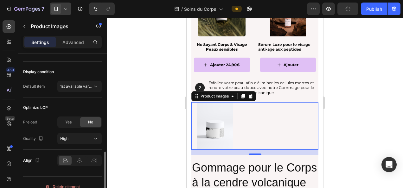
scroll to position [219, 0]
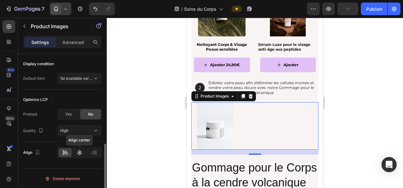
click at [79, 149] on icon at bounding box center [79, 152] width 6 height 6
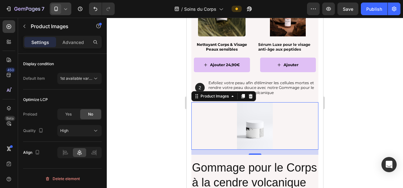
click at [162, 120] on div at bounding box center [255, 103] width 296 height 170
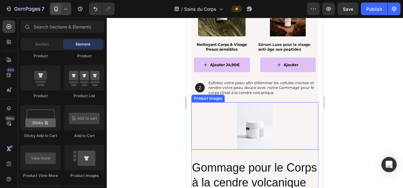
click at [254, 113] on img at bounding box center [254, 125] width 47 height 47
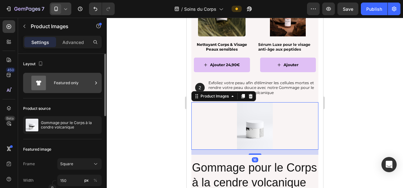
click at [82, 102] on div "Product source Gommage pour le Corps à la cendre volcanique" at bounding box center [62, 118] width 79 height 41
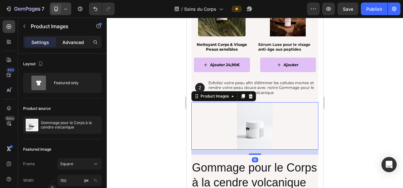
click at [75, 40] on p "Advanced" at bounding box center [73, 42] width 22 height 7
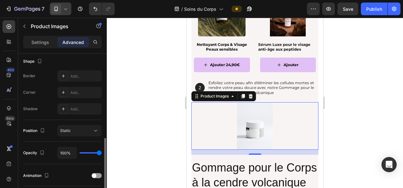
scroll to position [183, 0]
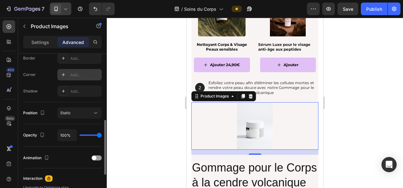
click at [77, 77] on div "Add..." at bounding box center [79, 74] width 44 height 11
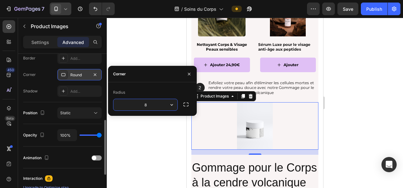
type input "5"
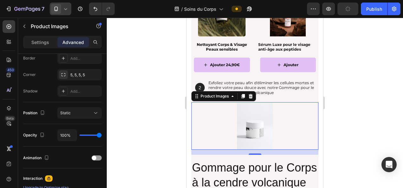
click at [155, 155] on div at bounding box center [255, 103] width 296 height 170
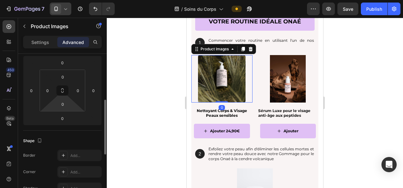
scroll to position [104, 0]
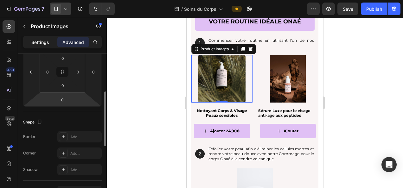
click at [45, 43] on p "Settings" at bounding box center [40, 42] width 18 height 7
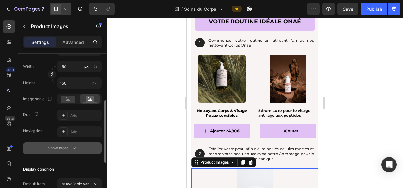
scroll to position [114, 0]
click at [53, 151] on button "Show more" at bounding box center [62, 147] width 79 height 11
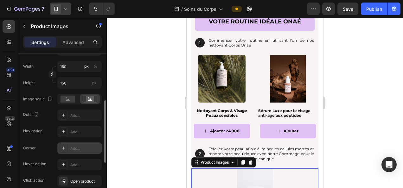
click at [72, 147] on div "Add..." at bounding box center [85, 149] width 30 height 6
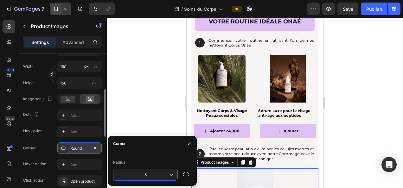
type input "5"
click at [151, 86] on div at bounding box center [255, 103] width 296 height 170
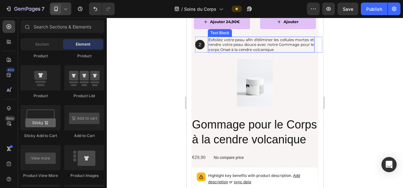
scroll to position [974, 0]
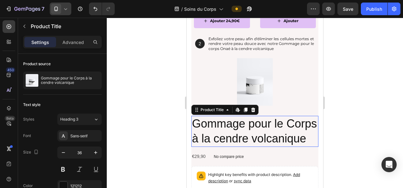
click at [221, 129] on h2 "Gommage pour le Corps à la cendre volcanique" at bounding box center [254, 131] width 127 height 31
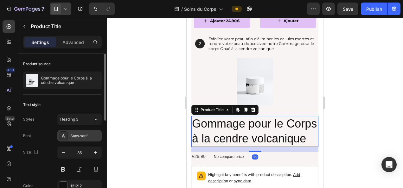
click at [76, 136] on div "Sans-serif" at bounding box center [85, 136] width 30 height 6
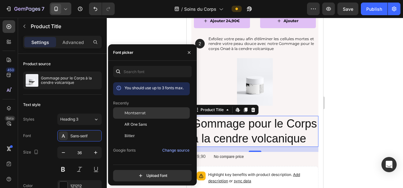
drag, startPoint x: 141, startPoint y: 105, endPoint x: 139, endPoint y: 110, distance: 5.4
click at [140, 105] on div "Recently" at bounding box center [151, 103] width 77 height 6
click at [138, 112] on span "Montserrat" at bounding box center [134, 113] width 21 height 6
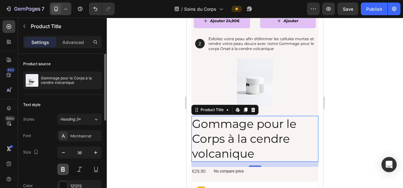
click at [65, 164] on button at bounding box center [62, 169] width 11 height 11
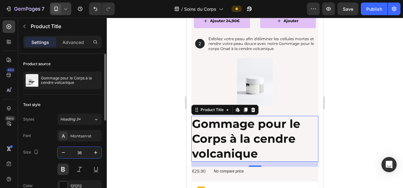
click at [79, 152] on input "36" at bounding box center [79, 152] width 21 height 11
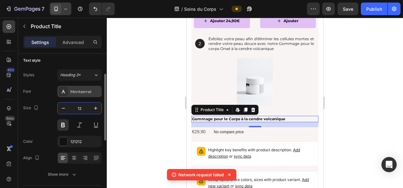
scroll to position [45, 0]
type input "12"
click at [76, 155] on icon at bounding box center [74, 158] width 6 height 6
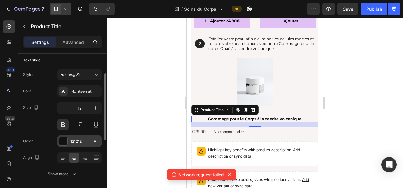
click at [81, 144] on div "121212" at bounding box center [79, 141] width 44 height 11
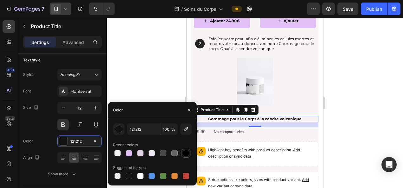
click at [187, 155] on div at bounding box center [186, 153] width 6 height 6
type input "000000"
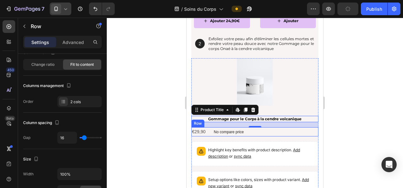
click at [286, 132] on div "€29,90 Product Price Product Price No compare price Product Price Row" at bounding box center [254, 131] width 127 height 9
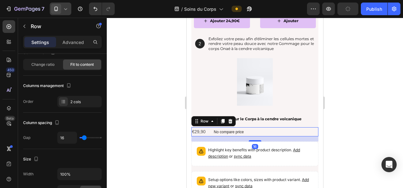
scroll to position [0, 0]
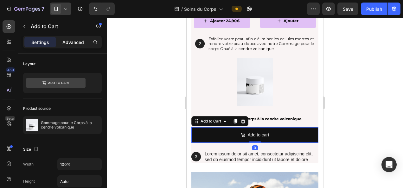
click at [74, 41] on p "Advanced" at bounding box center [73, 42] width 22 height 7
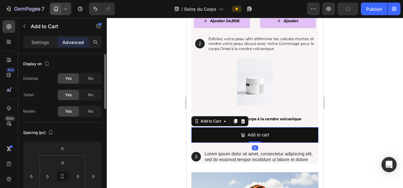
scroll to position [22, 0]
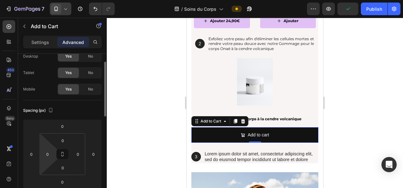
click at [52, 0] on html "7 Version history / Soins du Corps Preview Publish 450 Beta Sections(18) Elemen…" at bounding box center [201, 0] width 403 height 0
click at [46, 156] on input "0" at bounding box center [47, 153] width 9 height 9
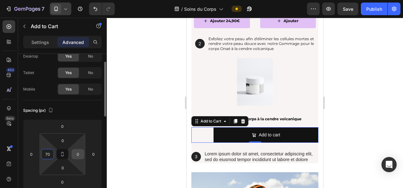
type input "70"
click at [77, 153] on input "0" at bounding box center [77, 153] width 9 height 9
type input "70"
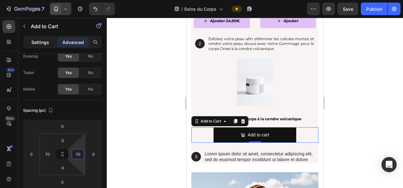
click at [39, 40] on p "Settings" at bounding box center [40, 42] width 18 height 7
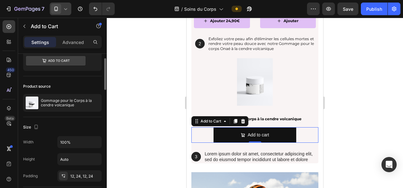
scroll to position [117, 0]
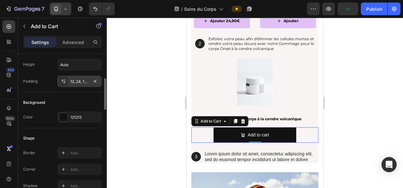
click at [75, 82] on div "12, 24, 12, 24" at bounding box center [79, 82] width 18 height 6
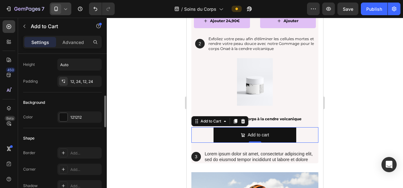
scroll to position [131, 0]
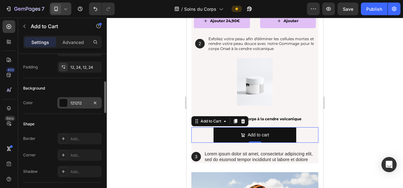
click at [80, 105] on div "121212" at bounding box center [79, 102] width 44 height 11
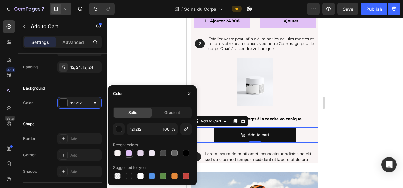
click at [130, 151] on div at bounding box center [129, 153] width 6 height 6
type input "E0C0F5"
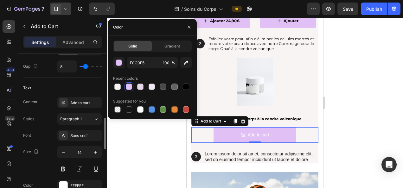
scroll to position [307, 0]
click at [78, 128] on div "Styles Paragraph 1 Font Sans-serif Size 14 Color FFFFFF Show more" at bounding box center [62, 160] width 79 height 94
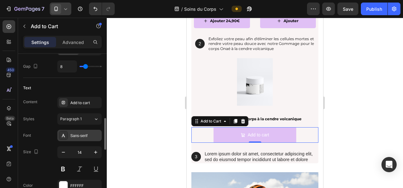
click at [76, 133] on div "Sans-serif" at bounding box center [85, 136] width 30 height 6
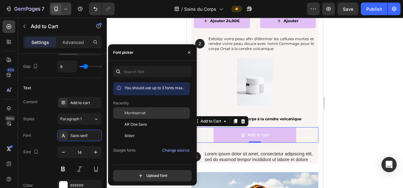
click at [125, 113] on span "Montserrat" at bounding box center [134, 113] width 21 height 6
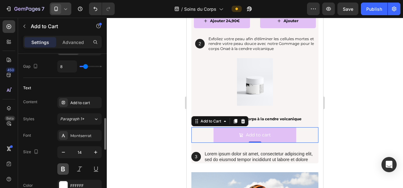
click at [62, 168] on button at bounding box center [62, 168] width 11 height 11
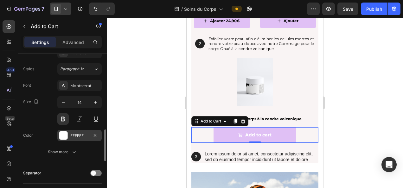
scroll to position [357, 0]
click at [83, 134] on div "FFFFFF" at bounding box center [79, 135] width 18 height 6
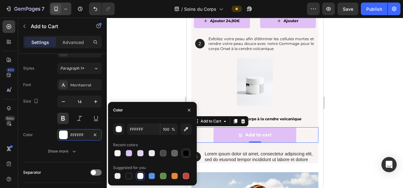
click at [189, 154] on div at bounding box center [186, 153] width 8 height 8
type input "000000"
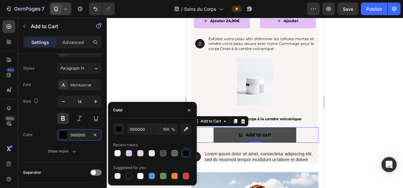
click at [255, 135] on div "Add to cart" at bounding box center [258, 135] width 26 height 8
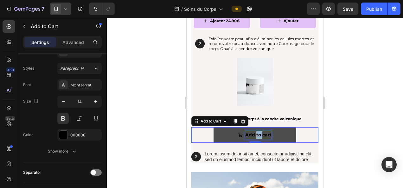
click at [255, 135] on p "Add to cart" at bounding box center [258, 135] width 26 height 8
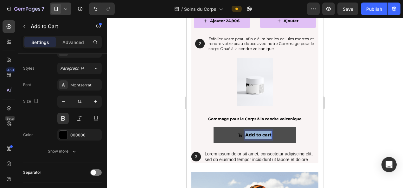
click at [255, 135] on p "Add to cart" at bounding box center [258, 135] width 26 height 8
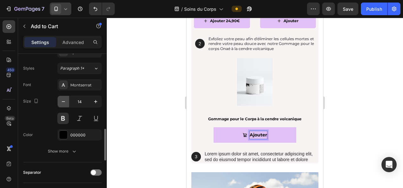
click at [61, 104] on button "button" at bounding box center [63, 101] width 11 height 11
type input "12"
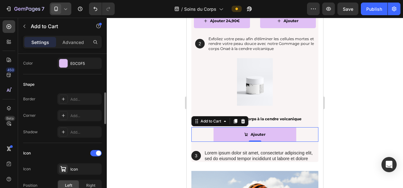
scroll to position [199, 0]
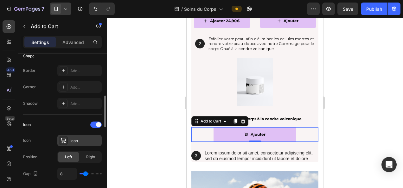
click at [72, 143] on div "Icon" at bounding box center [79, 140] width 44 height 11
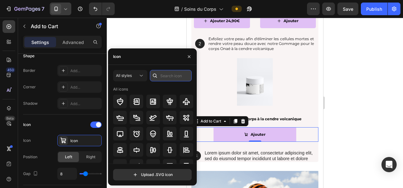
click at [170, 73] on input "text" at bounding box center [171, 75] width 42 height 11
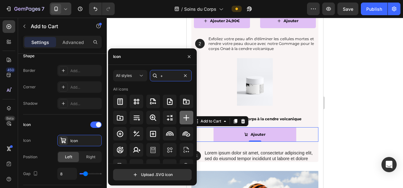
type input "+"
click at [186, 118] on icon at bounding box center [186, 118] width 8 height 8
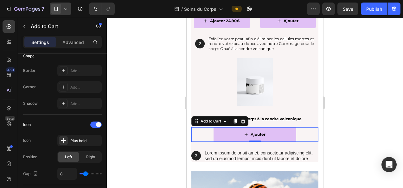
click at [380, 115] on div at bounding box center [255, 103] width 296 height 170
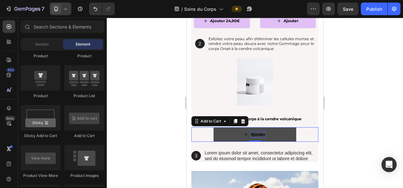
click at [261, 132] on p "Ajouter" at bounding box center [257, 134] width 15 height 7
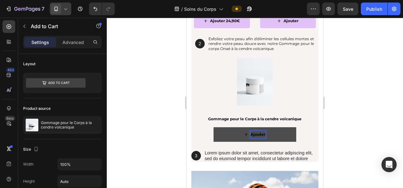
click at [262, 135] on p "Ajouter" at bounding box center [257, 134] width 15 height 7
click at [213, 127] on button "Ajouter" at bounding box center [254, 134] width 83 height 15
click at [388, 93] on div at bounding box center [255, 103] width 296 height 170
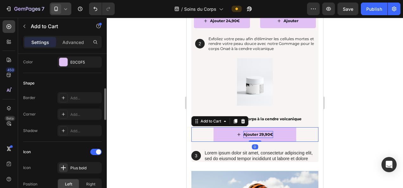
scroll to position [184, 0]
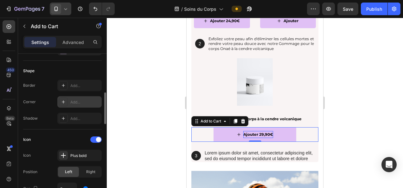
click at [83, 101] on div "Add..." at bounding box center [85, 102] width 30 height 6
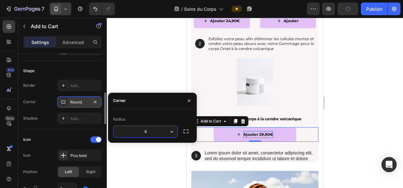
type input "5"
click at [144, 53] on div at bounding box center [255, 103] width 296 height 170
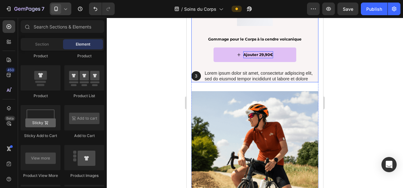
scroll to position [1055, 0]
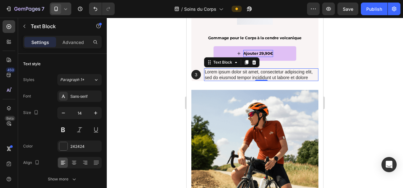
click at [219, 75] on p "Lorem ipsum dolor sit amet, consectetur adipiscing elit, sed do eiusmod tempor …" at bounding box center [261, 74] width 113 height 11
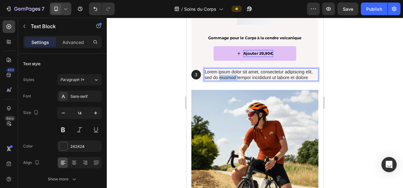
click at [219, 75] on p "Lorem ipsum dolor sit amet, consectetur adipiscing elit, sed do eiusmod tempor …" at bounding box center [261, 74] width 113 height 11
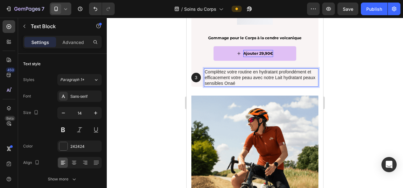
click at [358, 77] on div at bounding box center [255, 103] width 296 height 170
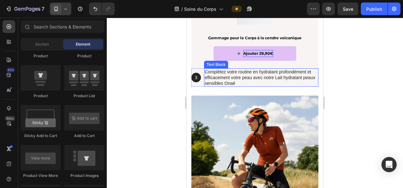
click at [220, 71] on p "Complètez votre routine en hydratant profondément et efficacement votre peau av…" at bounding box center [261, 77] width 113 height 17
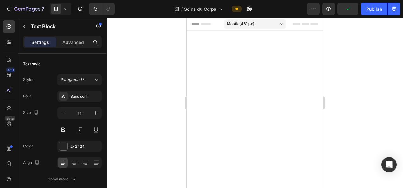
scroll to position [1055, 0]
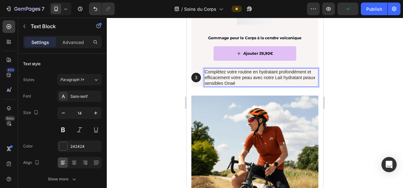
drag, startPoint x: 187, startPoint y: 18, endPoint x: 209, endPoint y: 71, distance: 58.2
click at [80, 41] on p "Advanced" at bounding box center [73, 42] width 22 height 7
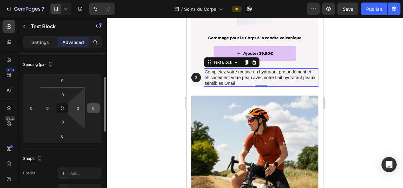
scroll to position [68, 0]
click at [95, 109] on input "0" at bounding box center [93, 107] width 9 height 9
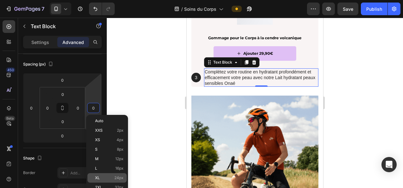
click at [112, 176] on p "XL 24px" at bounding box center [109, 178] width 28 height 4
type input "24"
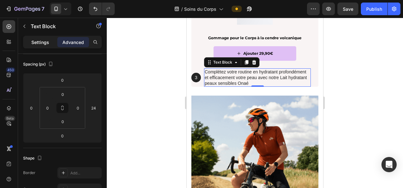
click at [40, 39] on p "Settings" at bounding box center [40, 42] width 18 height 7
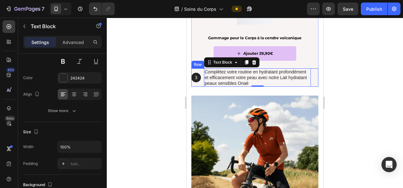
click at [201, 84] on div "3 Text Block Hero Banner Complétez votre routine en hydratant profondément et e…" at bounding box center [254, 77] width 127 height 19
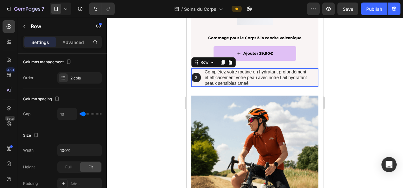
scroll to position [0, 0]
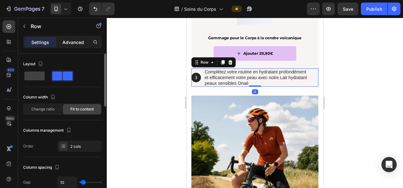
click at [79, 46] on div "Advanced" at bounding box center [73, 42] width 32 height 10
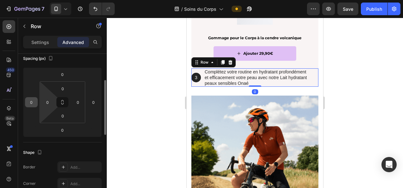
scroll to position [75, 0]
click at [31, 102] on input "0" at bounding box center [31, 101] width 9 height 9
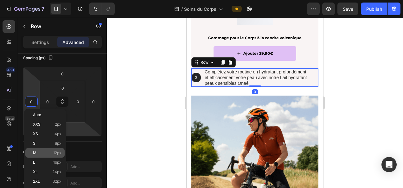
click at [54, 153] on span "12px" at bounding box center [57, 153] width 8 height 4
type input "12"
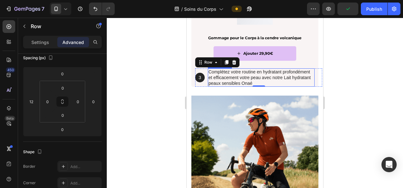
click at [230, 77] on p "Complétez votre routine en hydratant profondément et efficacement votre peau av…" at bounding box center [260, 77] width 105 height 17
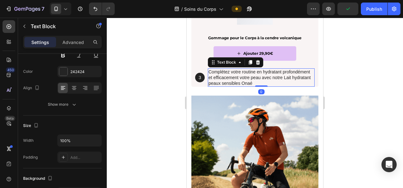
scroll to position [0, 0]
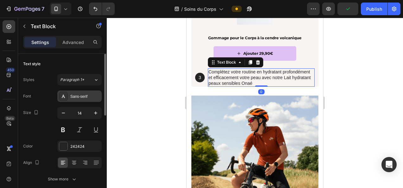
click at [81, 101] on div "Sans-serif" at bounding box center [79, 96] width 44 height 11
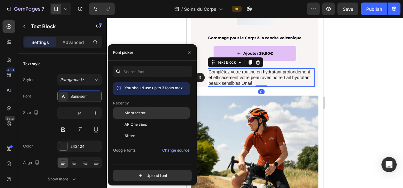
click at [129, 111] on span "Montserrat" at bounding box center [134, 113] width 21 height 6
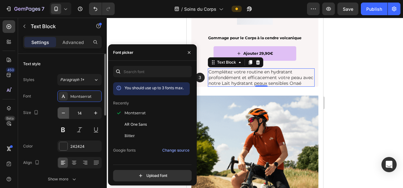
click at [61, 114] on icon "button" at bounding box center [63, 113] width 6 height 6
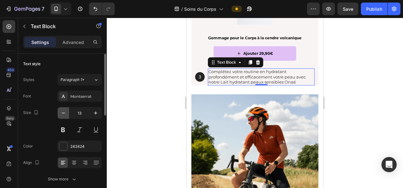
click at [61, 114] on icon "button" at bounding box center [63, 113] width 6 height 6
type input "12"
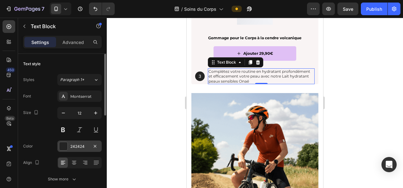
click at [77, 145] on div "242424" at bounding box center [79, 147] width 18 height 6
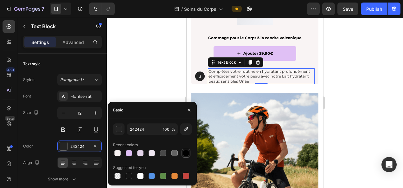
click at [186, 151] on div at bounding box center [186, 153] width 6 height 6
type input "000000"
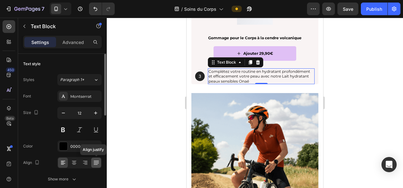
click at [95, 164] on icon at bounding box center [96, 163] width 6 height 6
click at [153, 111] on div at bounding box center [255, 103] width 296 height 170
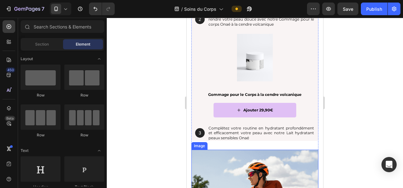
scroll to position [983, 0]
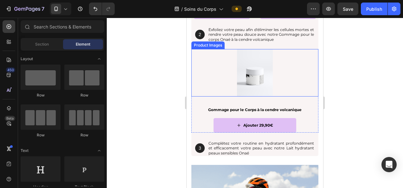
click at [218, 73] on div at bounding box center [254, 72] width 127 height 47
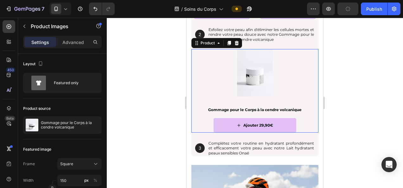
click at [310, 104] on div "Product Images Gommage pour le Corps à la cendre volcanique Product Title Ajout…" at bounding box center [254, 90] width 127 height 83
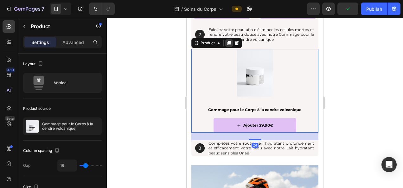
click at [227, 43] on icon at bounding box center [228, 43] width 5 height 5
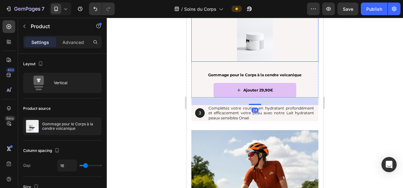
scroll to position [1095, 0]
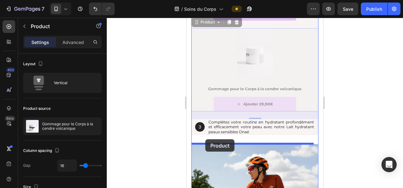
drag, startPoint x: 198, startPoint y: 25, endPoint x: 205, endPoint y: 139, distance: 114.9
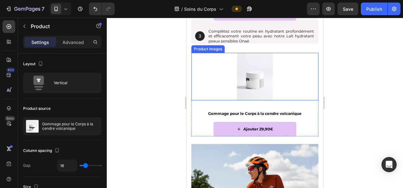
scroll to position [1054, 0]
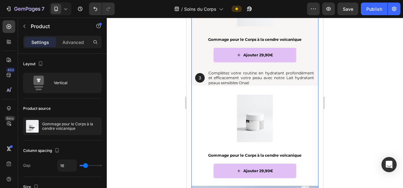
click at [203, 89] on div "votre routine idéale onaé Heading 1 Text Block Hero Banner Commencer votre rout…" at bounding box center [254, 3] width 127 height 366
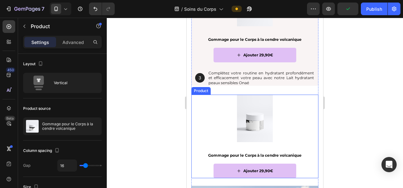
click at [240, 161] on div "Gommage pour le Corps à la cendre volcanique Product Title Ajouter 29,90€ Add t…" at bounding box center [254, 165] width 127 height 26
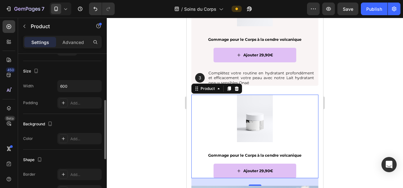
scroll to position [117, 0]
click at [72, 135] on div "Add..." at bounding box center [85, 138] width 30 height 6
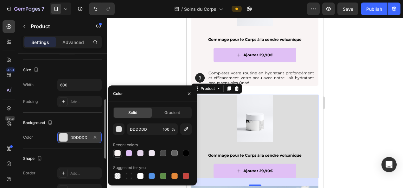
click at [116, 153] on div at bounding box center [117, 153] width 6 height 6
type input "F9F4F4"
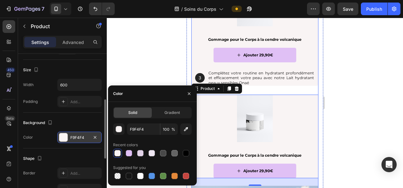
click at [275, 90] on div "votre routine idéale onaé Heading 1 Text Block Hero Banner Commencer votre rout…" at bounding box center [254, 3] width 127 height 366
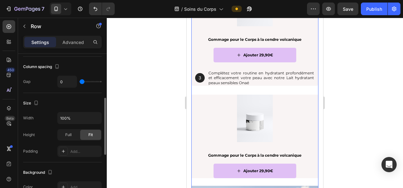
scroll to position [0, 0]
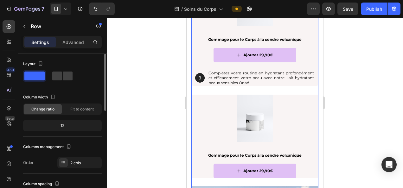
click at [255, 91] on div "votre routine idéale onaé Heading 1 Text Block Hero Banner Commencer votre rout…" at bounding box center [254, 3] width 127 height 366
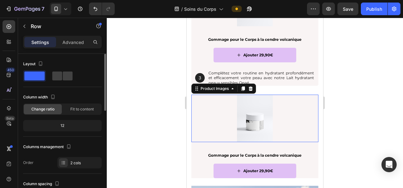
click at [220, 98] on div at bounding box center [254, 118] width 127 height 47
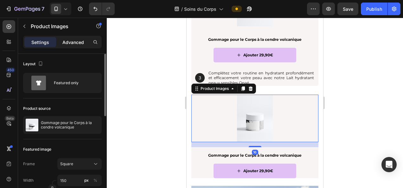
click at [72, 44] on p "Advanced" at bounding box center [73, 42] width 22 height 7
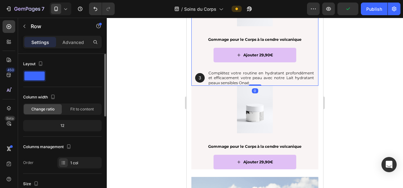
drag, startPoint x: 256, startPoint y: 94, endPoint x: 256, endPoint y: 80, distance: 13.9
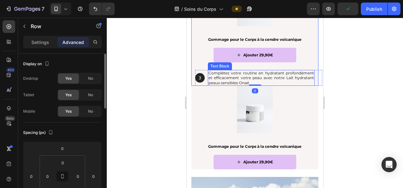
click at [366, 111] on div at bounding box center [255, 103] width 296 height 170
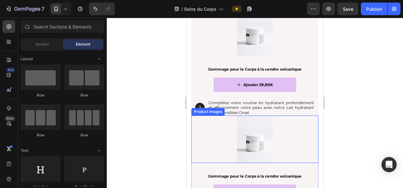
scroll to position [1050, 0]
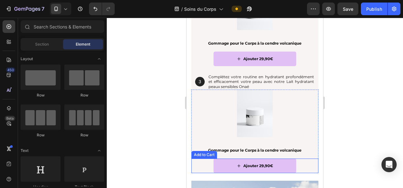
click at [194, 162] on div "Ajouter 29,90€ Add to Cart" at bounding box center [254, 166] width 127 height 15
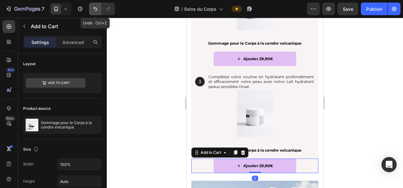
click at [96, 6] on icon "Undo/Redo" at bounding box center [95, 9] width 6 height 6
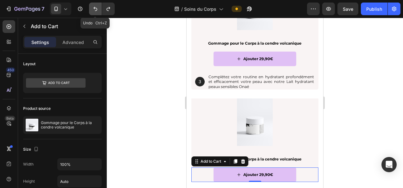
click at [96, 6] on icon "Undo/Redo" at bounding box center [95, 9] width 6 height 6
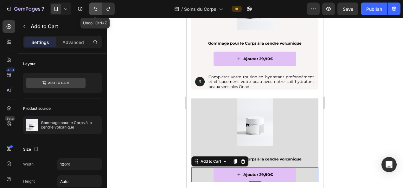
click at [96, 6] on icon "Undo/Redo" at bounding box center [95, 9] width 6 height 6
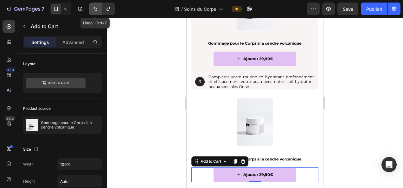
click at [96, 6] on icon "Undo/Redo" at bounding box center [95, 9] width 6 height 6
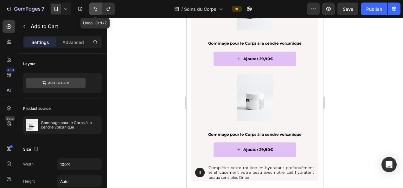
click at [96, 6] on icon "Undo/Redo" at bounding box center [95, 9] width 6 height 6
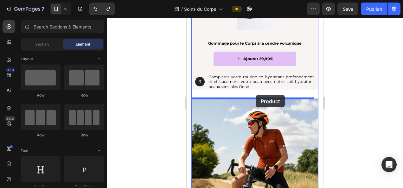
drag, startPoint x: 226, startPoint y: 105, endPoint x: 256, endPoint y: 95, distance: 31.4
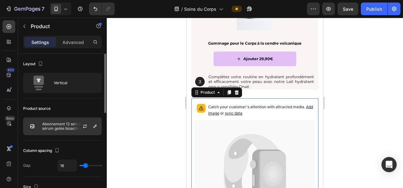
click at [63, 130] on div "Abonnement 12 semaines sérum gelée bioactive prébiotiques" at bounding box center [62, 126] width 79 height 18
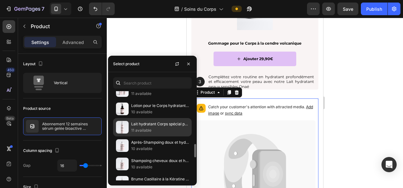
scroll to position [359, 0]
click at [148, 127] on p "11 available" at bounding box center [160, 130] width 58 height 6
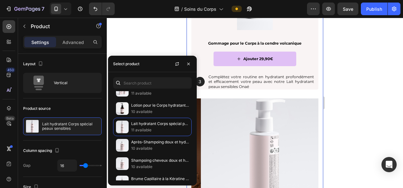
click at [264, 125] on img at bounding box center [264, 161] width 127 height 127
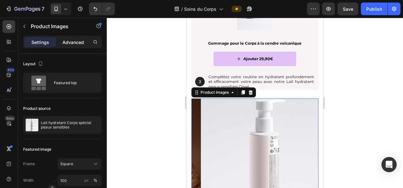
click at [73, 42] on p "Advanced" at bounding box center [73, 42] width 22 height 7
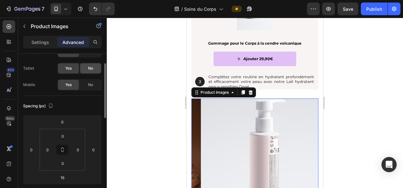
scroll to position [0, 0]
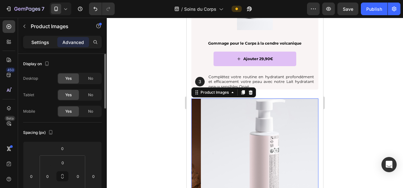
click at [46, 44] on p "Settings" at bounding box center [40, 42] width 18 height 7
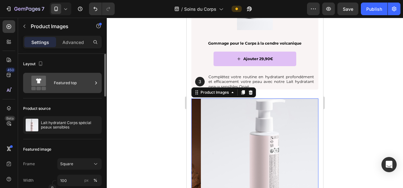
click at [70, 85] on div "Featured top" at bounding box center [73, 83] width 39 height 15
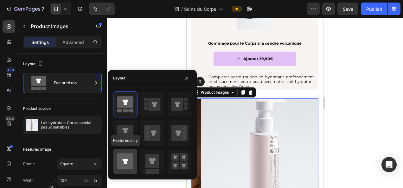
click at [124, 159] on icon at bounding box center [125, 161] width 6 height 5
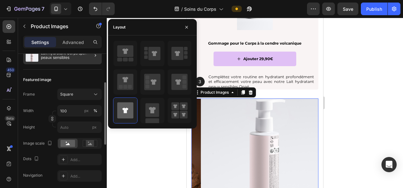
scroll to position [70, 0]
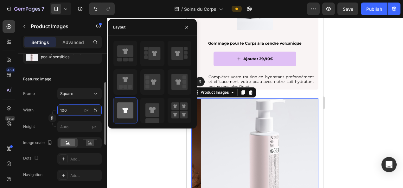
click at [67, 107] on input "100" at bounding box center [79, 109] width 44 height 11
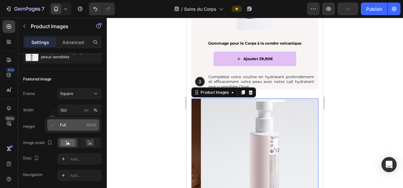
click at [69, 128] on div "Full 100%" at bounding box center [73, 124] width 52 height 11
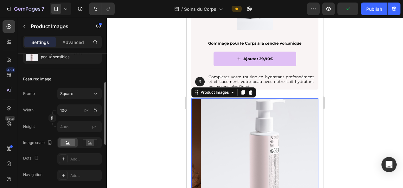
click at [42, 106] on div "Width 100 px %" at bounding box center [62, 109] width 79 height 11
click at [66, 125] on input "px" at bounding box center [79, 126] width 44 height 11
type input "1"
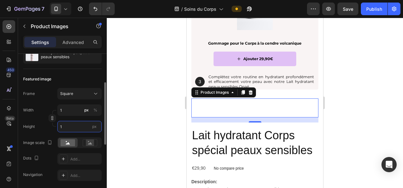
type input "15"
type input "150"
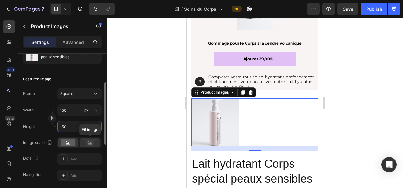
type input "150"
click at [91, 141] on rect at bounding box center [90, 143] width 8 height 6
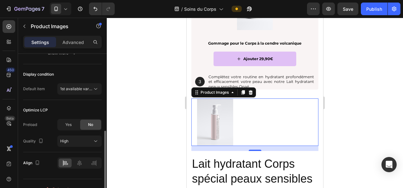
scroll to position [210, 0]
click at [77, 160] on icon at bounding box center [79, 162] width 6 height 6
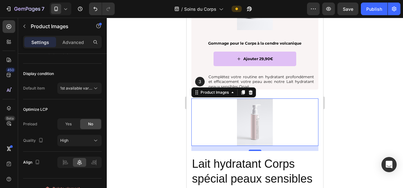
click at [383, 86] on div at bounding box center [255, 103] width 296 height 170
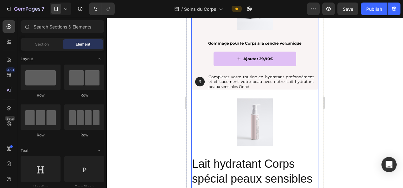
click at [305, 95] on div "votre routine idéale onaé Heading 1 Text Block Hero Banner Commencer votre rout…" at bounding box center [254, 88] width 127 height 530
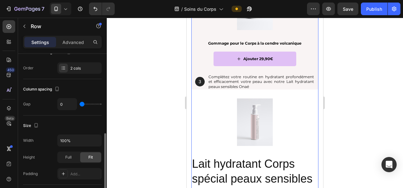
scroll to position [127, 0]
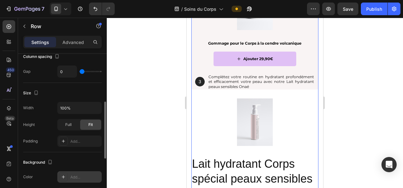
click at [77, 178] on div "Add..." at bounding box center [85, 177] width 30 height 6
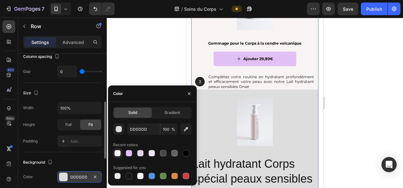
click at [117, 151] on div at bounding box center [117, 153] width 6 height 6
type input "F9F4F4"
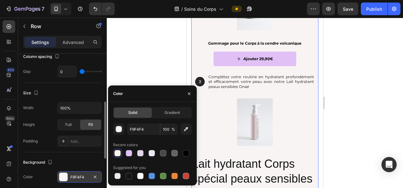
click at [130, 69] on div at bounding box center [255, 103] width 296 height 170
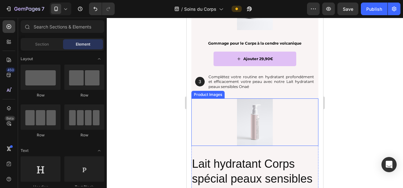
click at [251, 124] on img at bounding box center [254, 121] width 47 height 47
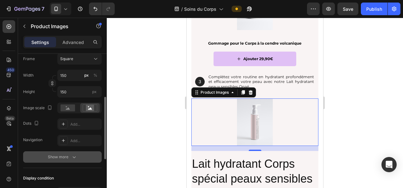
click at [63, 157] on div "Show more" at bounding box center [62, 157] width 29 height 6
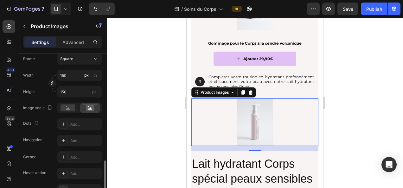
scroll to position [172, 0]
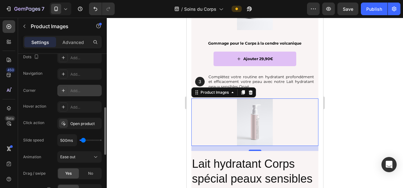
click at [74, 89] on div "Add..." at bounding box center [85, 91] width 30 height 6
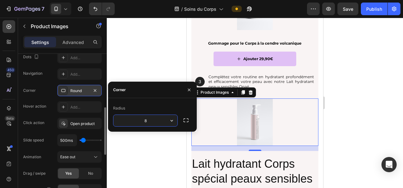
type input "5"
click at [140, 60] on div at bounding box center [255, 103] width 296 height 170
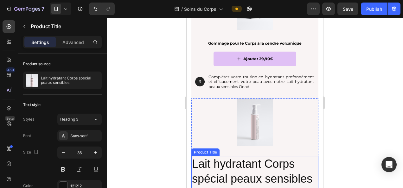
click at [256, 172] on h2 "Lait hydratant Corps spécial peaux sensibles" at bounding box center [254, 171] width 127 height 31
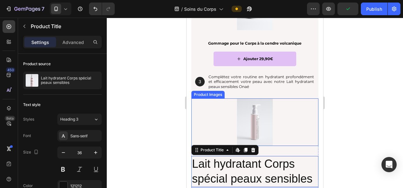
click at [255, 105] on img at bounding box center [254, 121] width 47 height 47
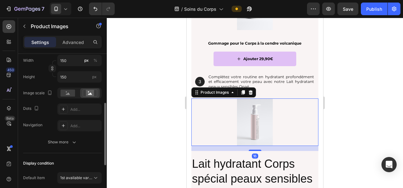
scroll to position [122, 0]
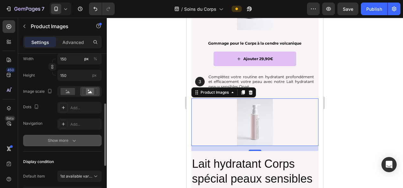
click at [69, 138] on div "Show more" at bounding box center [62, 140] width 29 height 6
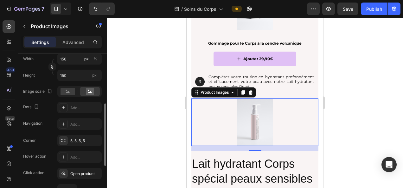
click at [84, 113] on div "Frame Square Width 150 px % Height 150 px Image scale Dots Add... Navigation Ad…" at bounding box center [62, 83] width 79 height 93
click at [152, 108] on div at bounding box center [255, 103] width 296 height 170
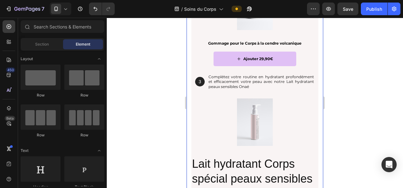
scroll to position [966, 0]
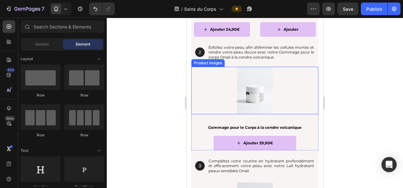
click at [270, 79] on img at bounding box center [254, 90] width 47 height 47
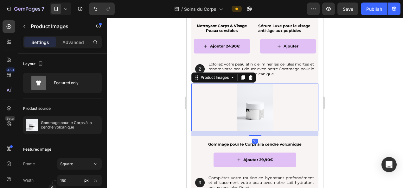
scroll to position [950, 0]
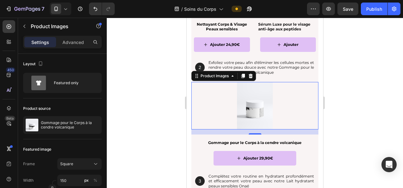
click at [139, 102] on div at bounding box center [255, 103] width 296 height 170
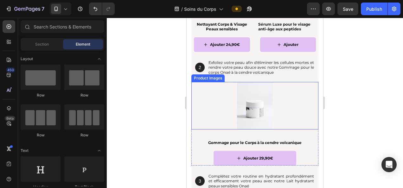
click at [240, 98] on img at bounding box center [254, 105] width 47 height 47
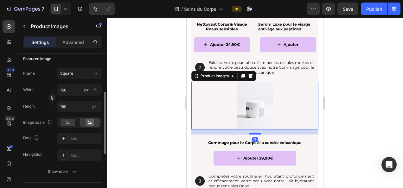
scroll to position [91, 0]
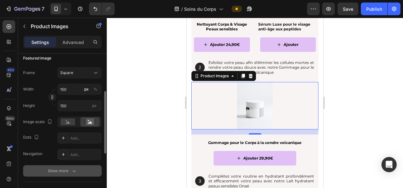
click at [55, 167] on button "Show more" at bounding box center [62, 170] width 79 height 11
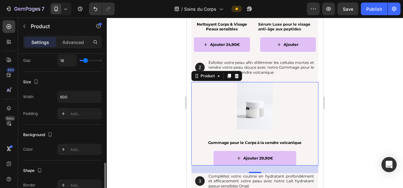
scroll to position [158, 0]
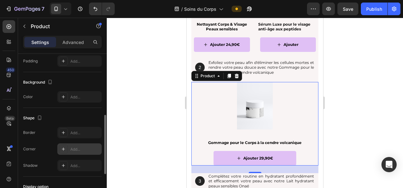
click at [73, 148] on div "Add..." at bounding box center [85, 150] width 30 height 6
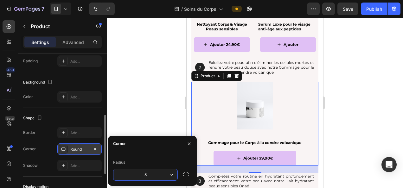
type input "5"
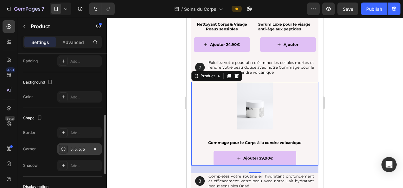
click at [101, 111] on div "Shape Border Add... Corner 5, 5, 5, 5 Shadow Add..." at bounding box center [62, 142] width 79 height 69
click at [144, 135] on div at bounding box center [255, 103] width 296 height 170
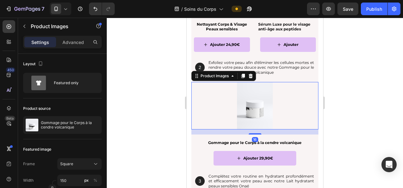
click at [256, 101] on img at bounding box center [254, 105] width 47 height 47
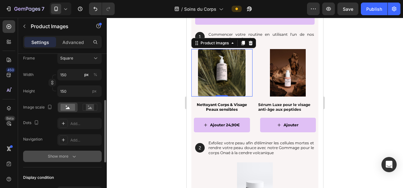
scroll to position [108, 0]
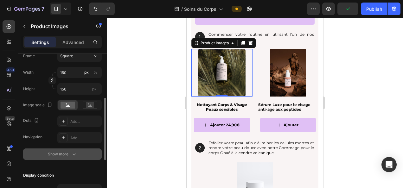
click at [61, 153] on div "Show more" at bounding box center [62, 154] width 29 height 6
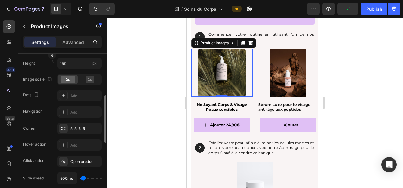
scroll to position [137, 0]
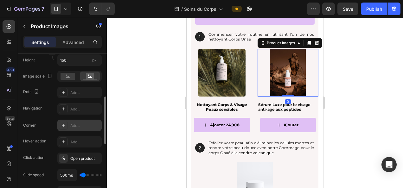
click at [78, 129] on div "Add..." at bounding box center [79, 125] width 44 height 11
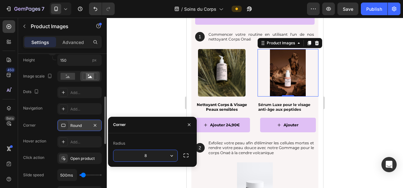
type input "5"
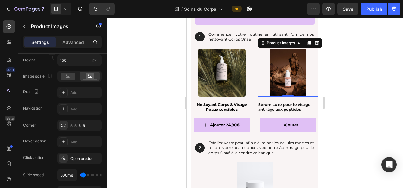
click at [137, 84] on div at bounding box center [255, 103] width 296 height 170
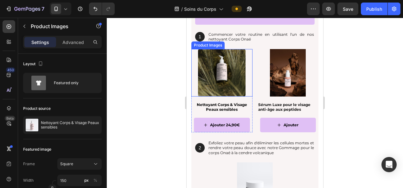
click at [236, 82] on img at bounding box center [221, 72] width 47 height 47
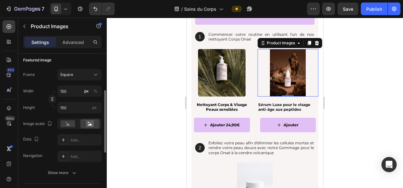
scroll to position [90, 0]
click at [63, 128] on div at bounding box center [68, 123] width 20 height 9
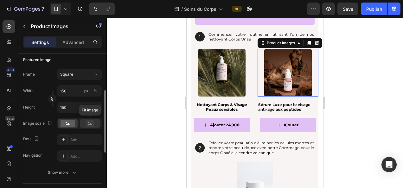
click at [88, 123] on rect at bounding box center [90, 123] width 8 height 6
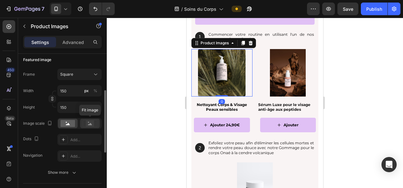
click at [87, 121] on rect at bounding box center [90, 123] width 8 height 6
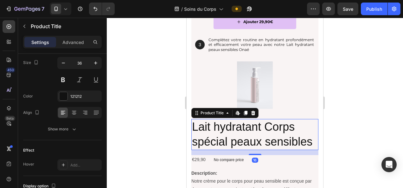
scroll to position [0, 0]
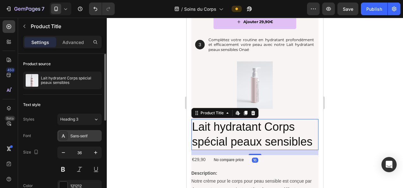
click at [75, 135] on div "Sans-serif" at bounding box center [85, 136] width 30 height 6
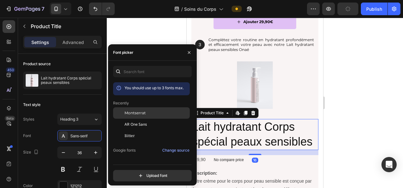
click at [137, 112] on span "Montserrat" at bounding box center [134, 113] width 21 height 6
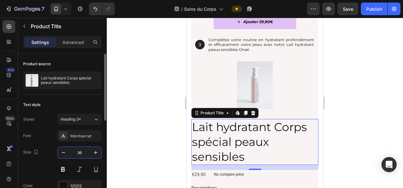
click at [79, 150] on input "36" at bounding box center [79, 152] width 21 height 11
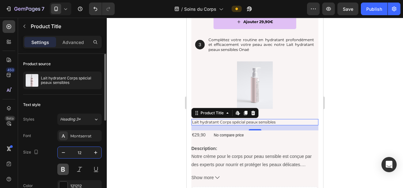
type input "12"
click at [66, 168] on button at bounding box center [62, 169] width 11 height 11
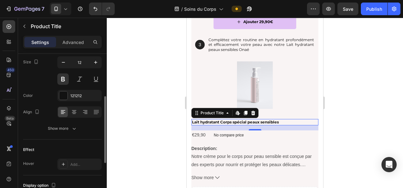
scroll to position [92, 0]
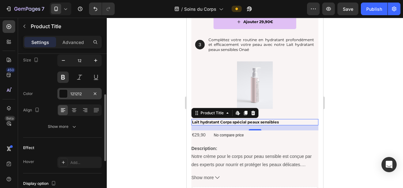
click at [81, 95] on div "121212" at bounding box center [79, 94] width 18 height 6
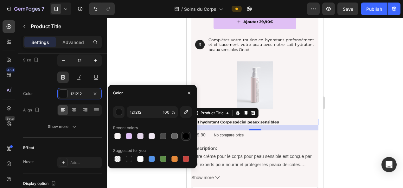
click at [187, 133] on div at bounding box center [186, 136] width 6 height 6
type input "000000"
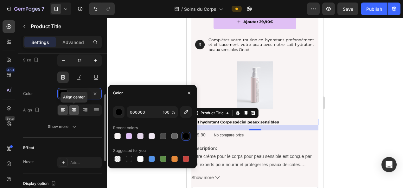
click at [74, 108] on icon at bounding box center [74, 110] width 6 height 6
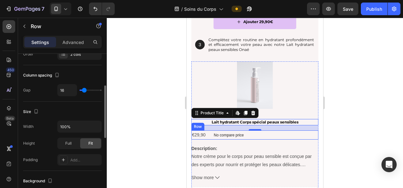
click at [288, 136] on div "€29,90 Product Price Product Price No compare price Product Price Row" at bounding box center [254, 134] width 127 height 9
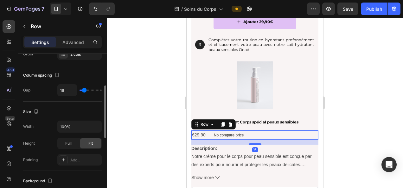
scroll to position [0, 0]
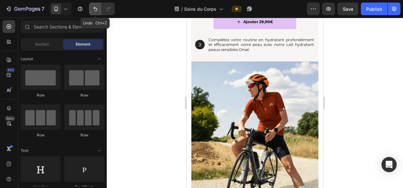
click at [93, 8] on icon "Undo/Redo" at bounding box center [95, 9] width 6 height 6
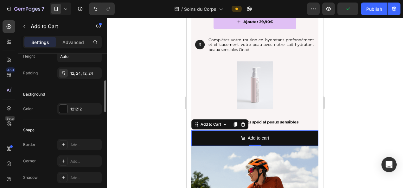
scroll to position [125, 0]
click at [75, 110] on div "121212" at bounding box center [79, 109] width 18 height 6
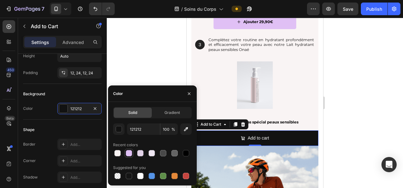
click at [128, 151] on div at bounding box center [129, 153] width 6 height 6
type input "E0C0F5"
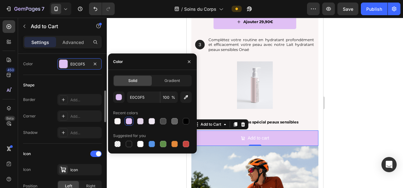
scroll to position [171, 0]
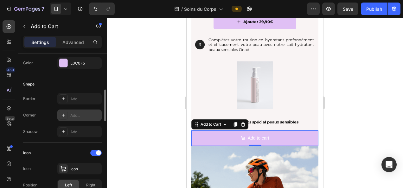
click at [75, 115] on div "Add..." at bounding box center [85, 116] width 30 height 6
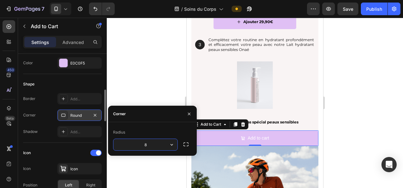
type input "5"
click at [79, 159] on div "Icon Icon Icon Position Left Right Gap 8" at bounding box center [62, 178] width 79 height 60
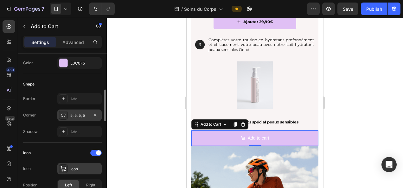
click at [76, 170] on div "Icon" at bounding box center [85, 169] width 30 height 6
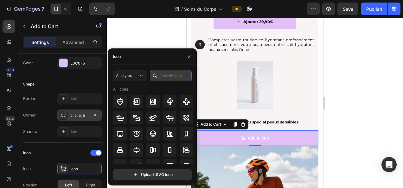
click at [168, 74] on input "text" at bounding box center [171, 75] width 42 height 11
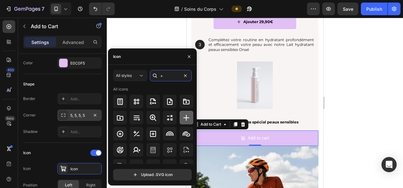
type input "+"
click at [184, 116] on icon at bounding box center [186, 118] width 8 height 8
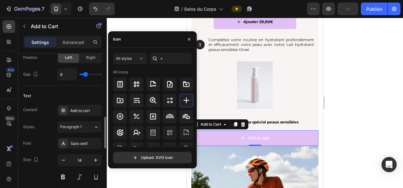
scroll to position [299, 0]
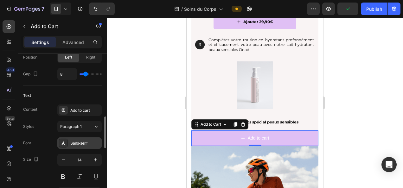
click at [79, 142] on div "Sans-serif" at bounding box center [85, 144] width 30 height 6
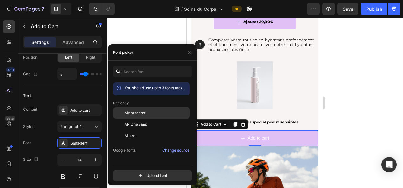
click at [139, 116] on span "Montserrat" at bounding box center [134, 113] width 21 height 6
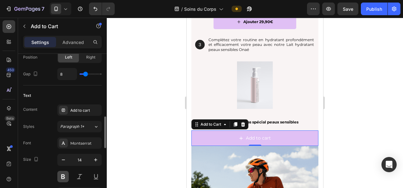
click at [61, 174] on button at bounding box center [62, 176] width 11 height 11
click at [61, 157] on icon "button" at bounding box center [63, 160] width 6 height 6
type input "12"
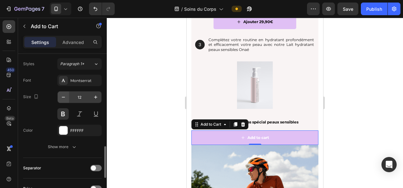
scroll to position [375, 0]
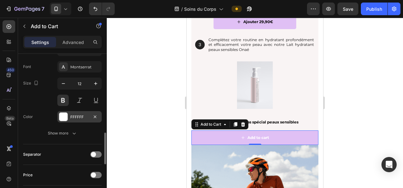
click at [80, 114] on div "FFFFFF" at bounding box center [79, 117] width 18 height 6
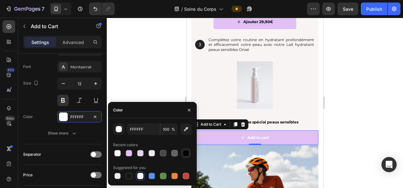
click at [185, 153] on div at bounding box center [186, 153] width 6 height 6
type input "000000"
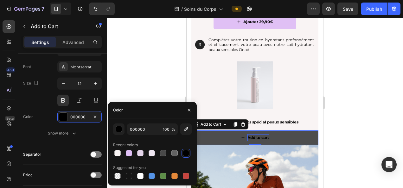
click at [261, 135] on div "Add to cart" at bounding box center [258, 137] width 22 height 7
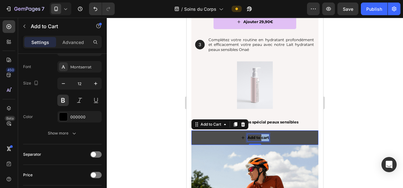
click at [261, 135] on p "Add to cart" at bounding box center [258, 137] width 22 height 7
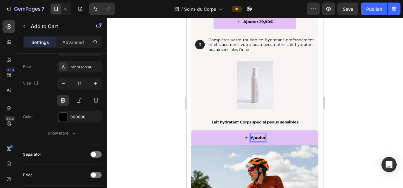
click at [388, 99] on div at bounding box center [255, 103] width 296 height 170
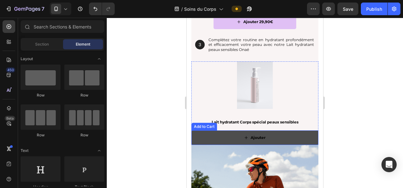
click at [263, 137] on button "Ajouter" at bounding box center [254, 137] width 127 height 15
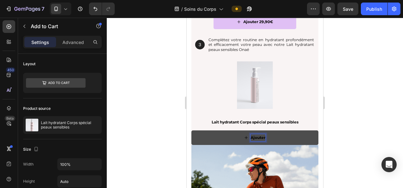
click at [261, 138] on p "Ajouter" at bounding box center [257, 137] width 15 height 7
click at [191, 130] on button "Ajouter" at bounding box center [254, 137] width 127 height 15
click at [399, 103] on div at bounding box center [255, 103] width 296 height 170
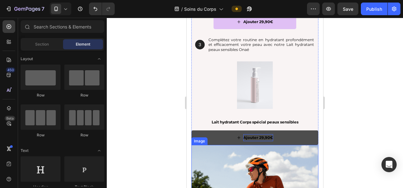
click at [202, 139] on div "Image" at bounding box center [200, 141] width 14 height 6
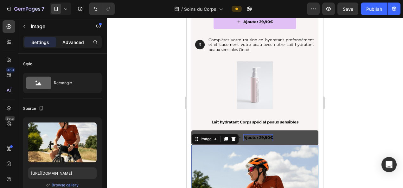
click at [75, 39] on p "Advanced" at bounding box center [73, 42] width 22 height 7
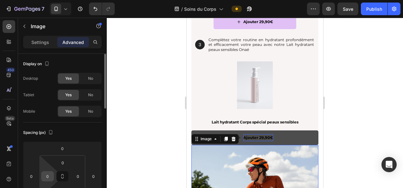
click at [50, 174] on input "0" at bounding box center [47, 176] width 9 height 9
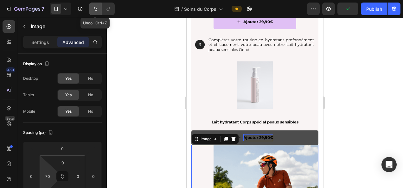
click at [97, 11] on icon "Undo/Redo" at bounding box center [95, 9] width 6 height 6
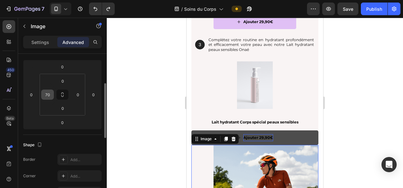
scroll to position [81, 0]
click at [50, 98] on input "70" at bounding box center [47, 95] width 9 height 9
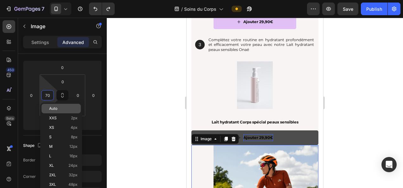
click at [70, 105] on div "Auto" at bounding box center [60, 108] width 39 height 9
type input "Auto"
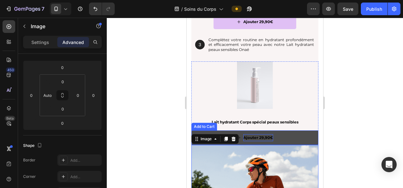
click at [300, 135] on button "Ajouter 29,90€" at bounding box center [254, 137] width 127 height 15
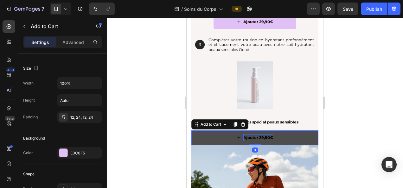
scroll to position [0, 0]
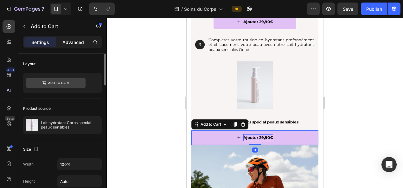
click at [72, 44] on p "Advanced" at bounding box center [73, 42] width 22 height 7
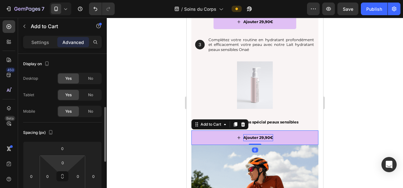
scroll to position [58, 0]
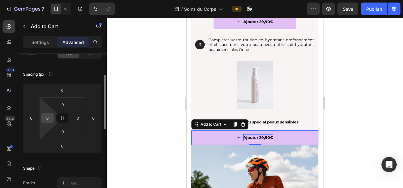
click at [50, 118] on input "0" at bounding box center [47, 117] width 9 height 9
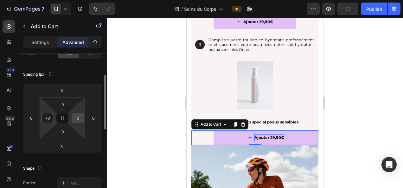
type input "70"
click at [77, 119] on input "0" at bounding box center [77, 117] width 9 height 9
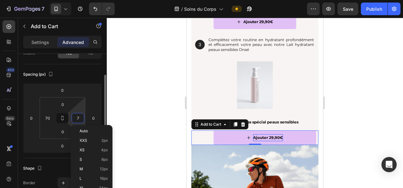
type input "70"
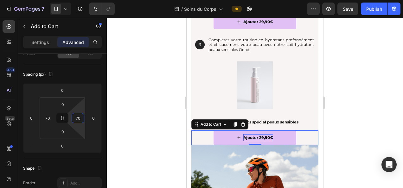
click at [142, 93] on div at bounding box center [255, 103] width 296 height 170
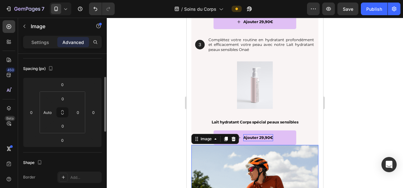
scroll to position [68, 0]
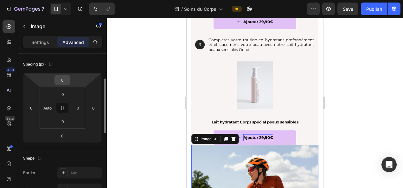
click at [57, 83] on input "0" at bounding box center [62, 79] width 13 height 9
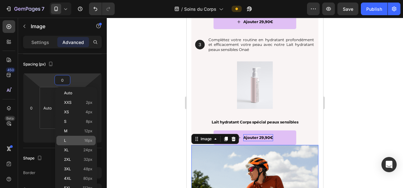
click at [84, 141] on p "L 16px" at bounding box center [78, 140] width 28 height 4
type input "16"
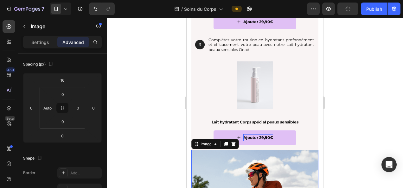
click at [161, 143] on div at bounding box center [255, 103] width 296 height 170
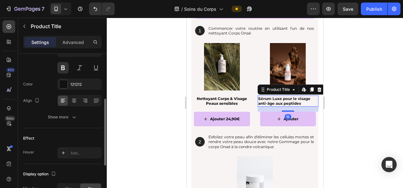
scroll to position [102, 0]
click at [72, 101] on icon at bounding box center [74, 100] width 6 height 6
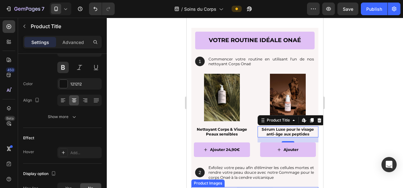
scroll to position [845, 0]
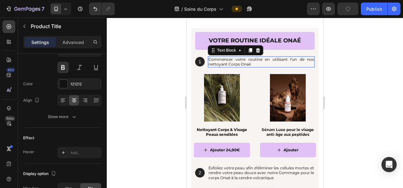
click at [263, 58] on p "Commencer votre routine en utilisant l'un de nos nettoyant Corps Onaé" at bounding box center [260, 62] width 105 height 10
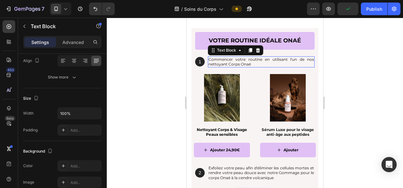
scroll to position [0, 0]
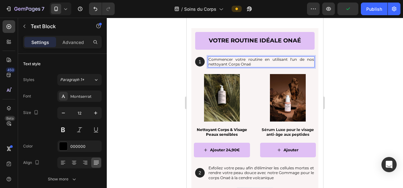
click at [262, 58] on p "Commencer votre routine en utilisant l'un de nos nettoyant Corps Onaé" at bounding box center [260, 62] width 105 height 10
click at [213, 64] on p "Commencer votre routine en nettoyant votre peau en utilisant l'un de nos nettoy…" at bounding box center [260, 62] width 105 height 10
click at [225, 63] on p "Commencer votre routine en nettoyant votre peau utilisant l'un de nos nettoyant…" at bounding box center [260, 62] width 105 height 10
click at [271, 58] on p "Commencer votre routine en nettoyant votre peau avec l'un de nos nettoyant Corp…" at bounding box center [260, 62] width 105 height 10
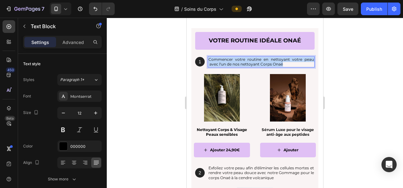
click at [271, 58] on p "Commencer votre routine en nettoyant votre peau avec l'un de nos nettoyant Corp…" at bounding box center [260, 62] width 105 height 10
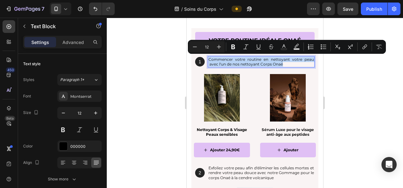
click at [293, 63] on p "Commencer votre routine en nettoyant votre peau avec l'un de nos nettoyant Corp…" at bounding box center [260, 62] width 105 height 10
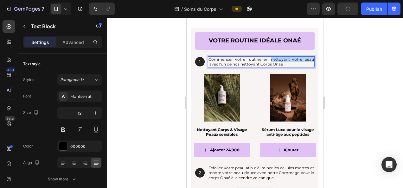
drag, startPoint x: 268, startPoint y: 58, endPoint x: 308, endPoint y: 58, distance: 39.9
click at [308, 58] on p "Commencer votre routine en nettoyant votre peau avec l'un de nos nettoyant Corp…" at bounding box center [260, 62] width 105 height 10
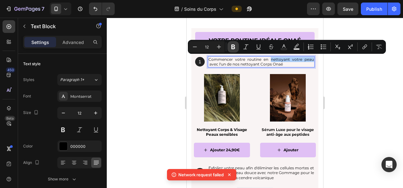
click at [231, 47] on icon "Editor contextual toolbar" at bounding box center [233, 47] width 4 height 5
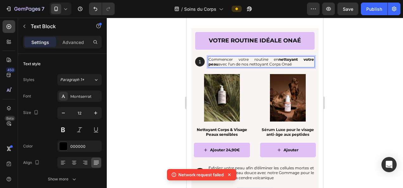
click at [347, 86] on div at bounding box center [255, 103] width 296 height 170
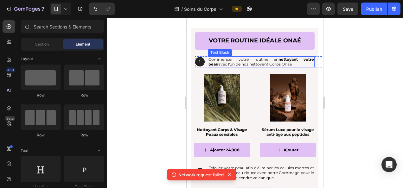
click at [250, 62] on p "Commencer votre routine en nettoyant votre peau avec l'un de nos nettoyant Corp…" at bounding box center [260, 62] width 105 height 10
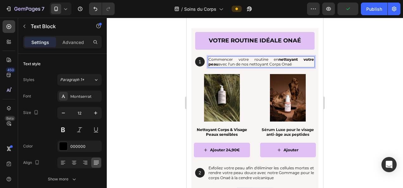
click at [258, 64] on p "Commencer votre routine en nettoyant votre peau avec l'un de nos nettoyant Corp…" at bounding box center [260, 62] width 105 height 10
click at [244, 64] on p "Commencer votre routine en nettoyant votre peau avec l'un de nos nettoyants pou…" at bounding box center [260, 62] width 105 height 10
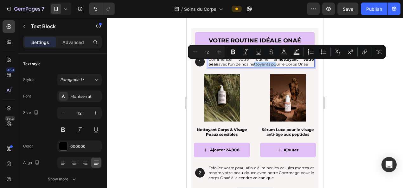
click at [240, 64] on p "Commencer votre routine en nettoyant votre peau avec l'un de nos nettoyants pou…" at bounding box center [260, 62] width 105 height 10
click at [241, 63] on p "Commencer votre routine en nettoyant votre peau avec l'un de nos nettoyants pou…" at bounding box center [260, 62] width 105 height 10
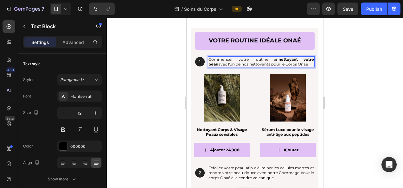
click at [300, 63] on p "Commencer votre routine en nettoyant votre peau avec l'un de nos nettoyants pou…" at bounding box center [260, 62] width 105 height 10
drag, startPoint x: 300, startPoint y: 65, endPoint x: 241, endPoint y: 64, distance: 58.9
click at [241, 64] on p "Commencer votre routine en nettoyant votre peau avec l'un de nos nettoyants pou…" at bounding box center [260, 62] width 105 height 10
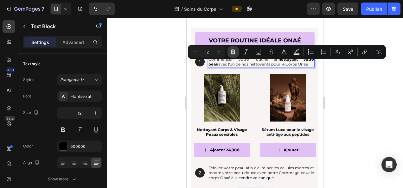
click at [234, 54] on icon "Editor contextual toolbar" at bounding box center [233, 52] width 6 height 6
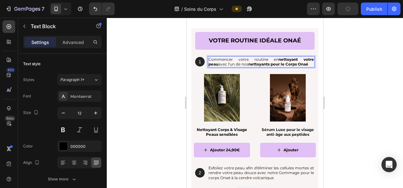
click at [356, 107] on div at bounding box center [255, 103] width 296 height 170
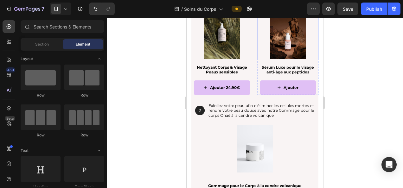
scroll to position [908, 0]
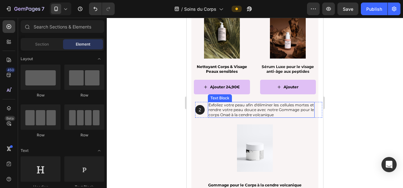
click at [215, 105] on p "Exfoliez votre peau afin d'éliminer les cellules mortes et rendre votre peau do…" at bounding box center [260, 110] width 105 height 15
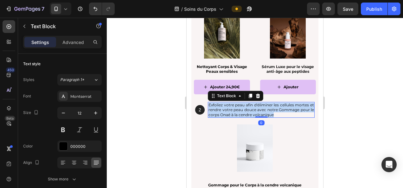
click at [215, 105] on p "Exfoliez votre peau afin d'éliminer les cellules mortes et rendre votre peau do…" at bounding box center [260, 110] width 105 height 15
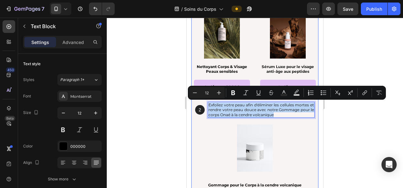
click at [244, 120] on div "votre routine idéale onaé Heading 1 Text Block Hero Banner Commencer votre rout…" at bounding box center [254, 98] width 127 height 266
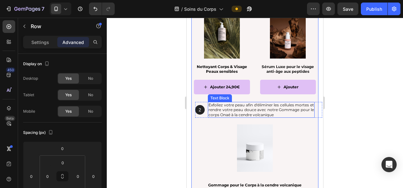
click at [217, 104] on p "Exfoliez votre peau afin d'éliminer les cellules mortes et rendre votre peau do…" at bounding box center [260, 110] width 105 height 15
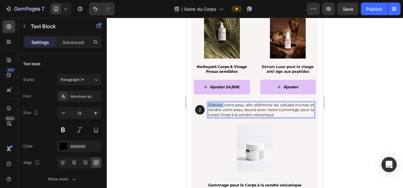
click at [215, 104] on p "Exfoliez votre peau afin d'éliminer les cellules mortes et rendre votre peau do…" at bounding box center [260, 110] width 105 height 15
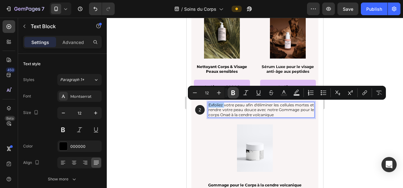
click at [234, 92] on icon "Editor contextual toolbar" at bounding box center [233, 93] width 4 height 5
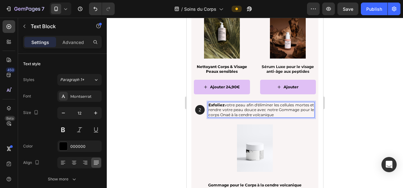
click at [353, 122] on div at bounding box center [255, 103] width 296 height 170
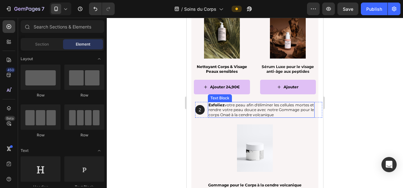
click at [274, 104] on p "Exfoliez votre peau afin d'éliminer les cellules mortes et rendre votre peau do…" at bounding box center [260, 110] width 105 height 15
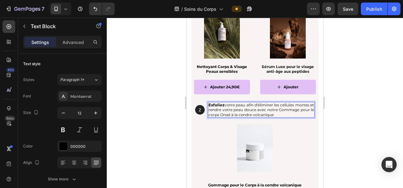
click at [271, 104] on p "Exfoliez votre peau afin d'éliminer les cellules mortes et rendre votre peau do…" at bounding box center [260, 110] width 105 height 15
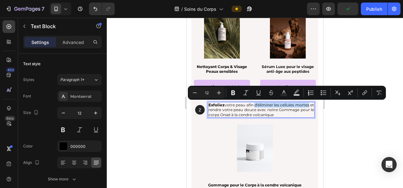
drag, startPoint x: 264, startPoint y: 104, endPoint x: 222, endPoint y: 110, distance: 42.2
click at [222, 110] on p "Exfoliez votre peau afin d'éliminer les cellules mortes et rendre votre peau do…" at bounding box center [260, 110] width 105 height 15
click at [232, 92] on icon "Editor contextual toolbar" at bounding box center [233, 93] width 6 height 6
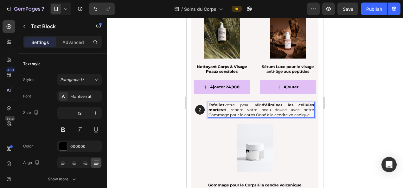
click at [379, 136] on div at bounding box center [255, 103] width 296 height 170
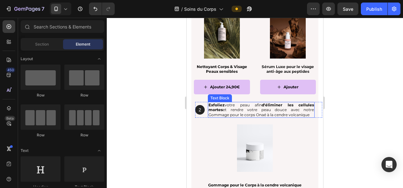
click at [276, 110] on p "Exfoliez votre peau afin d'éliminer les cellules mortes et rendre votre peau do…" at bounding box center [260, 110] width 105 height 15
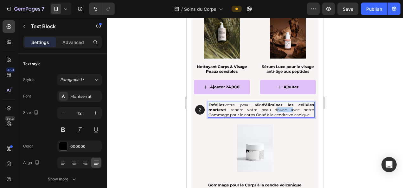
click at [277, 109] on p "Exfoliez votre peau afin d'éliminer les cellules mortes et rendre votre peau do…" at bounding box center [260, 110] width 105 height 15
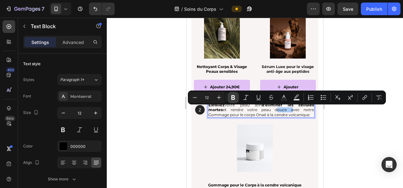
click at [235, 96] on icon "Editor contextual toolbar" at bounding box center [233, 97] width 6 height 6
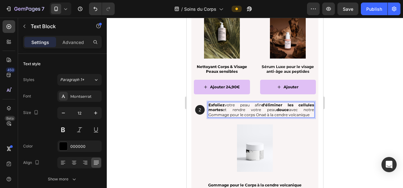
click at [369, 142] on div at bounding box center [255, 103] width 296 height 170
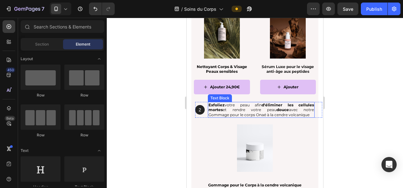
click at [212, 115] on p "Exfoliez votre peau afin d'éliminer les cellules mortes et rendre votre peau do…" at bounding box center [260, 110] width 105 height 15
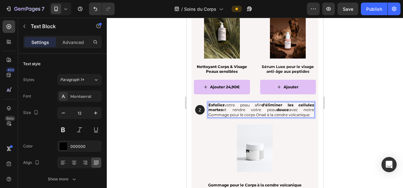
click at [210, 115] on p "Exfoliez votre peau afin d'éliminer les cellules mortes et rendre votre peau do…" at bounding box center [260, 110] width 105 height 15
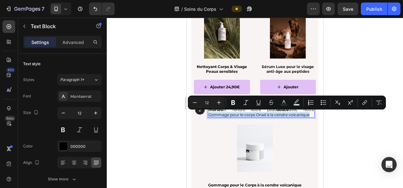
drag, startPoint x: 209, startPoint y: 114, endPoint x: 231, endPoint y: 118, distance: 22.9
click at [231, 117] on p "Exfoliez votre peau afin d'éliminer les cellules mortes et rendre votre peau do…" at bounding box center [260, 110] width 105 height 15
click at [231, 105] on icon "Editor contextual toolbar" at bounding box center [233, 102] width 6 height 6
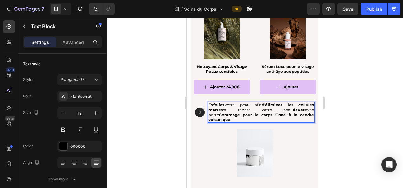
click at [130, 120] on div at bounding box center [255, 103] width 296 height 170
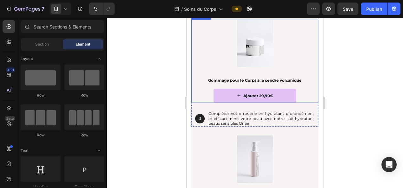
scroll to position [1018, 0]
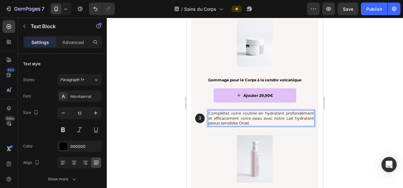
click at [265, 111] on p "Complétez votre routine en hydratant profondément et efficacement votre peau av…" at bounding box center [260, 118] width 105 height 15
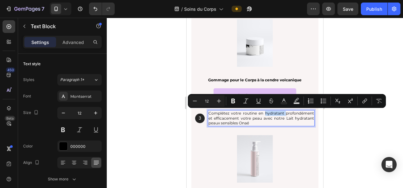
click at [261, 113] on p "Complétez votre routine en hydratant profondément et efficacement votre peau av…" at bounding box center [260, 118] width 105 height 15
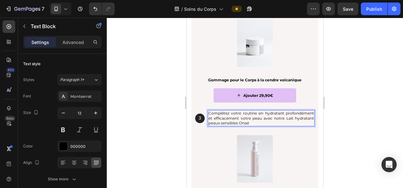
click at [258, 115] on p "Complétez votre routine en hydratant profondément et efficacement votre peau av…" at bounding box center [260, 118] width 105 height 15
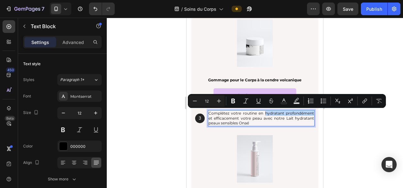
drag, startPoint x: 262, startPoint y: 112, endPoint x: 309, endPoint y: 113, distance: 46.6
click at [309, 113] on p "Complétez votre routine en hydratant profondément et efficacement votre peau av…" at bounding box center [260, 118] width 105 height 15
click at [233, 104] on button "Bold" at bounding box center [232, 100] width 11 height 11
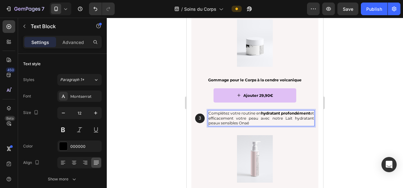
click at [361, 137] on div at bounding box center [255, 103] width 296 height 170
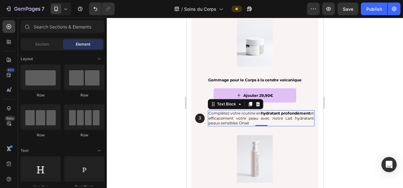
click at [260, 118] on p "Complétez votre routine en hydratant profondément et efficacement votre peau av…" at bounding box center [260, 118] width 105 height 15
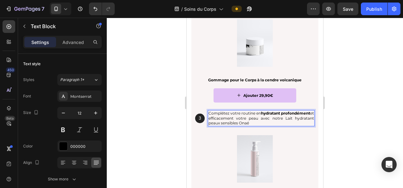
click at [260, 118] on p "Complétez votre routine en hydratant profondément et efficacement votre peau av…" at bounding box center [260, 118] width 105 height 15
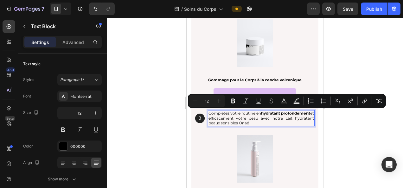
drag, startPoint x: 259, startPoint y: 118, endPoint x: 283, endPoint y: 120, distance: 24.4
click at [262, 118] on p "Complétez votre routine en hydratant profondément et efficacement votre peau av…" at bounding box center [260, 118] width 105 height 15
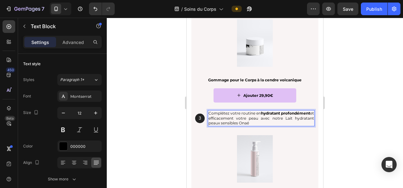
click at [260, 118] on p "Complétez votre routine en hydratant profondément et efficacement votre peau av…" at bounding box center [260, 118] width 105 height 15
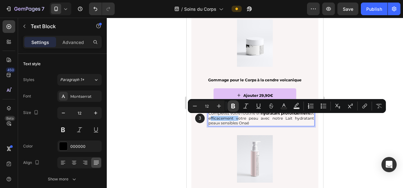
click at [236, 107] on icon "Editor contextual toolbar" at bounding box center [233, 106] width 6 height 6
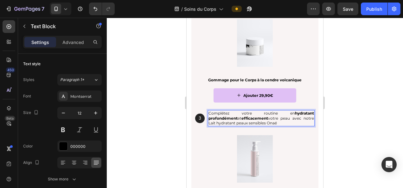
click at [340, 131] on div at bounding box center [255, 103] width 296 height 170
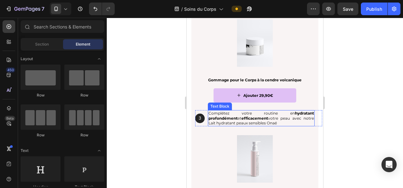
click at [220, 122] on p "Complétez votre routine en hydratant profondément et efficacement votre peau av…" at bounding box center [260, 118] width 105 height 15
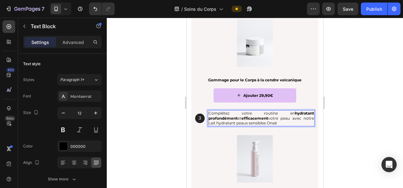
click at [220, 122] on p "Complétez votre routine en hydratant profondément et efficacement votre peau av…" at bounding box center [260, 118] width 105 height 15
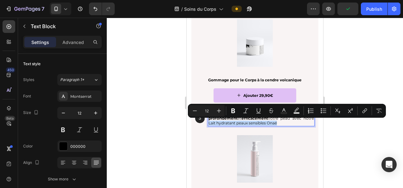
drag, startPoint x: 220, startPoint y: 122, endPoint x: 290, endPoint y: 122, distance: 70.3
click at [290, 122] on p "Complétez votre routine en hydratant profondément et efficacement votre peau av…" at bounding box center [260, 118] width 105 height 15
click at [229, 110] on button "Bold" at bounding box center [232, 110] width 11 height 11
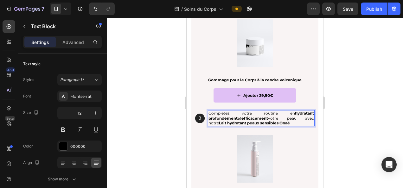
click at [359, 153] on div at bounding box center [255, 103] width 296 height 170
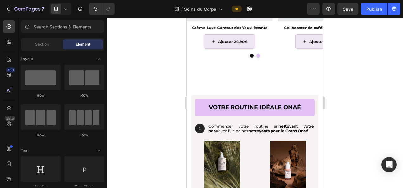
scroll to position [778, 0]
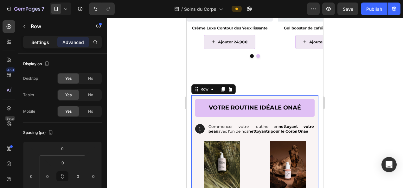
click at [33, 39] on p "Settings" at bounding box center [40, 42] width 18 height 7
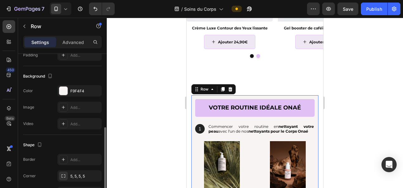
scroll to position [177, 0]
click at [75, 45] on p "Advanced" at bounding box center [73, 42] width 22 height 7
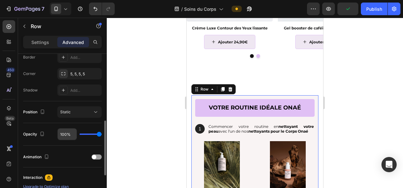
scroll to position [184, 0]
click at [372, 119] on div at bounding box center [255, 103] width 296 height 170
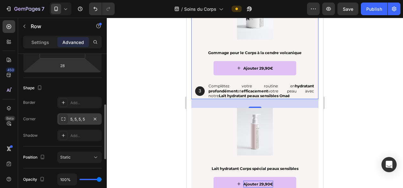
scroll to position [139, 0]
click at [95, 116] on icon "button" at bounding box center [94, 118] width 5 height 5
click at [40, 40] on p "Settings" at bounding box center [40, 42] width 18 height 7
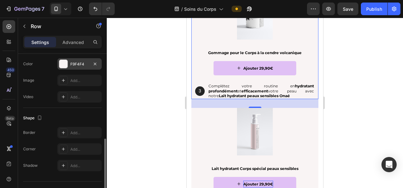
scroll to position [205, 0]
click at [73, 148] on div "Add..." at bounding box center [85, 149] width 30 height 6
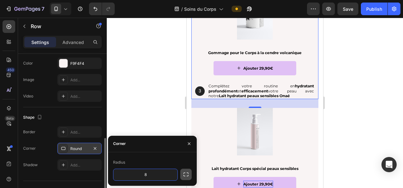
click at [185, 175] on icon "button" at bounding box center [186, 174] width 6 height 6
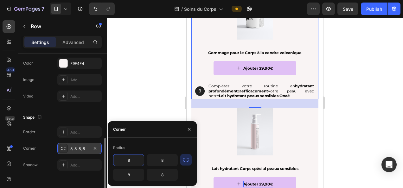
click at [131, 159] on input "8" at bounding box center [128, 160] width 30 height 11
click at [129, 160] on input "85" at bounding box center [128, 160] width 30 height 11
click at [129, 160] on input "5" at bounding box center [128, 160] width 30 height 11
type input "5"
click at [164, 162] on input "8" at bounding box center [162, 160] width 30 height 11
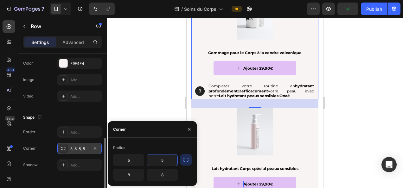
click at [164, 162] on input "5" at bounding box center [162, 160] width 30 height 11
type input "5"
click at [163, 175] on input "0" at bounding box center [162, 174] width 30 height 11
type input "0"
click at [133, 175] on input "8" at bounding box center [128, 174] width 30 height 11
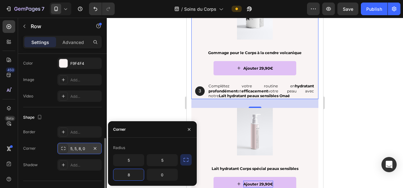
type input "0"
click at [133, 175] on input "0" at bounding box center [128, 174] width 30 height 11
click at [159, 98] on div at bounding box center [255, 103] width 296 height 170
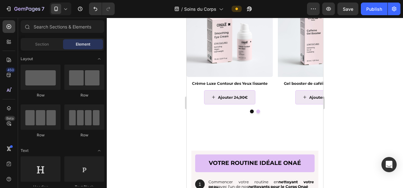
scroll to position [760, 0]
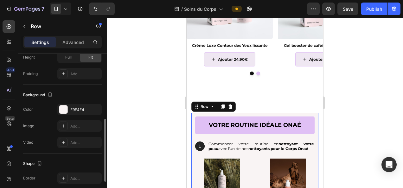
scroll to position [159, 0]
click at [67, 58] on span "Full" at bounding box center [68, 57] width 6 height 6
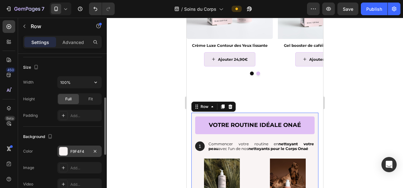
scroll to position [117, 0]
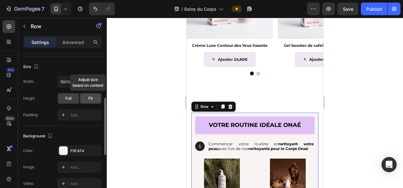
click at [92, 98] on span "Fit" at bounding box center [90, 99] width 4 height 6
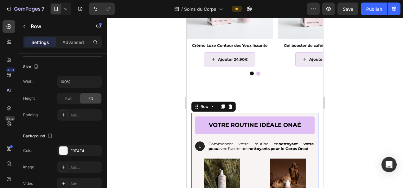
click at [364, 93] on div at bounding box center [255, 103] width 296 height 170
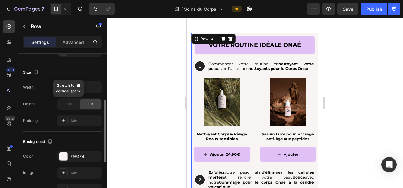
scroll to position [111, 0]
click at [78, 40] on p "Advanced" at bounding box center [73, 42] width 22 height 7
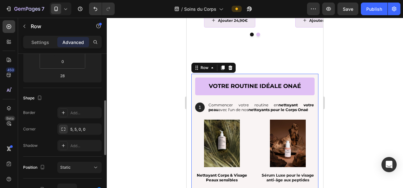
scroll to position [129, 0]
click at [96, 128] on icon "button" at bounding box center [94, 128] width 5 height 5
click at [37, 40] on p "Settings" at bounding box center [40, 42] width 18 height 7
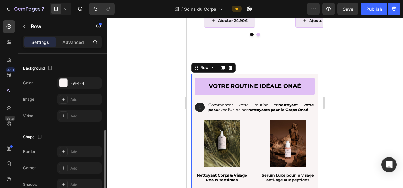
scroll to position [185, 0]
click at [79, 82] on div "F9F4F4" at bounding box center [79, 83] width 18 height 6
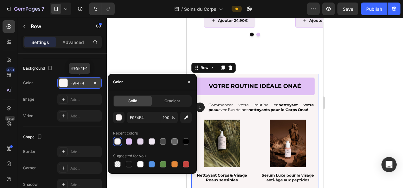
click at [79, 82] on div "F9F4F4" at bounding box center [79, 83] width 18 height 6
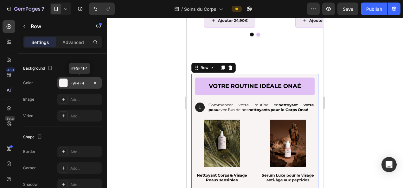
click at [79, 82] on div "F9F4F4" at bounding box center [79, 83] width 18 height 6
click at [41, 102] on div "Image Add..." at bounding box center [62, 99] width 79 height 11
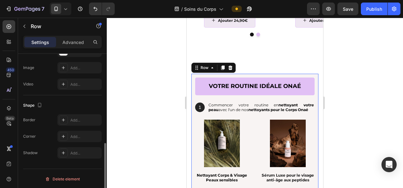
scroll to position [217, 0]
click at [76, 138] on div "Add..." at bounding box center [85, 137] width 30 height 6
click at [149, 109] on div at bounding box center [255, 103] width 296 height 170
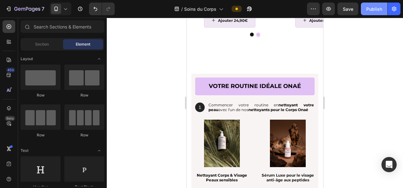
click at [373, 8] on div "Publish" at bounding box center [374, 9] width 16 height 7
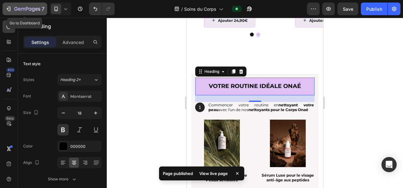
click at [15, 6] on div "7" at bounding box center [29, 9] width 30 height 8
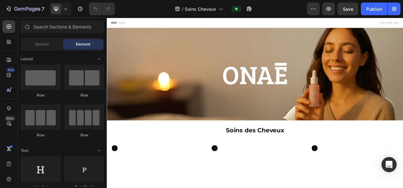
scroll to position [34, 0]
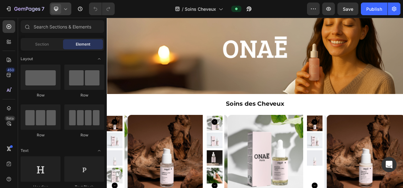
click at [69, 9] on div at bounding box center [61, 9] width 22 height 13
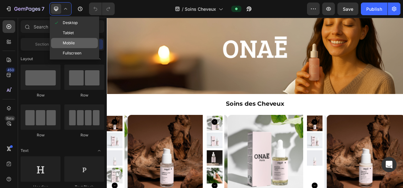
click at [81, 48] on div "Mobile" at bounding box center [74, 53] width 47 height 10
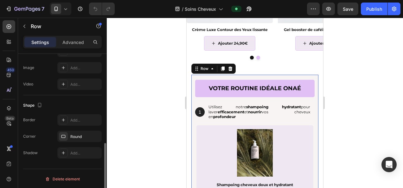
scroll to position [217, 0]
click at [80, 138] on div "Round" at bounding box center [79, 137] width 18 height 6
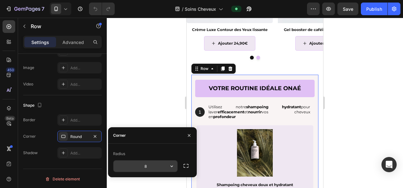
click at [146, 161] on input "8" at bounding box center [145, 166] width 64 height 11
type input "5"
click at [150, 123] on div at bounding box center [255, 103] width 296 height 170
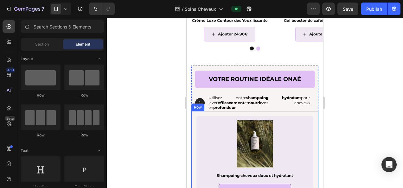
scroll to position [825, 0]
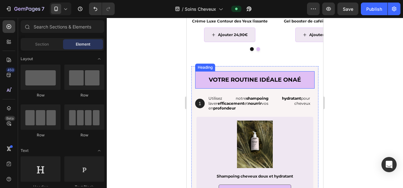
click at [257, 79] on h2 "Votre routine idéale Onaé" at bounding box center [254, 79] width 119 height 17
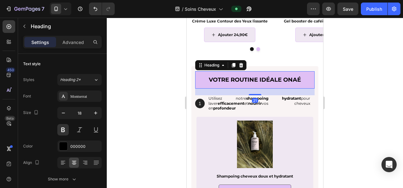
click at [257, 79] on h2 "Votre routine idéale Onaé" at bounding box center [254, 79] width 119 height 17
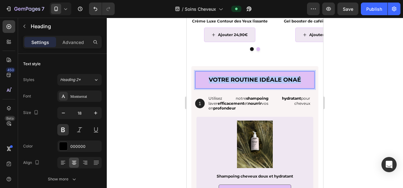
click at [257, 79] on p "Votre routine idéale Onaé" at bounding box center [254, 79] width 109 height 7
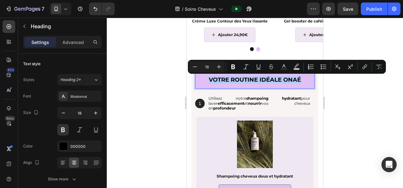
click at [256, 80] on p "Votre routine idéale Onaé" at bounding box center [254, 79] width 109 height 7
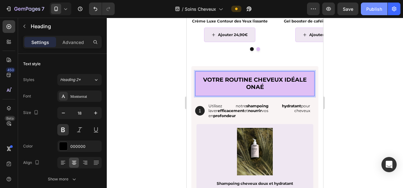
click at [367, 8] on div "Publish" at bounding box center [374, 9] width 16 height 7
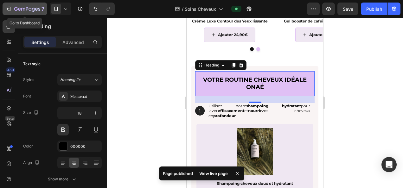
click at [30, 8] on icon "button" at bounding box center [27, 9] width 26 height 5
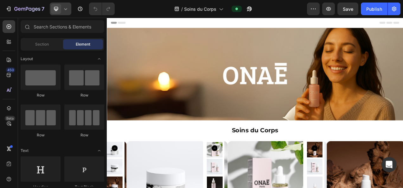
click at [66, 10] on icon at bounding box center [65, 9] width 6 height 6
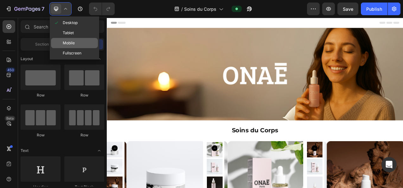
click at [72, 45] on span "Mobile" at bounding box center [69, 43] width 12 height 6
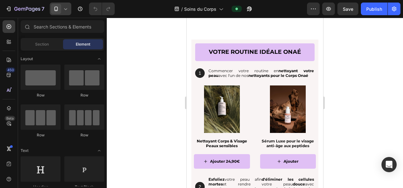
scroll to position [835, 0]
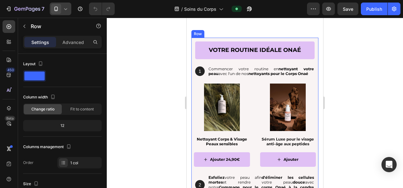
click at [193, 44] on div "votre routine idéale onaé Heading 1 Text Block Hero Banner Commencer votre rout…" at bounding box center [254, 173] width 127 height 271
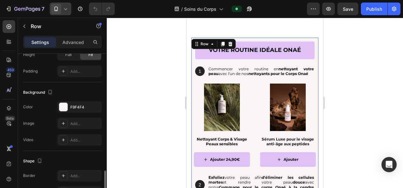
scroll to position [201, 0]
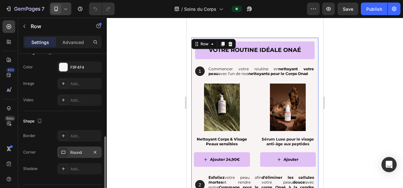
click at [79, 151] on div "Round" at bounding box center [79, 153] width 18 height 6
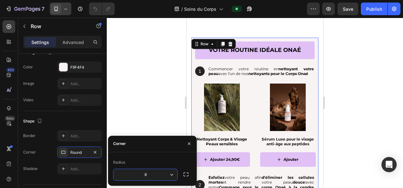
click at [148, 174] on input "8" at bounding box center [145, 174] width 64 height 11
type input "5"
click at [153, 96] on div at bounding box center [255, 103] width 296 height 170
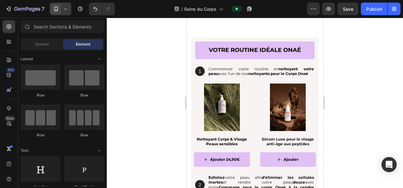
click at [165, 75] on div at bounding box center [255, 103] width 296 height 170
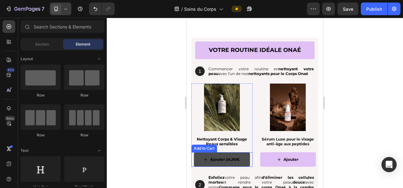
click at [239, 159] on button "Ajouter 24,90€" at bounding box center [222, 159] width 56 height 15
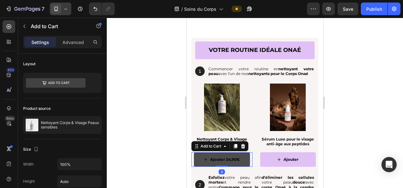
click at [239, 159] on button "Ajouter 24,90€" at bounding box center [222, 159] width 56 height 15
click at [230, 161] on div "Ajouter 24,90€" at bounding box center [225, 159] width 30 height 7
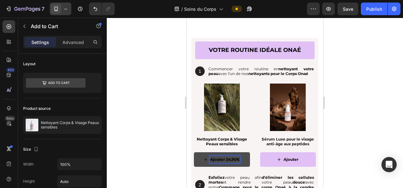
click at [232, 158] on p "Ajouter 24,90€" at bounding box center [225, 159] width 30 height 7
click at [362, 100] on div at bounding box center [255, 103] width 296 height 170
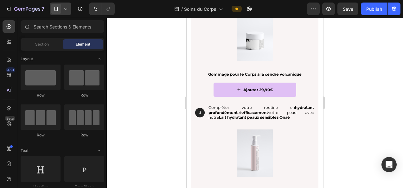
scroll to position [1024, 0]
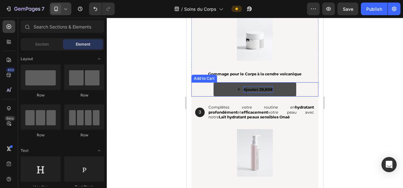
click at [264, 86] on div "Ajouter 29,90€" at bounding box center [258, 89] width 30 height 7
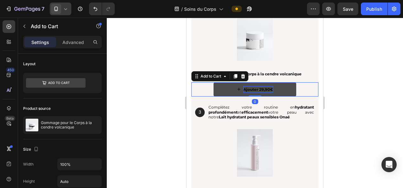
click at [264, 87] on div "Ajouter 29,90€" at bounding box center [258, 89] width 30 height 7
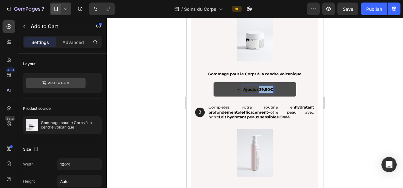
drag, startPoint x: 269, startPoint y: 88, endPoint x: 256, endPoint y: 90, distance: 13.1
click at [256, 90] on p "Ajouter 29,90€" at bounding box center [258, 89] width 30 height 7
click at [363, 90] on div at bounding box center [255, 103] width 296 height 170
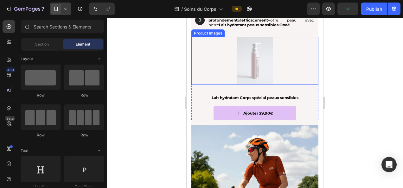
scroll to position [1117, 0]
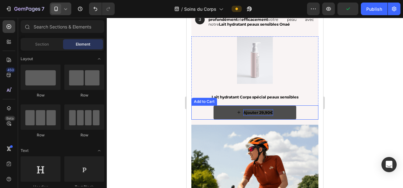
click at [263, 113] on div "Ajouter 29,90€" at bounding box center [258, 112] width 30 height 7
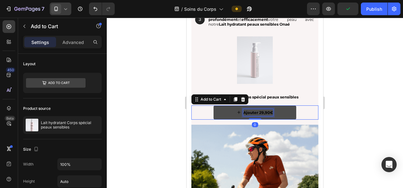
click at [264, 112] on div "Ajouter 29,90€" at bounding box center [258, 112] width 30 height 7
click at [264, 112] on p "Ajouter 29,90€" at bounding box center [258, 112] width 30 height 7
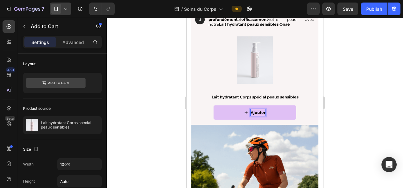
click at [360, 89] on div at bounding box center [255, 103] width 296 height 170
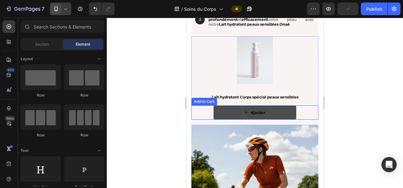
click at [273, 108] on button "Ajouter" at bounding box center [254, 112] width 83 height 15
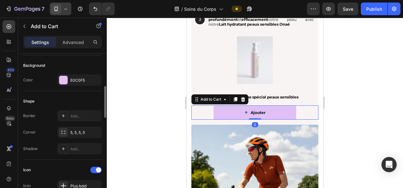
scroll to position [154, 0]
click at [85, 116] on div "Add..." at bounding box center [85, 116] width 30 height 6
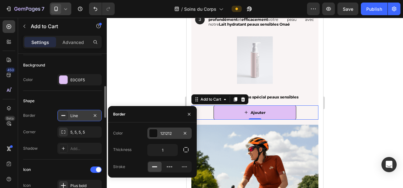
click at [161, 134] on div "121212" at bounding box center [169, 134] width 18 height 6
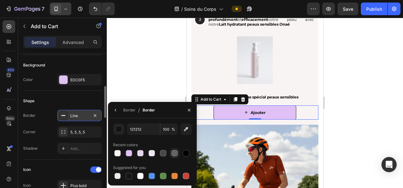
click at [174, 153] on div at bounding box center [174, 153] width 6 height 6
type input "636363"
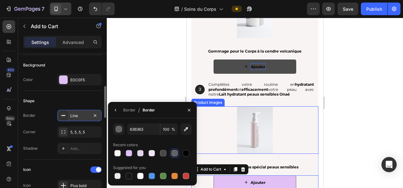
scroll to position [1046, 0]
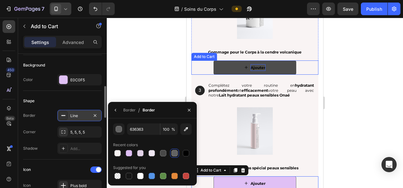
click at [269, 67] on button "Ajouter" at bounding box center [254, 67] width 83 height 15
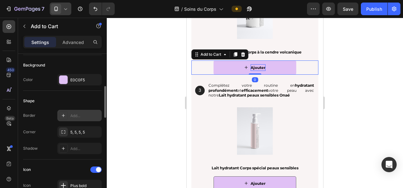
click at [75, 114] on div "Add..." at bounding box center [85, 116] width 30 height 6
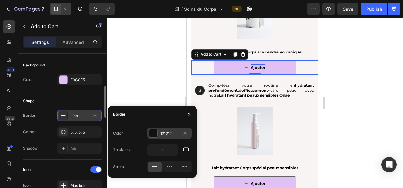
click at [168, 135] on div "121212" at bounding box center [169, 134] width 18 height 6
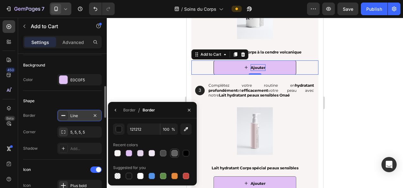
click at [175, 153] on div at bounding box center [174, 153] width 6 height 6
type input "636363"
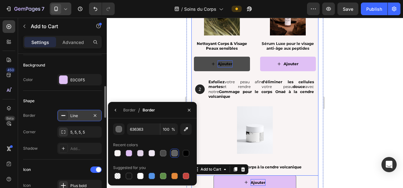
scroll to position [930, 0]
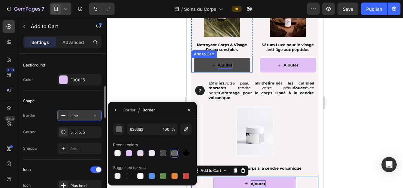
click at [231, 69] on button "Ajouter" at bounding box center [222, 65] width 56 height 15
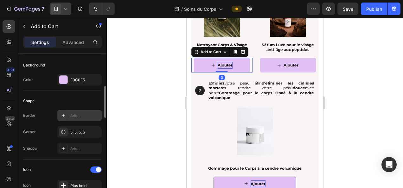
click at [76, 114] on div "Add..." at bounding box center [85, 116] width 30 height 6
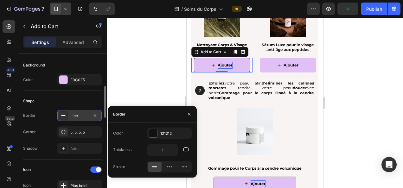
click at [175, 139] on div "Color 121212 Thickness 1 Stroke" at bounding box center [152, 150] width 89 height 45
click at [172, 134] on div "121212" at bounding box center [169, 134] width 18 height 6
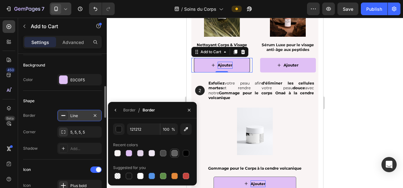
click at [174, 152] on div at bounding box center [174, 153] width 6 height 6
type input "636363"
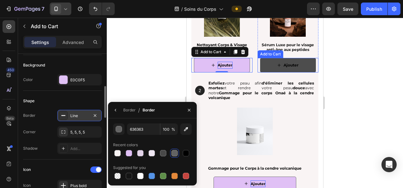
click at [263, 65] on button "Ajouter" at bounding box center [288, 65] width 56 height 15
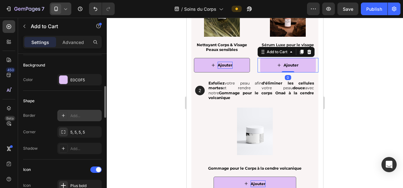
click at [82, 114] on div "Add..." at bounding box center [85, 116] width 30 height 6
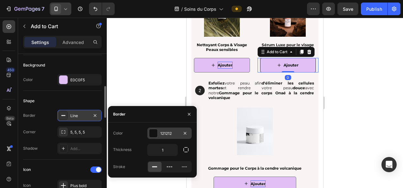
click at [172, 136] on div "121212" at bounding box center [169, 133] width 44 height 11
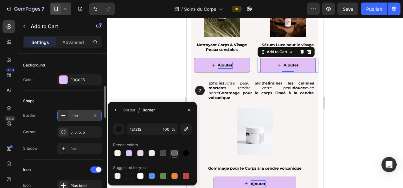
click at [175, 151] on div at bounding box center [174, 153] width 6 height 6
type input "636363"
click at [379, 95] on div at bounding box center [255, 103] width 296 height 170
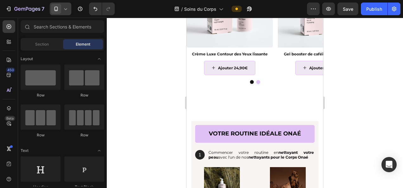
scroll to position [751, 0]
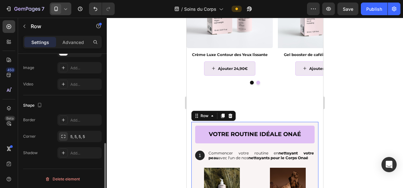
scroll to position [217, 0]
click at [96, 134] on icon "button" at bounding box center [94, 136] width 5 height 5
click at [159, 136] on div at bounding box center [255, 103] width 296 height 170
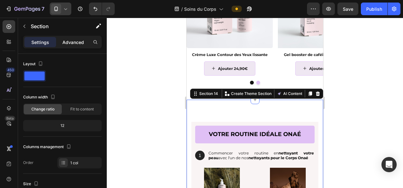
click at [68, 41] on p "Advanced" at bounding box center [73, 42] width 22 height 7
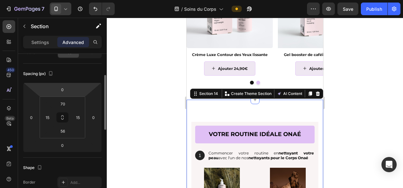
scroll to position [62, 0]
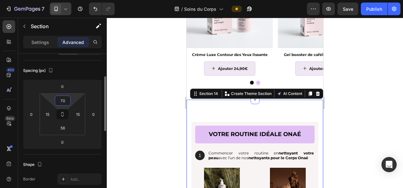
click at [63, 98] on input "70" at bounding box center [62, 100] width 13 height 9
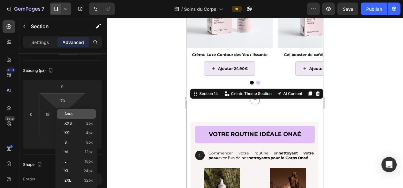
click at [73, 112] on p "Auto" at bounding box center [78, 114] width 28 height 4
type input "Auto"
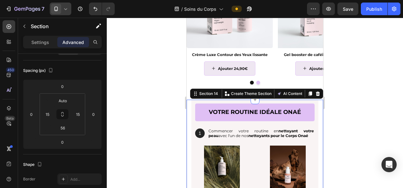
click at [151, 104] on div at bounding box center [255, 103] width 296 height 170
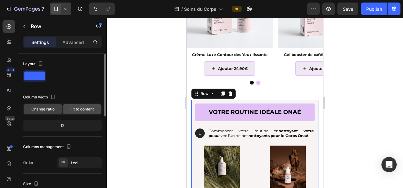
click at [77, 105] on div "Fit to content" at bounding box center [82, 109] width 38 height 10
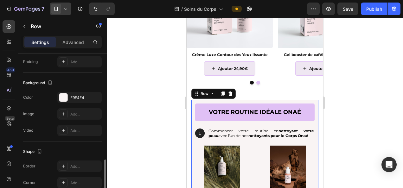
scroll to position [199, 0]
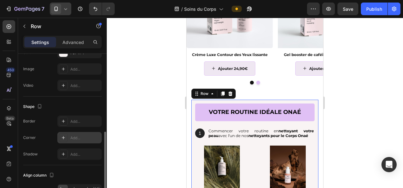
click at [76, 139] on div "Add..." at bounding box center [85, 138] width 30 height 6
click at [139, 101] on div at bounding box center [255, 103] width 296 height 170
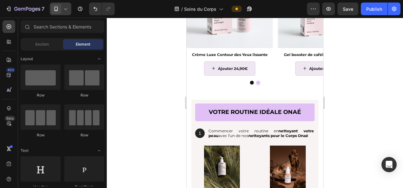
click at [139, 101] on div at bounding box center [255, 103] width 296 height 170
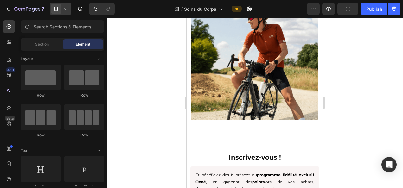
scroll to position [1226, 0]
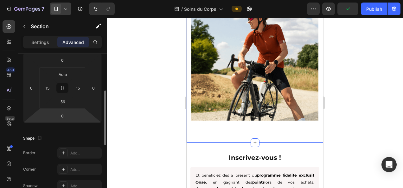
scroll to position [91, 0]
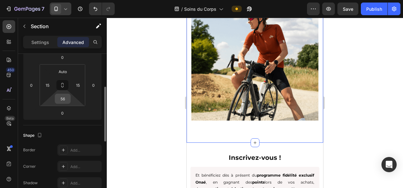
click at [64, 100] on input "56" at bounding box center [62, 98] width 13 height 9
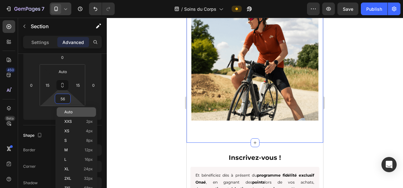
click at [74, 111] on p "Auto" at bounding box center [78, 112] width 28 height 4
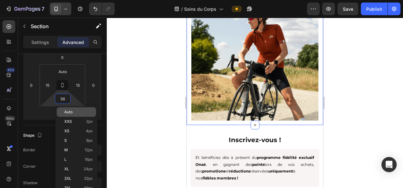
type input "Auto"
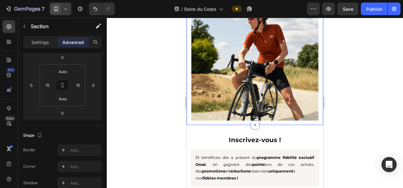
click at [170, 142] on div at bounding box center [255, 103] width 296 height 170
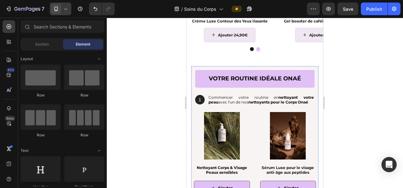
scroll to position [784, 0]
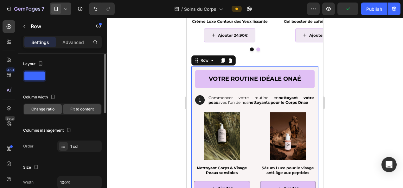
click at [40, 108] on span "Change ratio" at bounding box center [42, 109] width 23 height 6
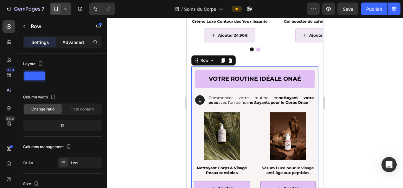
click at [68, 42] on p "Advanced" at bounding box center [73, 42] width 22 height 7
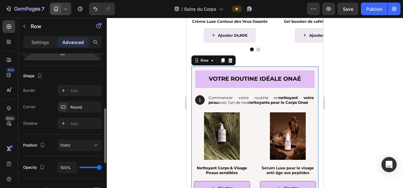
scroll to position [152, 0]
click at [79, 104] on div "Round" at bounding box center [79, 107] width 18 height 6
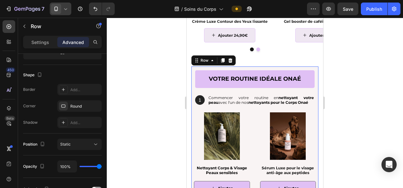
click at [148, 48] on div at bounding box center [255, 103] width 296 height 170
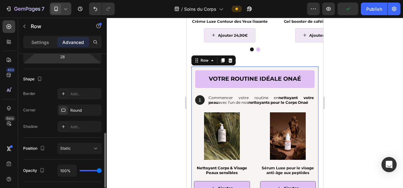
scroll to position [176, 0]
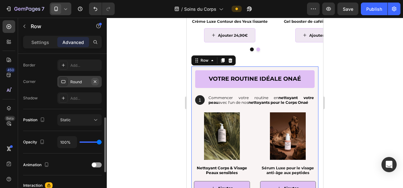
click at [96, 82] on icon "button" at bounding box center [95, 81] width 3 height 3
click at [170, 132] on div at bounding box center [255, 103] width 296 height 170
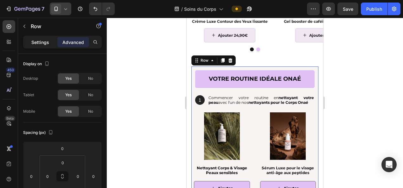
click at [35, 44] on p "Settings" at bounding box center [40, 42] width 18 height 7
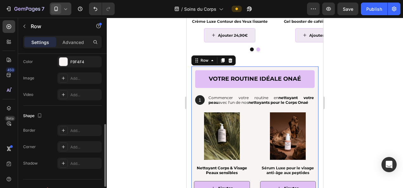
scroll to position [206, 0]
click at [76, 146] on div "Add..." at bounding box center [85, 147] width 30 height 6
click at [139, 108] on div at bounding box center [255, 103] width 296 height 170
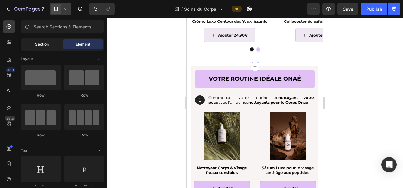
click at [41, 42] on span "Section" at bounding box center [42, 44] width 14 height 6
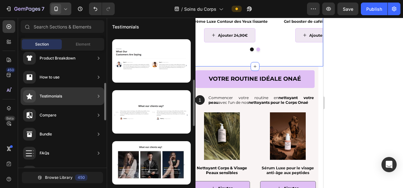
scroll to position [47, 0]
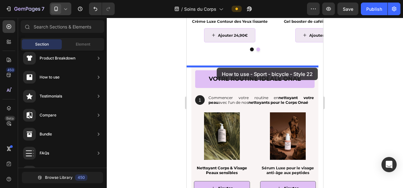
drag, startPoint x: 323, startPoint y: 181, endPoint x: 217, endPoint y: 68, distance: 155.0
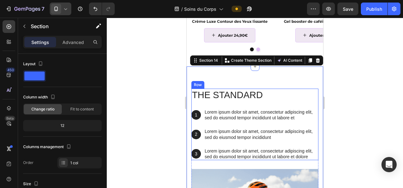
click at [307, 104] on div "The standard Heading 1 Text Block Hero Banner Lorem ipsum dolor sit amet, conse…" at bounding box center [254, 125] width 127 height 72
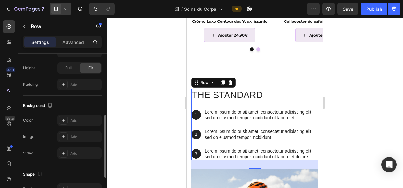
scroll to position [148, 0]
click at [78, 122] on div "Add..." at bounding box center [79, 119] width 44 height 11
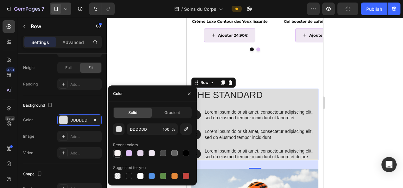
click at [118, 153] on div at bounding box center [117, 153] width 6 height 6
type input "F9F4F4"
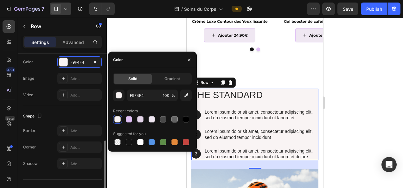
scroll to position [207, 0]
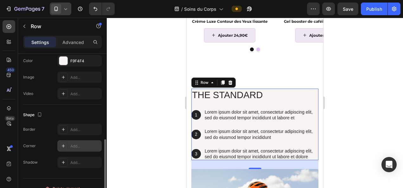
click at [78, 146] on div "Add..." at bounding box center [85, 146] width 30 height 6
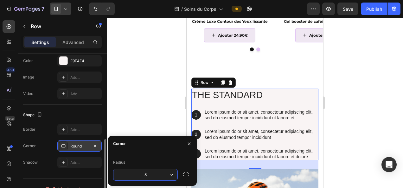
click at [143, 105] on div at bounding box center [255, 103] width 296 height 170
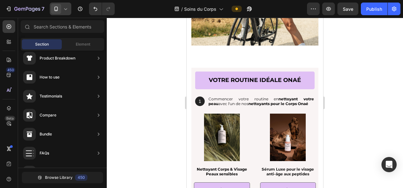
scroll to position [941, 0]
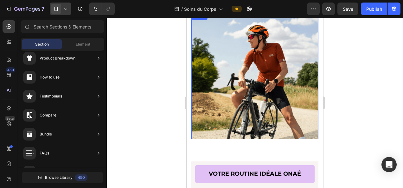
click at [244, 83] on img at bounding box center [254, 75] width 127 height 127
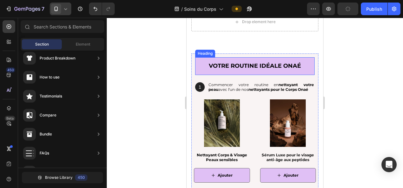
scroll to position [850, 0]
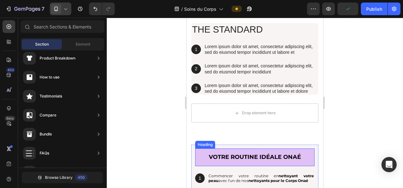
click at [250, 153] on h2 "votre routine idéale onaé" at bounding box center [254, 157] width 119 height 17
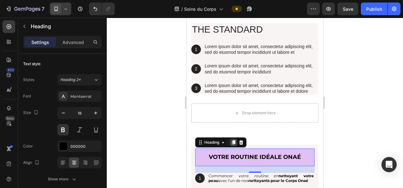
click at [232, 141] on icon at bounding box center [233, 142] width 5 height 5
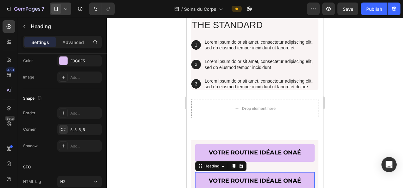
scroll to position [781, 0]
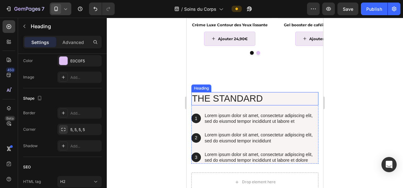
click at [227, 100] on h2 "The standard" at bounding box center [254, 98] width 127 height 13
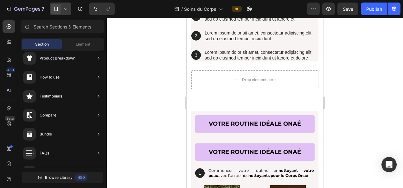
scroll to position [860, 0]
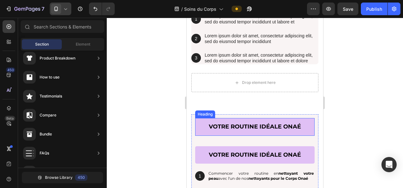
click at [230, 126] on h2 "votre routine idéale onaé" at bounding box center [254, 126] width 119 height 17
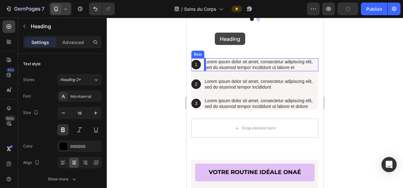
scroll to position [807, 0]
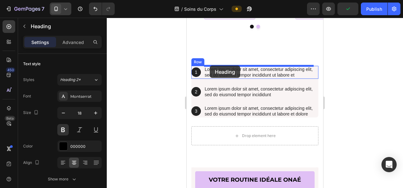
drag, startPoint x: 199, startPoint y: 113, endPoint x: 210, endPoint y: 66, distance: 47.9
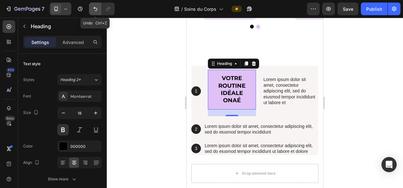
click at [93, 7] on icon "Undo/Redo" at bounding box center [95, 9] width 6 height 6
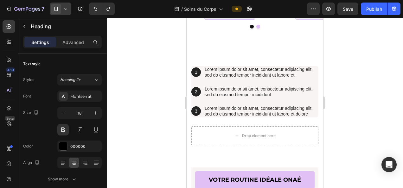
click at [206, 176] on h2 "votre routine idéale onaé" at bounding box center [254, 179] width 119 height 17
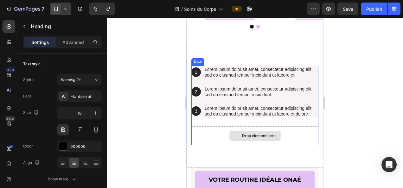
scroll to position [836, 0]
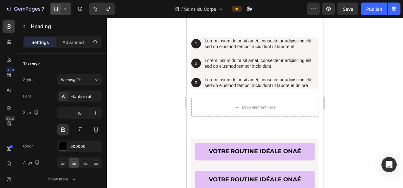
click at [338, 152] on div at bounding box center [255, 103] width 296 height 170
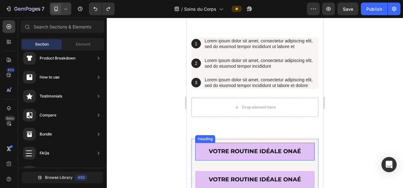
click at [301, 148] on p "votre routine idéale onaé" at bounding box center [254, 151] width 109 height 7
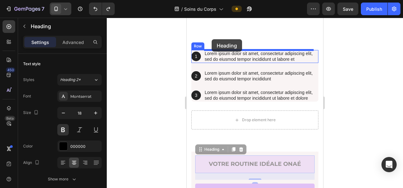
scroll to position [815, 0]
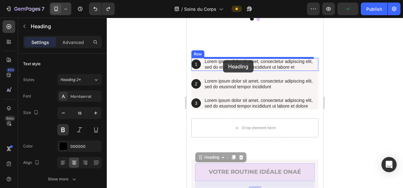
drag, startPoint x: 201, startPoint y: 139, endPoint x: 223, endPoint y: 60, distance: 81.6
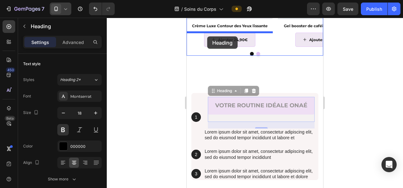
scroll to position [773, 0]
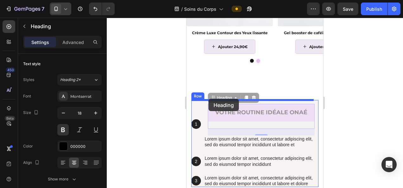
drag, startPoint x: 213, startPoint y: 57, endPoint x: 208, endPoint y: 99, distance: 41.8
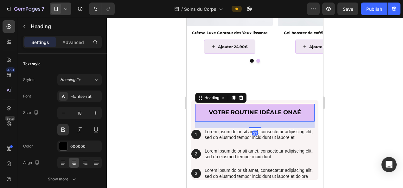
click at [376, 118] on div at bounding box center [255, 103] width 296 height 170
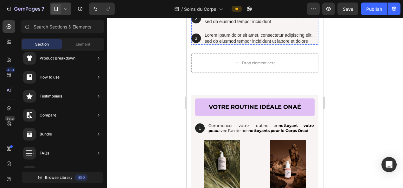
scroll to position [909, 0]
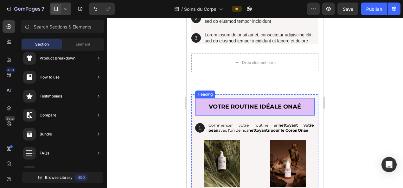
click at [247, 101] on h2 "votre routine idéale onaé" at bounding box center [254, 106] width 119 height 17
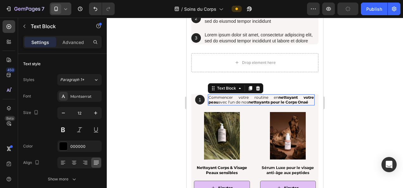
click at [230, 101] on p "Commencer votre routine en nettoyant votre peau avec l'un de nos nettoyants pou…" at bounding box center [260, 100] width 105 height 10
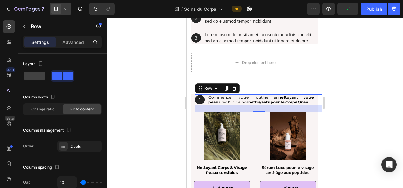
click at [205, 104] on div "1 Text Block Hero Banner Commencer votre routine en nettoyant votre peau avec l…" at bounding box center [258, 99] width 127 height 11
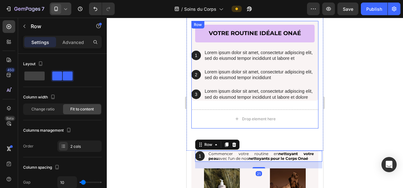
scroll to position [844, 0]
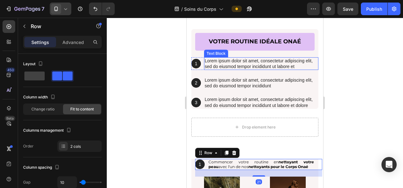
click at [218, 63] on p "Lorem ipsum dolor sit amet, consectetur adipiscing elit, sed do eiusmod tempor …" at bounding box center [261, 63] width 113 height 11
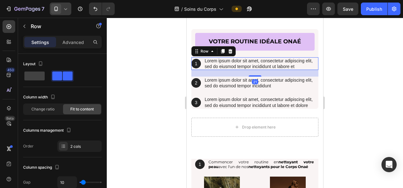
click at [202, 68] on div "1 Text Block Hero Banner Lorem ipsum dolor sit amet, consectetur adipiscing eli…" at bounding box center [254, 63] width 127 height 13
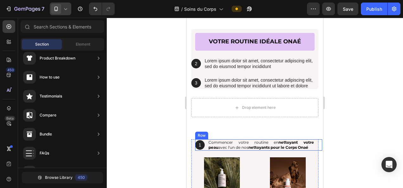
click at [206, 148] on div "1 Text Block Hero Banner Commencer votre routine en nettoyant votre peau avec l…" at bounding box center [258, 144] width 127 height 11
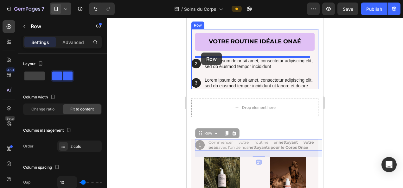
drag, startPoint x: 200, startPoint y: 135, endPoint x: 201, endPoint y: 53, distance: 82.0
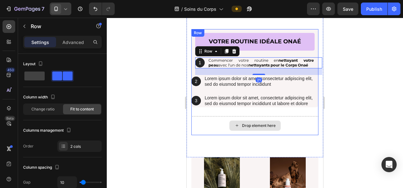
scroll to position [915, 0]
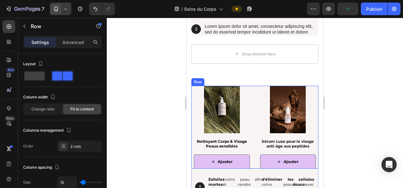
click at [254, 153] on div "Product Images Nettoyant Corps & Visage Peaux sensibles Product Title Ajouter A…" at bounding box center [254, 127] width 127 height 83
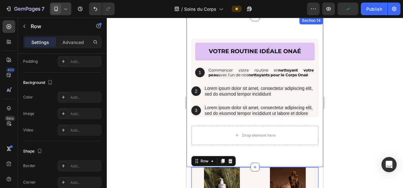
scroll to position [834, 0]
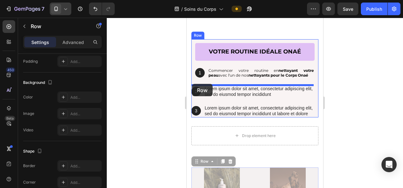
drag, startPoint x: 198, startPoint y: 163, endPoint x: 192, endPoint y: 84, distance: 79.7
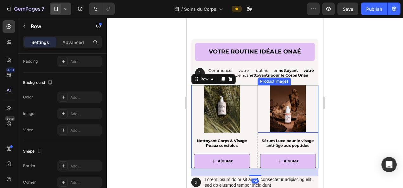
scroll to position [898, 0]
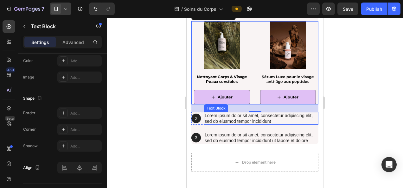
click at [230, 120] on p "Lorem ipsum dolor sit amet, consectetur adipiscing elit, sed do eiusmod tempor …" at bounding box center [261, 118] width 113 height 11
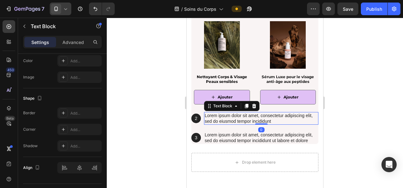
scroll to position [0, 0]
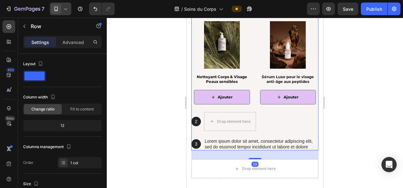
click at [200, 132] on div "votre routine idéale onaé Heading 1 Text Block Hero Banner Commencer votre rout…" at bounding box center [254, 62] width 127 height 175
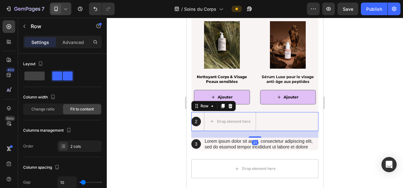
click at [201, 129] on div "2 Text Block Hero Banner Drop element here Row 21" at bounding box center [254, 121] width 127 height 19
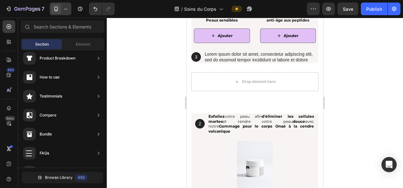
scroll to position [931, 0]
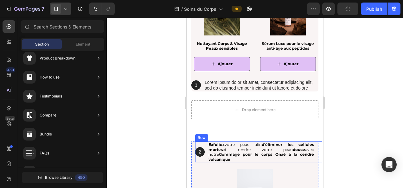
click at [206, 158] on div "2 Text Block Hero Banner Exfoliez votre peau afin d'éliminer les cellules morte…" at bounding box center [258, 152] width 127 height 21
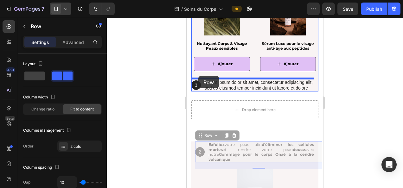
drag, startPoint x: 201, startPoint y: 135, endPoint x: 198, endPoint y: 76, distance: 59.3
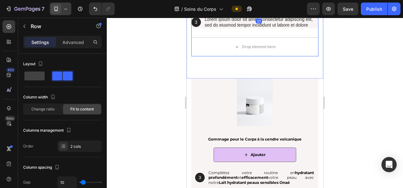
scroll to position [1025, 0]
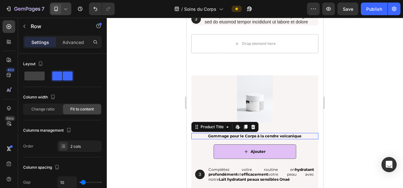
click at [196, 134] on h2 "Gommage pour le Corps à la cendre volcanique" at bounding box center [254, 136] width 127 height 6
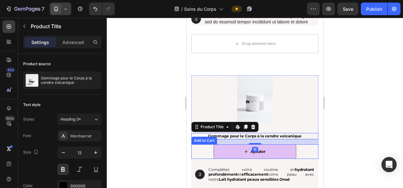
click at [194, 151] on div "Ajouter Add to Cart" at bounding box center [254, 151] width 127 height 15
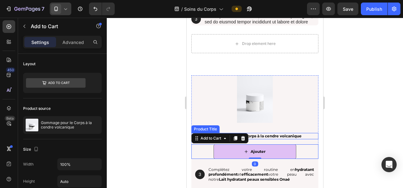
click at [308, 134] on h2 "Gommage pour le Corps à la cendre volcanique" at bounding box center [254, 136] width 127 height 6
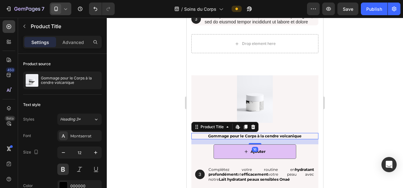
click at [306, 143] on div "16" at bounding box center [254, 141] width 127 height 5
click at [307, 96] on div at bounding box center [254, 98] width 127 height 47
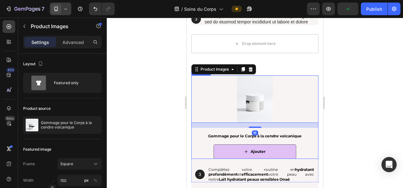
click at [307, 139] on div "Gommage pour le Corps à la cendre volcanique Product Title Ajouter Add to Cart" at bounding box center [254, 146] width 127 height 26
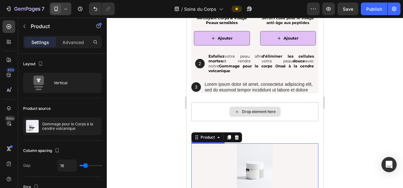
scroll to position [952, 0]
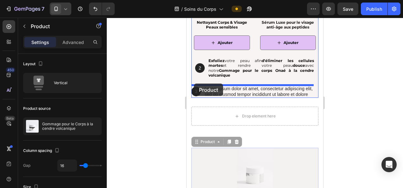
drag, startPoint x: 197, startPoint y: 144, endPoint x: 194, endPoint y: 84, distance: 60.6
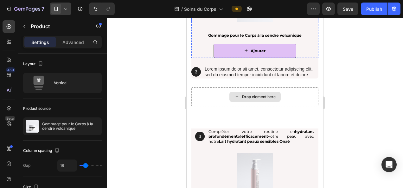
scroll to position [1062, 0]
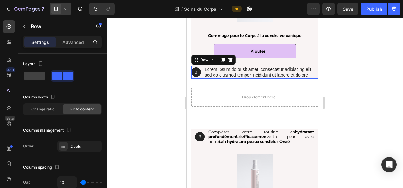
click at [203, 76] on div "3 Text Block Hero Banner Lorem ipsum dolor sit amet, consectetur adipiscing eli…" at bounding box center [254, 72] width 127 height 13
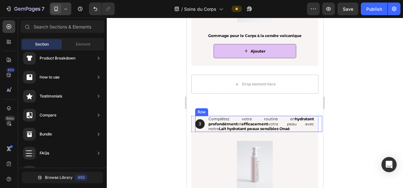
click at [205, 128] on div "3 Text Block Hero Banner Complétez votre routine en hydratant profondément et e…" at bounding box center [258, 124] width 127 height 16
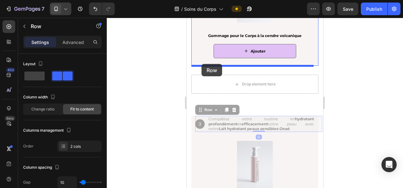
drag, startPoint x: 200, startPoint y: 111, endPoint x: 201, endPoint y: 64, distance: 47.5
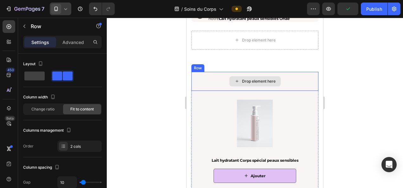
scroll to position [1125, 0]
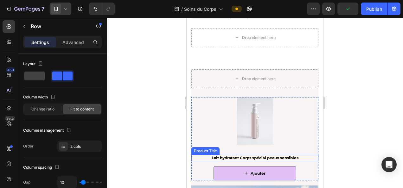
click at [194, 160] on h2 "Lait hydratant Corps spécial peaux sensibles" at bounding box center [254, 158] width 127 height 6
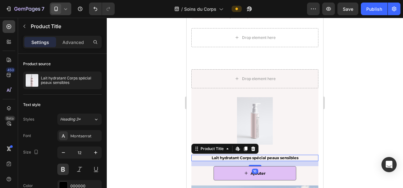
drag, startPoint x: 193, startPoint y: 145, endPoint x: 194, endPoint y: 135, distance: 10.5
click at [193, 145] on div "Product Title Edit content in Shopify" at bounding box center [224, 149] width 67 height 10
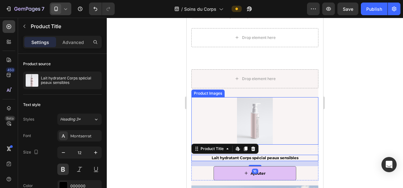
click at [194, 127] on div at bounding box center [254, 120] width 127 height 47
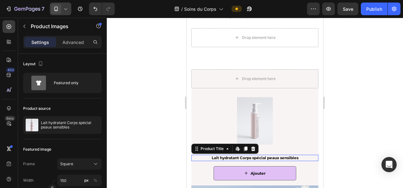
click at [193, 158] on h2 "Lait hydratant Corps spécial peaux sensibles" at bounding box center [254, 158] width 127 height 6
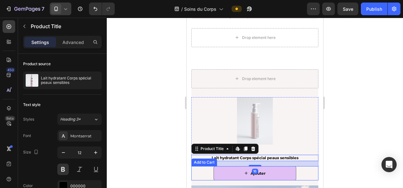
click at [193, 173] on div "Ajouter Add to Cart" at bounding box center [254, 173] width 127 height 15
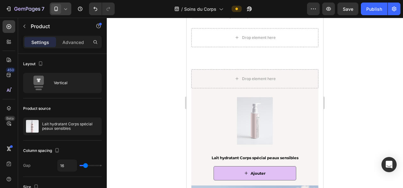
click at [195, 163] on div "Lait hydratant Corps spécial peaux sensibles Product Title Ajouter Add to Cart" at bounding box center [254, 168] width 127 height 26
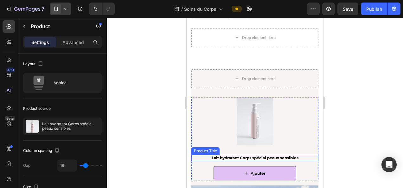
click at [206, 150] on div "Product Title" at bounding box center [206, 151] width 26 height 6
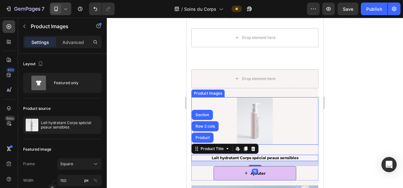
click at [295, 117] on div at bounding box center [254, 120] width 127 height 47
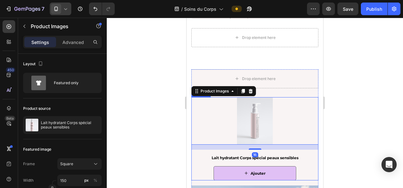
click at [307, 154] on div "Product Images 16 Lait hydratant Corps spécial peaux sensibles Product Title Aj…" at bounding box center [254, 138] width 127 height 83
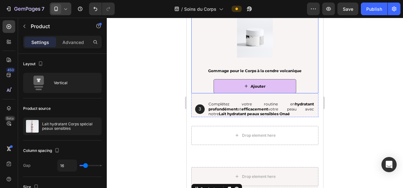
scroll to position [1068, 0]
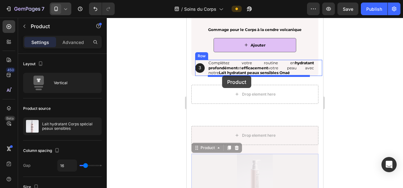
drag, startPoint x: 197, startPoint y: 149, endPoint x: 222, endPoint y: 76, distance: 77.3
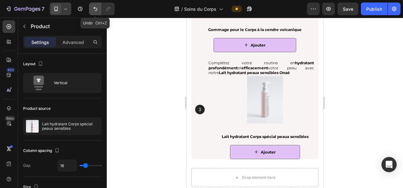
click at [93, 8] on icon "Undo/Redo" at bounding box center [95, 9] width 6 height 6
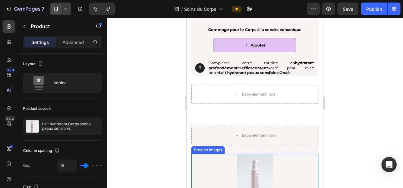
click at [223, 163] on div at bounding box center [254, 177] width 127 height 47
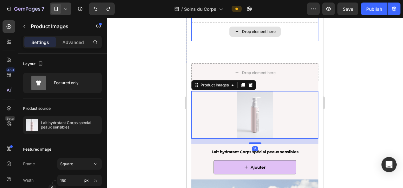
scroll to position [1139, 0]
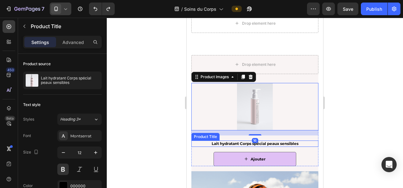
click at [193, 143] on h2 "Lait hydratant Corps spécial peaux sensibles" at bounding box center [254, 144] width 127 height 6
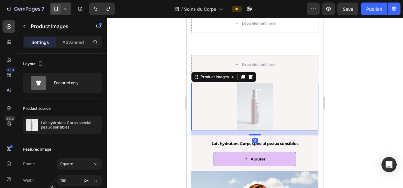
click at [196, 119] on div at bounding box center [254, 106] width 127 height 47
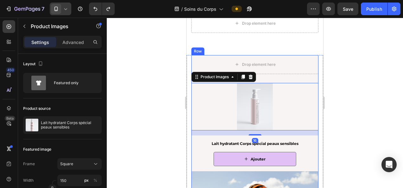
click at [310, 78] on div "Drop element here Row Product Images 16 Lait hydratant Corps spécial peaux sens…" at bounding box center [254, 110] width 127 height 111
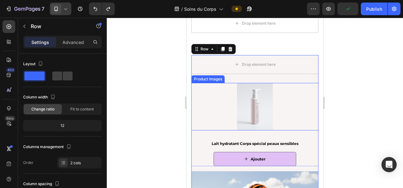
click at [310, 112] on div at bounding box center [254, 106] width 127 height 47
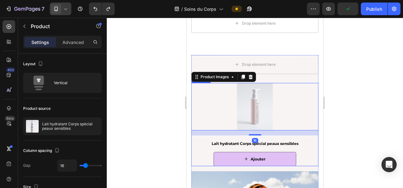
click at [307, 139] on div "Product Images 16 Lait hydratant Corps spécial peaux sensibles Product Title Aj…" at bounding box center [254, 124] width 127 height 83
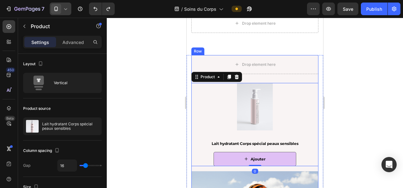
click at [309, 79] on div "Drop element here Row Product Images Lait hydratant Corps spécial peaux sensibl…" at bounding box center [254, 110] width 127 height 111
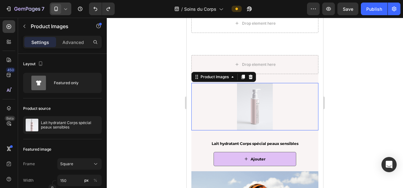
click at [309, 116] on div at bounding box center [254, 106] width 127 height 47
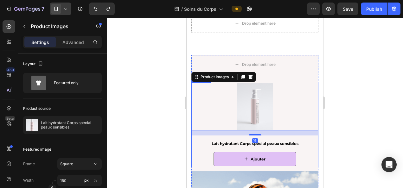
click at [305, 151] on div "Lait hydratant Corps spécial peaux sensibles Product Title Ajouter Add to Cart" at bounding box center [254, 154] width 127 height 26
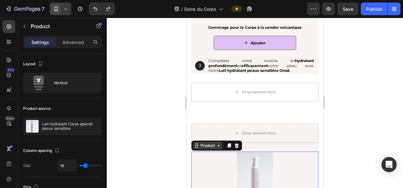
scroll to position [1070, 0]
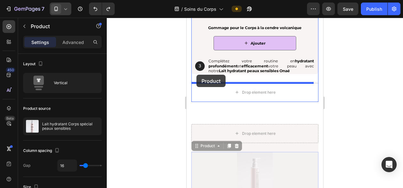
drag, startPoint x: 196, startPoint y: 147, endPoint x: 196, endPoint y: 75, distance: 71.9
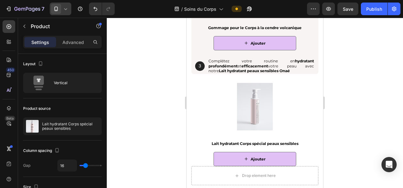
scroll to position [1172, 0]
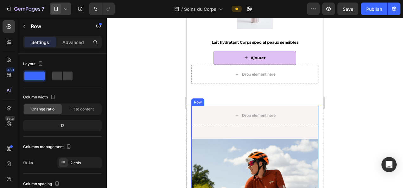
click at [192, 130] on div "Drop element here Row" at bounding box center [254, 120] width 127 height 28
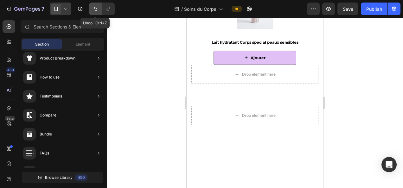
click at [97, 10] on icon "Undo/Redo" at bounding box center [95, 9] width 6 height 6
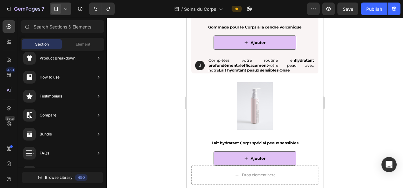
scroll to position [1067, 0]
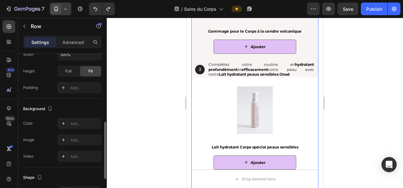
scroll to position [213, 0]
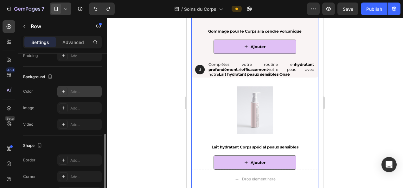
click at [77, 89] on div "Add..." at bounding box center [85, 92] width 30 height 6
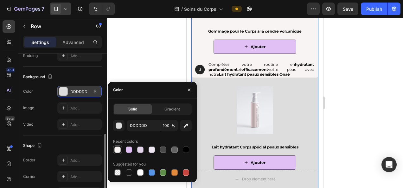
click at [119, 148] on div at bounding box center [117, 150] width 6 height 6
type input "F9F4F4"
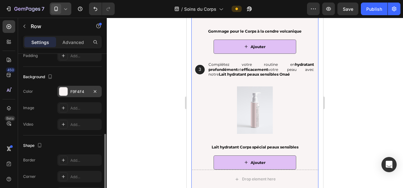
click at [344, 88] on div at bounding box center [255, 103] width 296 height 170
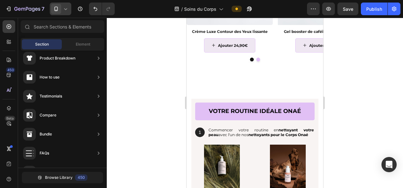
scroll to position [775, 0]
click at [97, 9] on icon "Undo/Redo" at bounding box center [95, 9] width 6 height 6
click at [158, 121] on div at bounding box center [255, 103] width 296 height 170
click at [93, 8] on icon "Undo/Redo" at bounding box center [95, 9] width 4 height 4
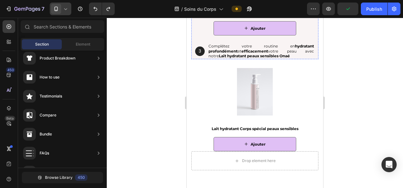
scroll to position [1083, 0]
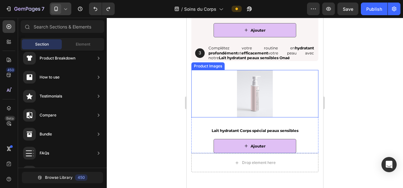
click at [216, 101] on div at bounding box center [254, 93] width 127 height 47
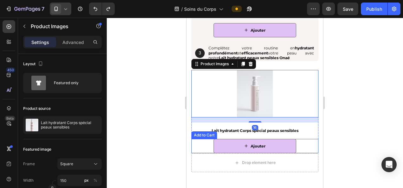
click at [196, 137] on div "Add to Cart" at bounding box center [204, 135] width 26 height 8
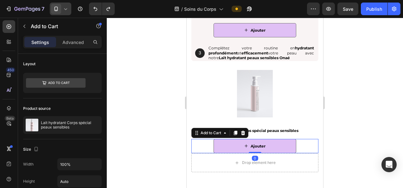
click at [196, 149] on div "Ajouter Add to Cart 0" at bounding box center [254, 146] width 127 height 15
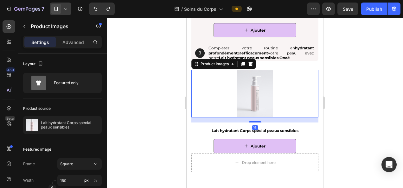
click at [206, 100] on div at bounding box center [254, 93] width 127 height 47
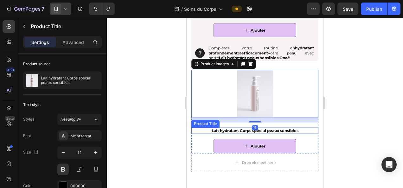
click at [308, 130] on h2 "Lait hydratant Corps spécial peaux sensibles" at bounding box center [254, 131] width 127 height 6
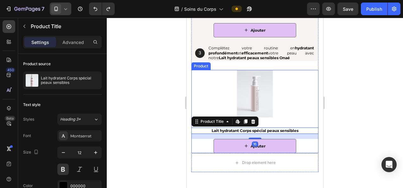
click at [307, 119] on div "Product Images" at bounding box center [254, 96] width 127 height 53
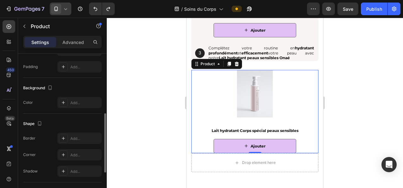
scroll to position [153, 0]
click at [72, 99] on div "Add..." at bounding box center [85, 102] width 30 height 6
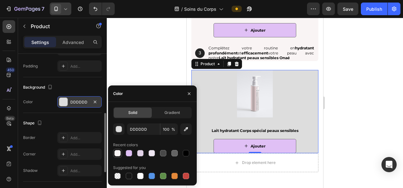
click at [119, 153] on div at bounding box center [117, 153] width 6 height 6
type input "F9F4F4"
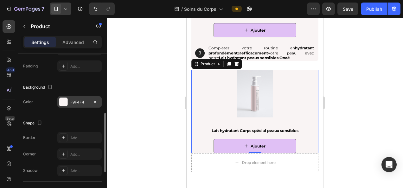
click at [121, 49] on div at bounding box center [255, 103] width 296 height 170
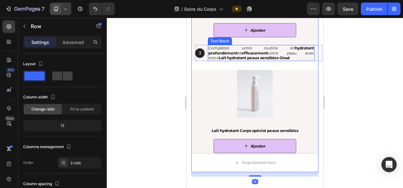
click at [237, 59] on strong "Lait hydratant peaux sensibles Onaé" at bounding box center [254, 57] width 71 height 5
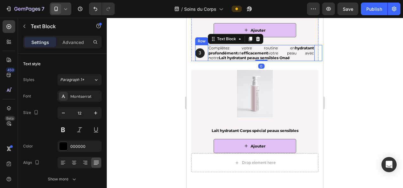
click at [204, 59] on div "3 Text Block Hero Banner" at bounding box center [199, 53] width 9 height 16
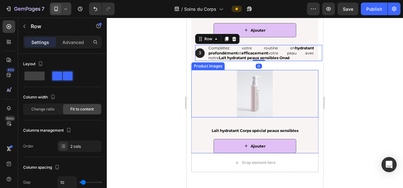
click at [209, 85] on div at bounding box center [254, 93] width 127 height 47
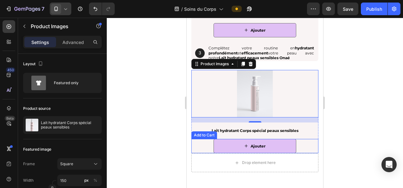
click at [196, 147] on div "Ajouter Add to Cart" at bounding box center [254, 146] width 127 height 15
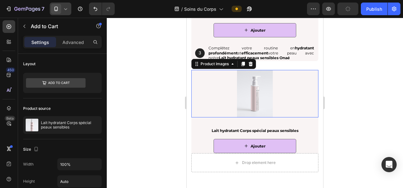
click at [312, 113] on div at bounding box center [254, 93] width 127 height 47
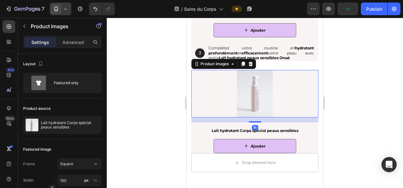
click at [311, 122] on div "16" at bounding box center [254, 119] width 127 height 5
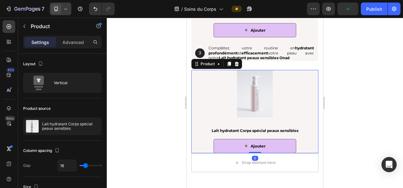
click at [312, 135] on div "Lait hydratant Corps spécial peaux sensibles Product Title Ajouter Add to Cart" at bounding box center [254, 141] width 127 height 26
click at [68, 44] on p "Advanced" at bounding box center [73, 42] width 22 height 7
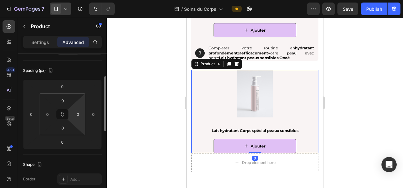
scroll to position [62, 0]
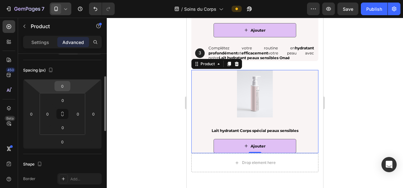
click at [63, 85] on input "0" at bounding box center [62, 85] width 13 height 9
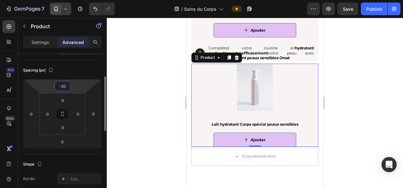
type input "-2"
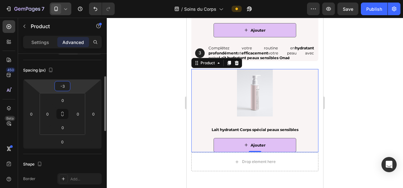
type input "-30"
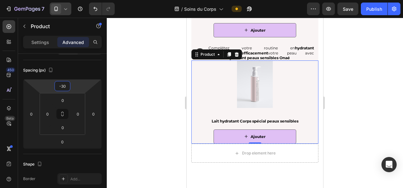
click at [351, 94] on div at bounding box center [255, 103] width 296 height 170
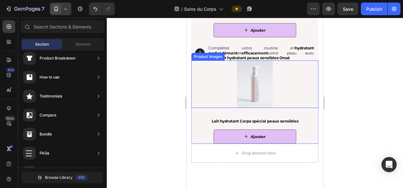
click at [263, 79] on img at bounding box center [254, 83] width 47 height 47
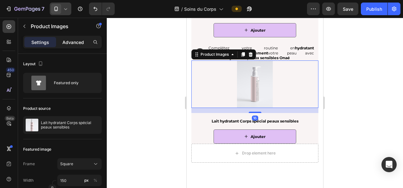
click at [76, 42] on p "Advanced" at bounding box center [73, 42] width 22 height 7
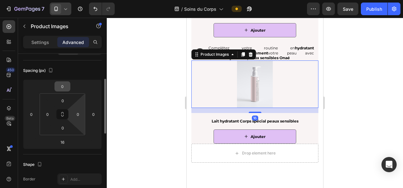
scroll to position [64, 0]
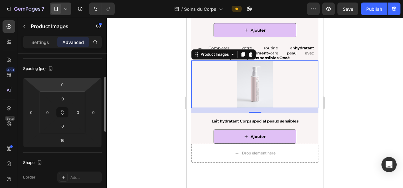
click at [64, 0] on html "7 Version history / Soins du Corps Preview Save Publish 450 Beta Sections(18) E…" at bounding box center [201, 0] width 403 height 0
click at [63, 79] on div "0" at bounding box center [62, 84] width 16 height 10
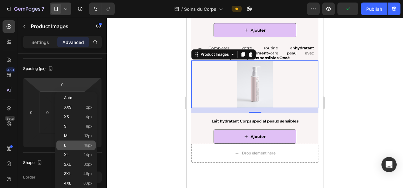
click at [89, 145] on span "16px" at bounding box center [88, 145] width 8 height 4
type input "16"
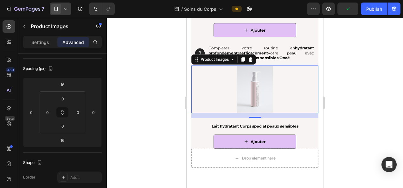
click at [150, 136] on div at bounding box center [255, 103] width 296 height 170
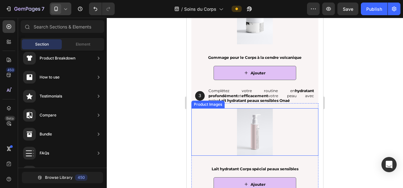
scroll to position [1090, 0]
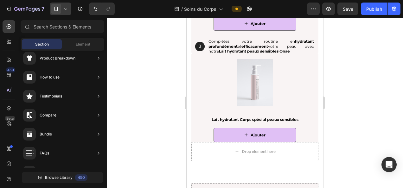
click at [388, 95] on div at bounding box center [255, 103] width 296 height 170
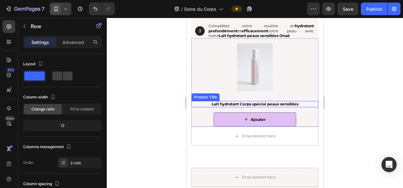
scroll to position [1087, 0]
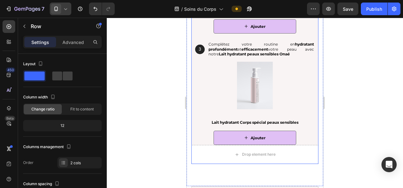
click at [141, 68] on div at bounding box center [255, 103] width 296 height 170
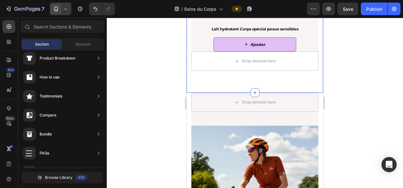
scroll to position [1183, 0]
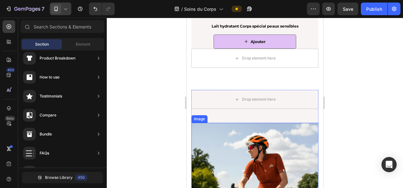
click at [227, 135] on img at bounding box center [254, 186] width 127 height 127
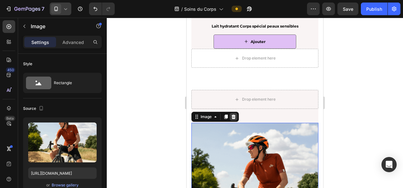
click at [233, 115] on icon at bounding box center [233, 117] width 4 height 4
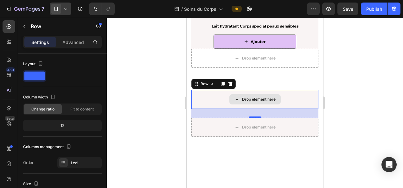
click at [220, 103] on div "Drop element here" at bounding box center [254, 99] width 127 height 19
click at [231, 85] on icon at bounding box center [230, 83] width 5 height 5
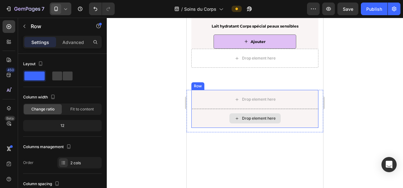
click at [208, 115] on div "Drop element here" at bounding box center [254, 118] width 127 height 19
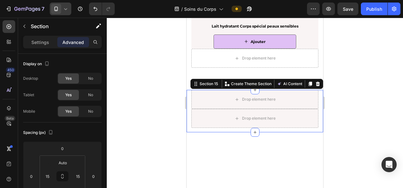
click at [189, 112] on div "Drop element here Drop element here Row Section 15 You can create reusable sect…" at bounding box center [255, 111] width 136 height 42
click at [316, 83] on icon at bounding box center [318, 84] width 4 height 4
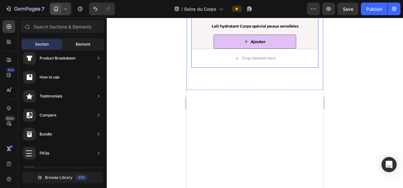
click at [78, 46] on span "Element" at bounding box center [83, 44] width 15 height 6
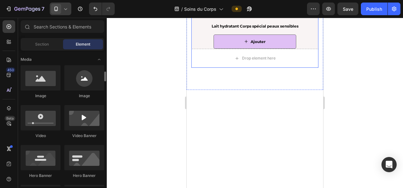
scroll to position [201, 0]
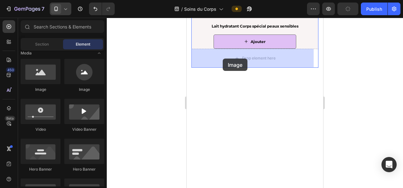
drag, startPoint x: 223, startPoint y: 90, endPoint x: 222, endPoint y: 59, distance: 31.7
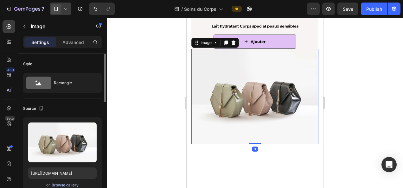
click at [60, 185] on div "Browse gallery" at bounding box center [65, 185] width 27 height 6
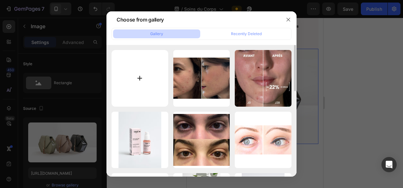
click at [137, 69] on input "file" at bounding box center [139, 78] width 57 height 57
type input "C:\fakepath\Peau-Prostock-studio.jpg1920.jpg"
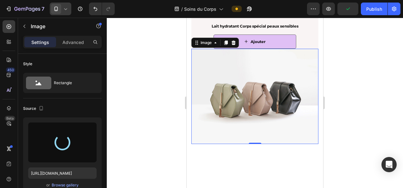
type input "https://cdn.shopify.com/s/files/1/0905/0859/1489/files/gempages_559583098073777…"
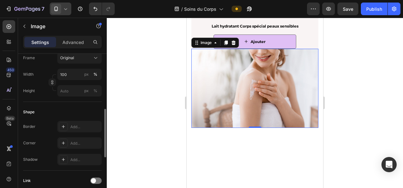
scroll to position [172, 0]
click at [80, 142] on div "Add..." at bounding box center [85, 143] width 30 height 6
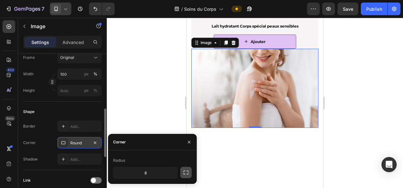
click at [186, 174] on icon "button" at bounding box center [186, 172] width 6 height 6
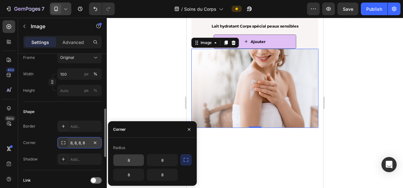
click at [130, 161] on input "8" at bounding box center [128, 160] width 30 height 11
type input "0"
click at [164, 162] on input "8" at bounding box center [162, 160] width 30 height 11
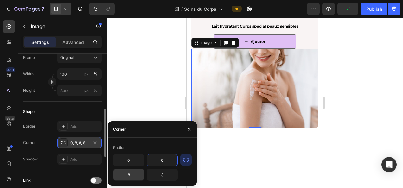
type input "0"
click at [130, 174] on input "8" at bounding box center [128, 174] width 30 height 11
click at [130, 174] on input "5" at bounding box center [128, 174] width 30 height 11
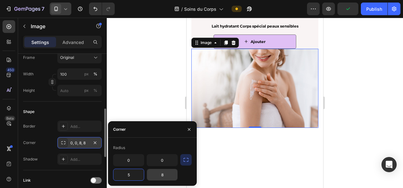
type input "5"
click at [165, 175] on input "8" at bounding box center [162, 174] width 30 height 11
type input "5"
click at [165, 175] on input "5" at bounding box center [162, 174] width 30 height 11
click at [165, 79] on div at bounding box center [255, 103] width 296 height 170
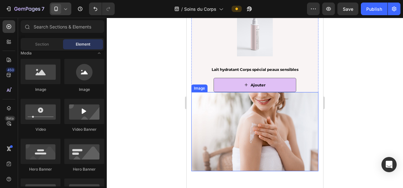
scroll to position [1139, 0]
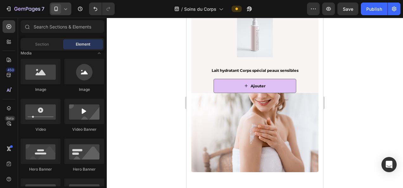
click at [369, 72] on div at bounding box center [255, 103] width 296 height 170
click at [256, 112] on img at bounding box center [254, 132] width 127 height 79
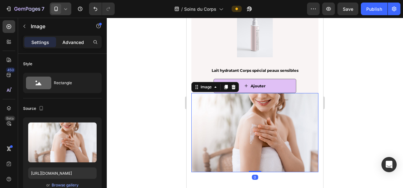
click at [74, 46] on div "Advanced" at bounding box center [73, 42] width 32 height 10
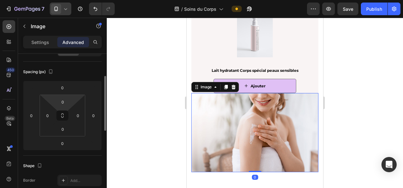
scroll to position [61, 0]
click at [63, 87] on input "0" at bounding box center [62, 87] width 13 height 9
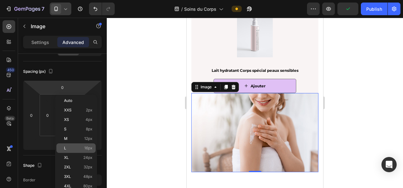
click at [87, 148] on span "16px" at bounding box center [88, 148] width 8 height 4
type input "16"
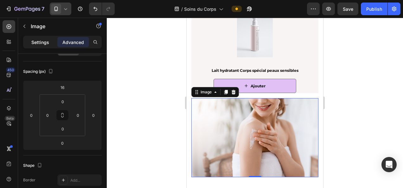
click at [39, 38] on div "Settings" at bounding box center [40, 42] width 32 height 10
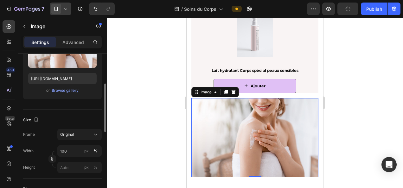
scroll to position [94, 0]
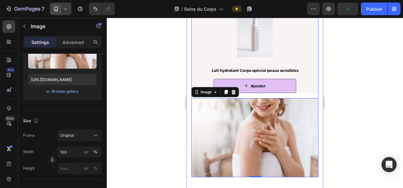
click at [282, 96] on div "Image 0" at bounding box center [254, 135] width 127 height 84
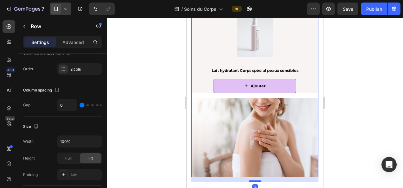
scroll to position [0, 0]
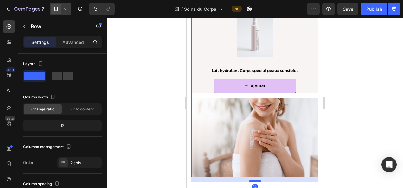
click at [201, 94] on div "Image" at bounding box center [254, 135] width 127 height 84
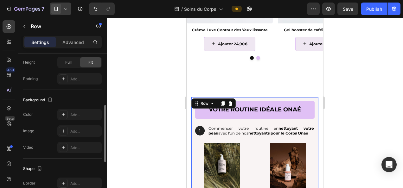
scroll to position [191, 0]
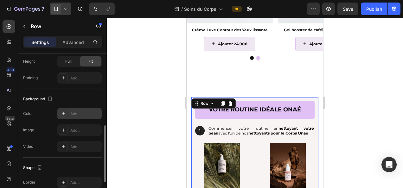
click at [75, 113] on div "Add..." at bounding box center [85, 114] width 30 height 6
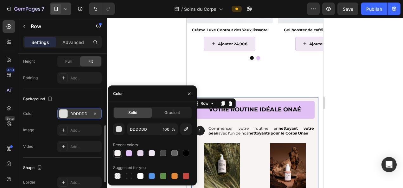
click at [118, 154] on div at bounding box center [117, 153] width 6 height 6
type input "F9F4F4"
click at [92, 111] on icon "button" at bounding box center [94, 113] width 5 height 5
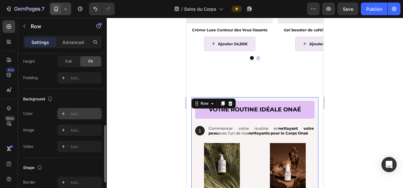
click at [155, 96] on div at bounding box center [255, 103] width 296 height 170
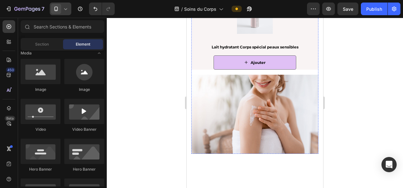
scroll to position [1162, 0]
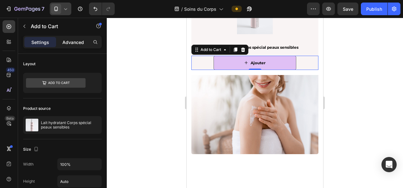
click at [71, 41] on p "Advanced" at bounding box center [73, 42] width 22 height 7
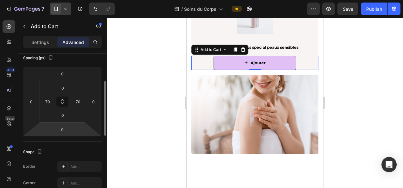
scroll to position [75, 0]
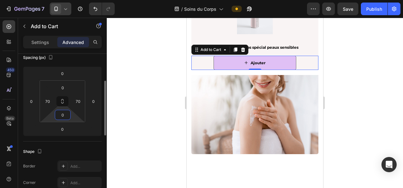
click at [63, 115] on input "0" at bounding box center [62, 114] width 13 height 9
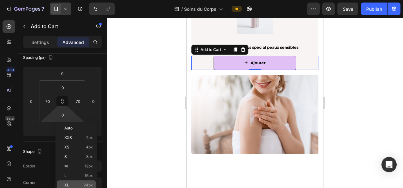
click at [77, 180] on div "XL 24px" at bounding box center [76, 184] width 39 height 9
type input "24"
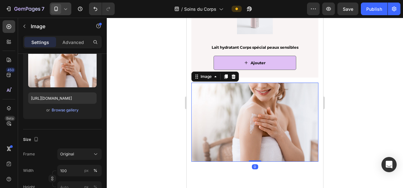
scroll to position [0, 0]
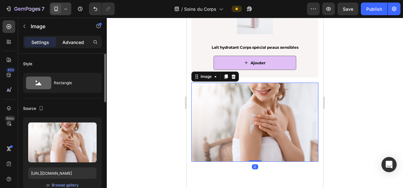
click at [72, 41] on p "Advanced" at bounding box center [73, 42] width 22 height 7
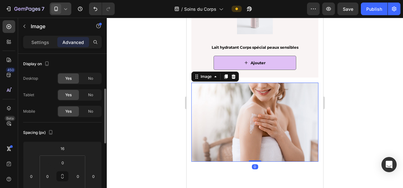
scroll to position [63, 0]
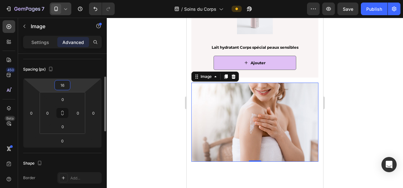
click at [65, 85] on input "16" at bounding box center [62, 84] width 13 height 9
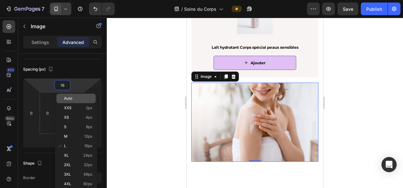
click at [77, 94] on div "Auto" at bounding box center [75, 98] width 39 height 9
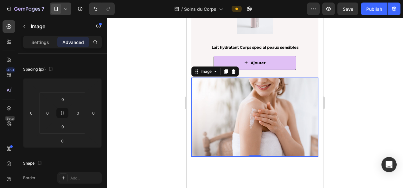
click at [369, 58] on div at bounding box center [255, 103] width 296 height 170
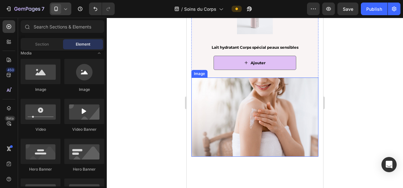
scroll to position [1223, 0]
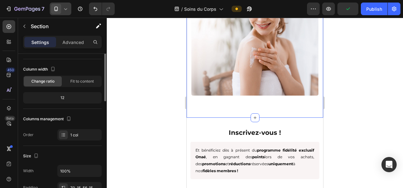
scroll to position [0, 0]
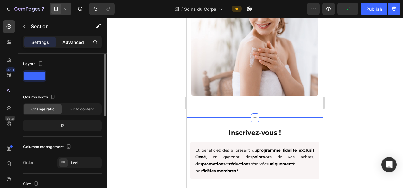
click at [73, 42] on p "Advanced" at bounding box center [73, 42] width 22 height 7
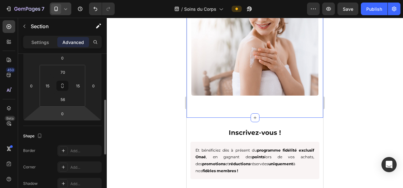
scroll to position [100, 0]
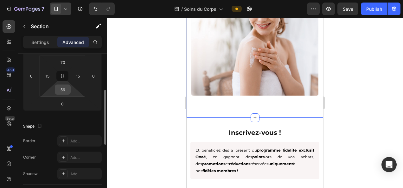
click at [61, 92] on input "56" at bounding box center [62, 89] width 13 height 9
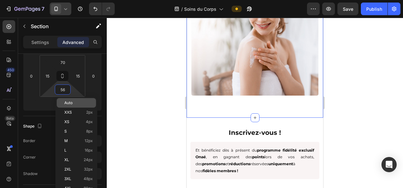
click at [65, 102] on span "Auto" at bounding box center [68, 103] width 8 height 4
type input "Auto"
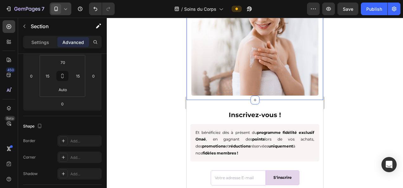
click at [162, 130] on div at bounding box center [255, 103] width 296 height 170
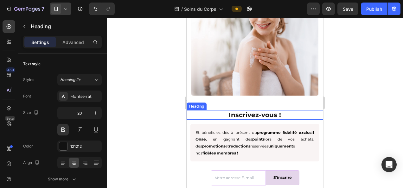
click at [292, 110] on h2 "Inscrivez-vous !" at bounding box center [255, 114] width 136 height 9
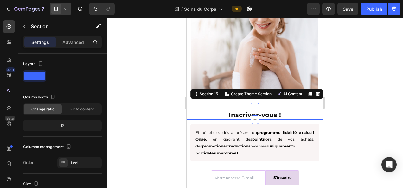
click at [284, 103] on div "Inscrivez-vous ! Heading Section 15 You can create reusable sections Create The…" at bounding box center [255, 110] width 136 height 20
click at [73, 41] on p "Advanced" at bounding box center [73, 42] width 22 height 7
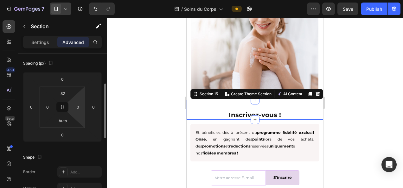
scroll to position [73, 0]
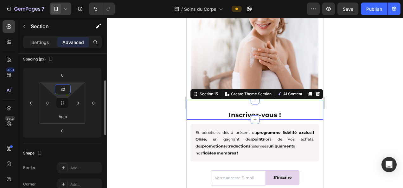
click at [63, 89] on input "32" at bounding box center [62, 89] width 13 height 9
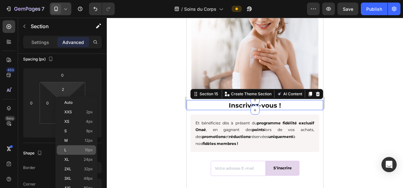
click at [89, 149] on span "16px" at bounding box center [89, 150] width 8 height 4
type input "16"
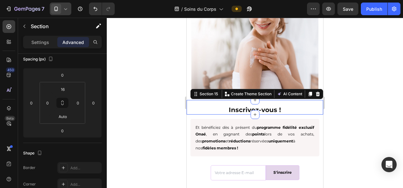
click at [145, 149] on div at bounding box center [255, 103] width 296 height 170
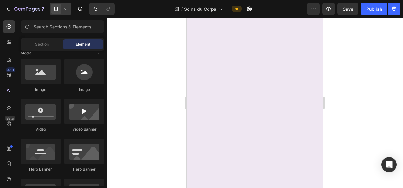
scroll to position [0, 0]
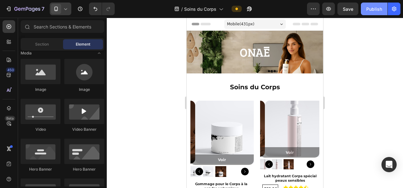
click at [373, 9] on div "Publish" at bounding box center [374, 9] width 16 height 7
click at [159, 71] on div at bounding box center [255, 103] width 296 height 170
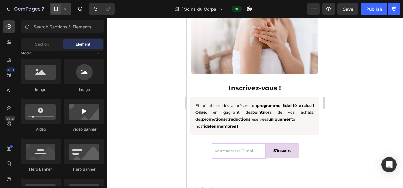
scroll to position [1245, 0]
click at [371, 7] on div "Publish" at bounding box center [374, 9] width 16 height 7
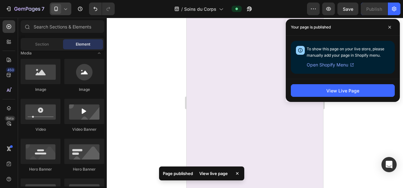
scroll to position [67, 0]
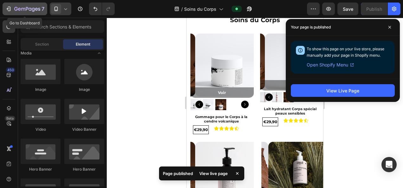
click at [33, 10] on icon "button" at bounding box center [27, 9] width 26 height 5
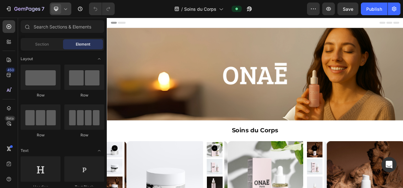
click at [66, 9] on icon at bounding box center [65, 9] width 3 height 2
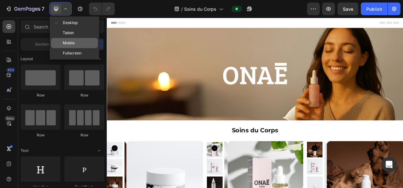
click at [77, 48] on div "Mobile" at bounding box center [74, 53] width 47 height 10
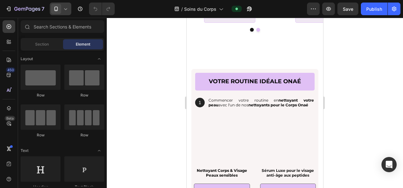
scroll to position [804, 0]
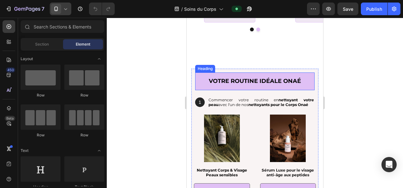
click at [198, 86] on h2 "votre routine idéale onaé" at bounding box center [254, 81] width 119 height 17
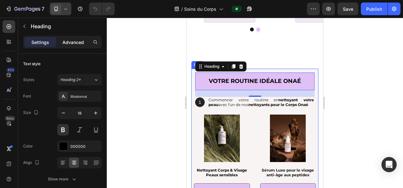
click at [73, 39] on p "Advanced" at bounding box center [73, 42] width 22 height 7
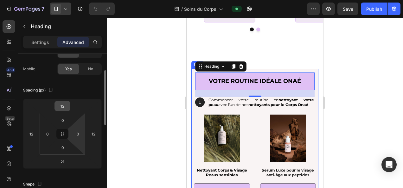
scroll to position [43, 0]
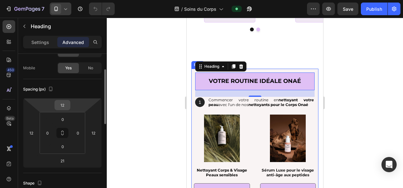
click at [66, 106] on input "12" at bounding box center [62, 104] width 13 height 9
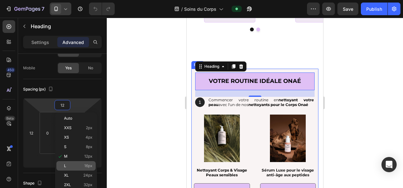
click at [86, 167] on span "16px" at bounding box center [88, 166] width 8 height 4
type input "16"
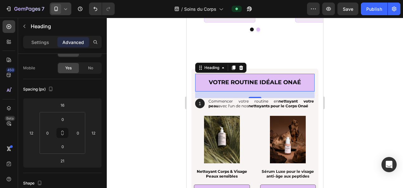
click at [256, 82] on h2 "votre routine idéale onaé" at bounding box center [254, 82] width 119 height 17
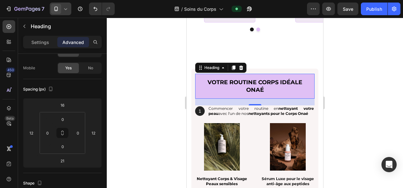
click at [44, 47] on div "Settings Advanced" at bounding box center [62, 42] width 79 height 13
click at [44, 42] on p "Settings" at bounding box center [40, 42] width 18 height 7
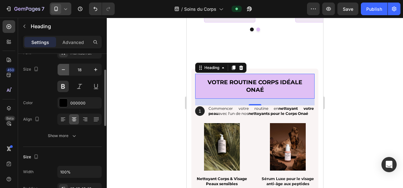
click at [63, 69] on icon "button" at bounding box center [63, 69] width 3 height 1
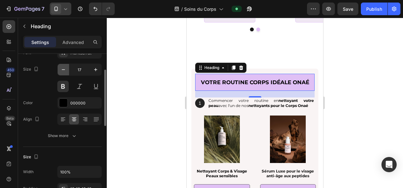
click at [63, 69] on icon "button" at bounding box center [63, 69] width 3 height 1
type input "16"
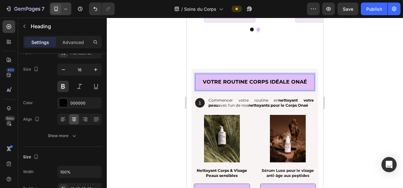
click at [266, 83] on p "votre routine CORPS idéale onaé" at bounding box center [254, 82] width 109 height 7
click at [287, 82] on p "votre routine CORPS idéale onaé" at bounding box center [254, 82] width 109 height 7
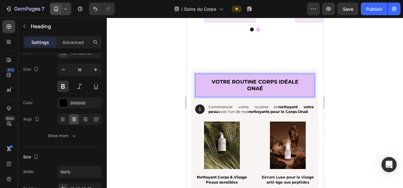
click at [384, 100] on div at bounding box center [255, 103] width 296 height 170
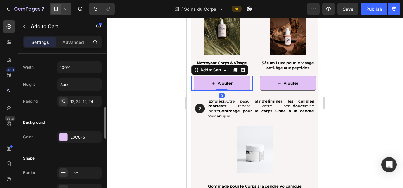
scroll to position [124, 0]
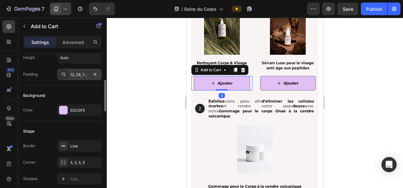
click at [78, 79] on div "12, 24, 12, 24" at bounding box center [79, 74] width 44 height 11
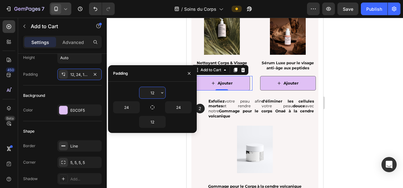
click at [154, 92] on input "12" at bounding box center [152, 92] width 26 height 11
type input "8"
click at [152, 120] on input "12" at bounding box center [152, 121] width 26 height 11
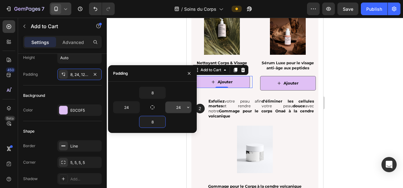
type input "8"
click at [177, 108] on input "8" at bounding box center [178, 107] width 26 height 11
type input "8"
click at [130, 106] on input "8" at bounding box center [126, 107] width 26 height 11
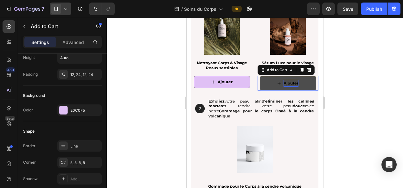
click at [288, 80] on div "Ajouter" at bounding box center [290, 83] width 15 height 7
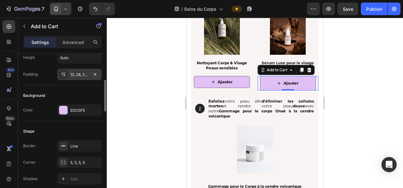
click at [75, 75] on div "12, 24, 12, 24" at bounding box center [79, 75] width 18 height 6
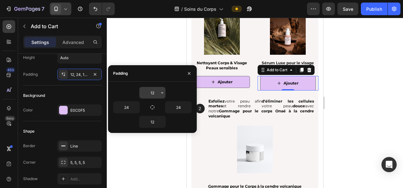
click at [155, 93] on input "12" at bounding box center [152, 92] width 26 height 11
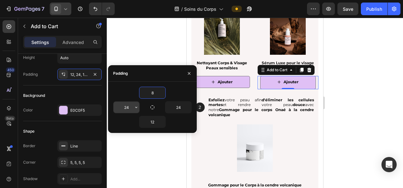
type input "8"
click at [128, 108] on input "8" at bounding box center [126, 107] width 26 height 11
type input "8"
click at [150, 120] on input "12" at bounding box center [152, 121] width 26 height 11
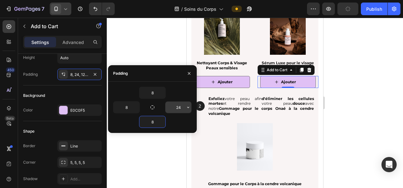
type input "8"
click at [178, 106] on input "24" at bounding box center [178, 107] width 26 height 11
type input "8"
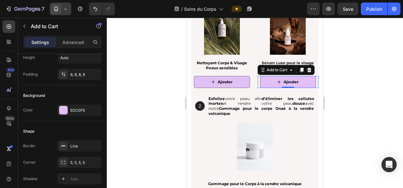
drag, startPoint x: 128, startPoint y: 127, endPoint x: 356, endPoint y: 139, distance: 228.0
click at [356, 139] on div at bounding box center [255, 103] width 296 height 170
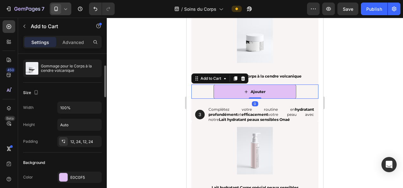
scroll to position [57, 0]
click at [82, 143] on div "12, 24, 12, 24" at bounding box center [79, 142] width 18 height 6
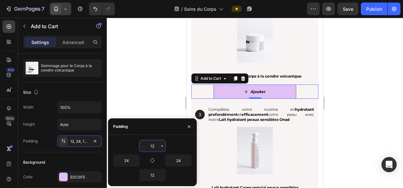
click at [147, 144] on input "12" at bounding box center [152, 145] width 26 height 11
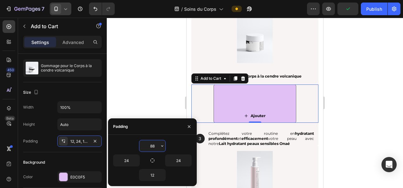
click at [154, 147] on input "88" at bounding box center [152, 145] width 26 height 11
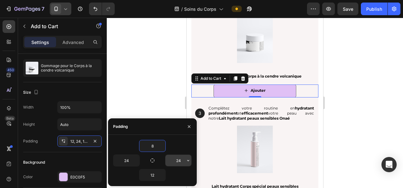
type input "8"
click at [177, 157] on input "24" at bounding box center [178, 160] width 26 height 11
type input "8"
click at [128, 160] on input "24" at bounding box center [126, 160] width 26 height 11
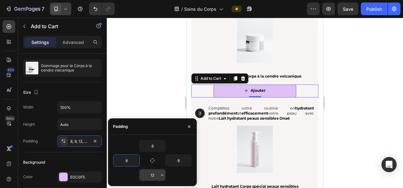
type input "8"
click at [154, 174] on input "12" at bounding box center [152, 174] width 26 height 11
type input "8"
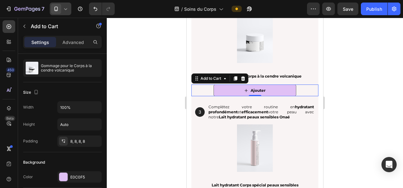
click at [149, 82] on div at bounding box center [255, 103] width 296 height 170
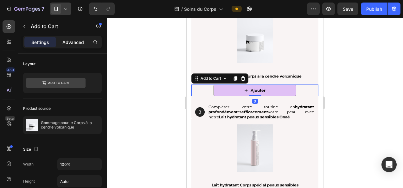
click at [79, 45] on div "Advanced" at bounding box center [73, 42] width 32 height 10
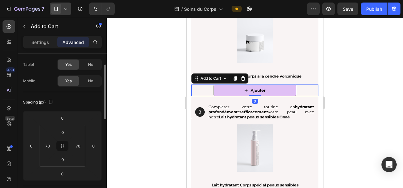
scroll to position [30, 0]
click at [158, 117] on div at bounding box center [255, 103] width 296 height 170
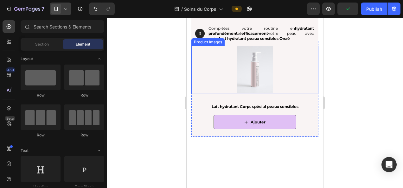
scroll to position [1112, 0]
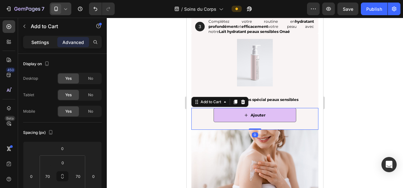
click at [46, 41] on p "Settings" at bounding box center [40, 42] width 18 height 7
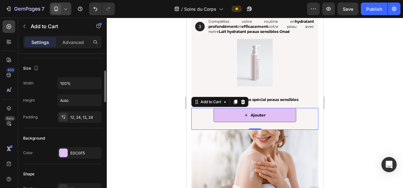
scroll to position [81, 0]
click at [79, 116] on div "12, 24, 12, 24" at bounding box center [79, 117] width 18 height 6
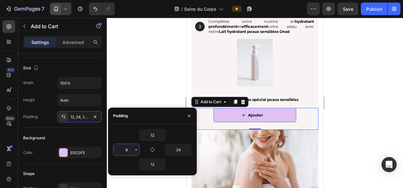
click at [129, 151] on input "8" at bounding box center [126, 149] width 26 height 11
type input "8"
click at [152, 137] on input "8" at bounding box center [152, 135] width 26 height 11
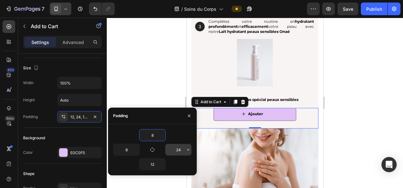
type input "8"
click at [177, 149] on input "8" at bounding box center [178, 149] width 26 height 11
type input "8"
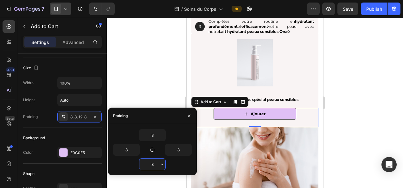
click at [154, 164] on input "8" at bounding box center [152, 164] width 26 height 11
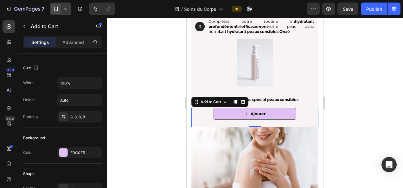
click at [152, 72] on div at bounding box center [255, 103] width 296 height 170
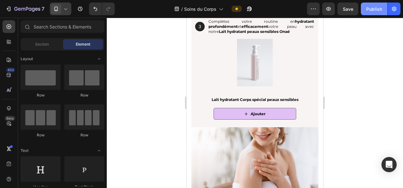
click at [370, 6] on div "Publish" at bounding box center [374, 9] width 16 height 7
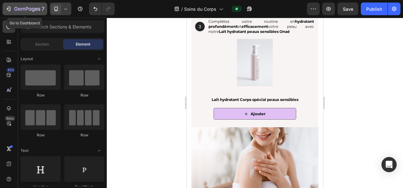
click at [26, 11] on icon "button" at bounding box center [27, 9] width 26 height 5
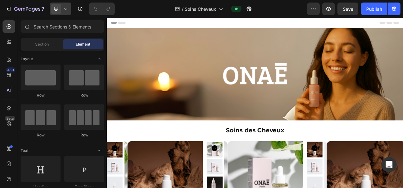
click at [66, 9] on icon at bounding box center [65, 9] width 6 height 6
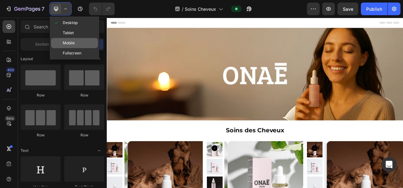
click at [77, 48] on div "Mobile" at bounding box center [74, 53] width 47 height 10
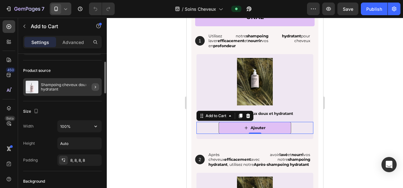
scroll to position [38, 0]
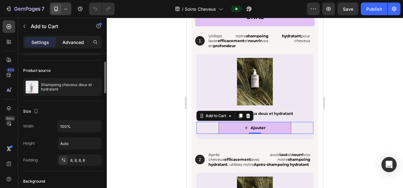
click at [72, 41] on p "Advanced" at bounding box center [73, 42] width 22 height 7
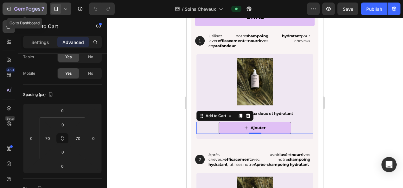
click at [27, 8] on icon "button" at bounding box center [27, 9] width 26 height 5
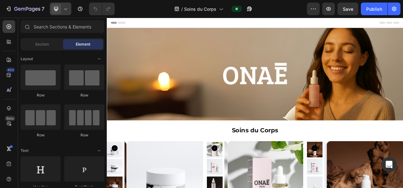
click at [68, 11] on icon at bounding box center [65, 9] width 6 height 6
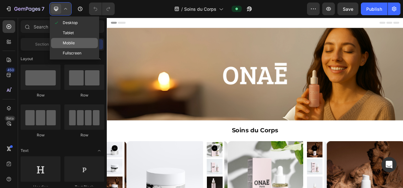
click at [70, 44] on span "Mobile" at bounding box center [69, 43] width 12 height 6
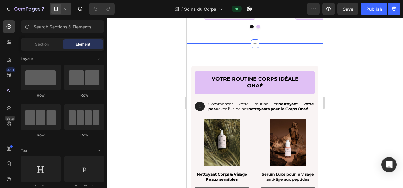
scroll to position [808, 0]
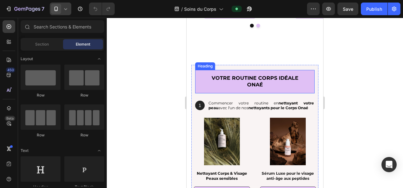
click at [251, 84] on h2 "votre routine CORPS idéale onaé" at bounding box center [254, 81] width 119 height 23
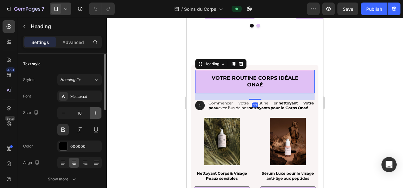
click at [98, 112] on icon "button" at bounding box center [95, 113] width 6 height 6
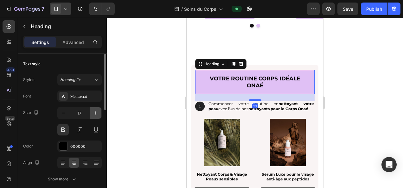
click at [98, 112] on icon "button" at bounding box center [95, 113] width 6 height 6
type input "18"
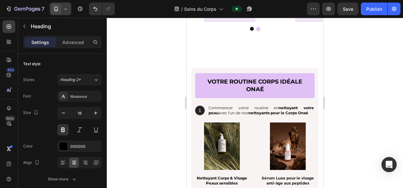
scroll to position [842, 0]
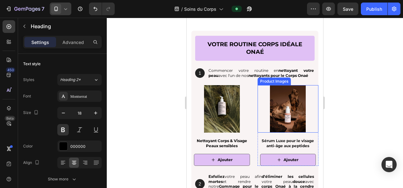
click at [288, 108] on img at bounding box center [287, 108] width 47 height 47
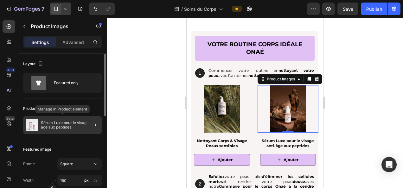
click at [65, 120] on div "Sérum Luxe pour le visage anti-âge aux peptides" at bounding box center [62, 125] width 79 height 18
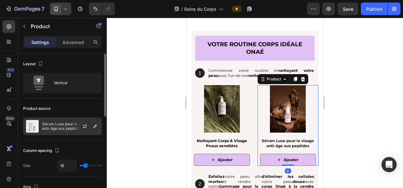
click at [70, 125] on p "Sérum Luxe pour le visage anti-âge aux peptides" at bounding box center [70, 126] width 57 height 9
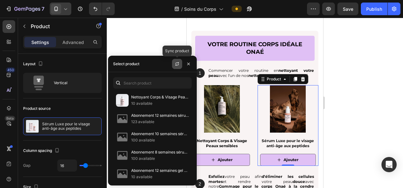
click at [179, 63] on icon "button" at bounding box center [176, 63] width 5 height 5
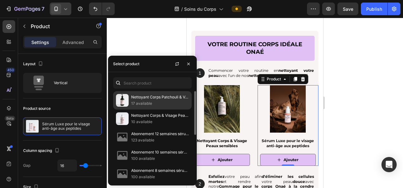
click at [140, 103] on p "17 available" at bounding box center [160, 103] width 58 height 6
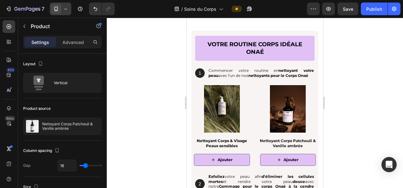
click at [351, 99] on div at bounding box center [255, 103] width 296 height 170
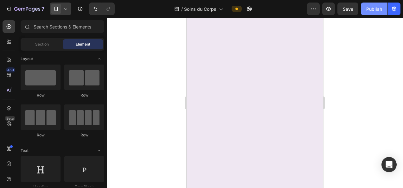
scroll to position [0, 0]
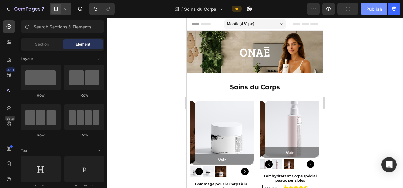
click at [371, 6] on div "Publish" at bounding box center [374, 9] width 16 height 7
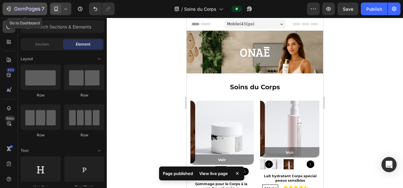
click at [23, 9] on icon "button" at bounding box center [27, 9] width 26 height 5
